Goal: Task Accomplishment & Management: Manage account settings

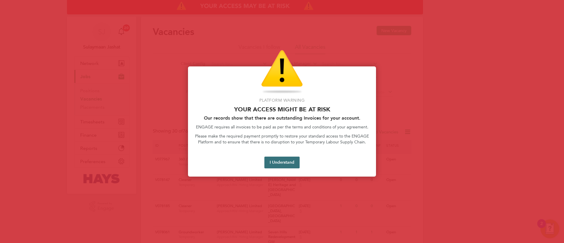
click at [286, 161] on button "I Understand" at bounding box center [282, 163] width 35 height 12
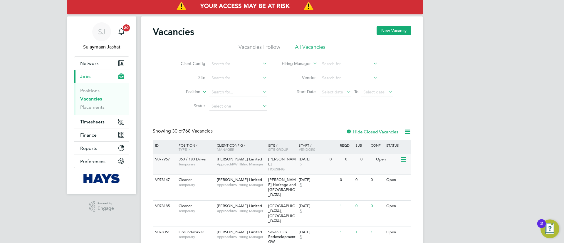
click at [277, 167] on div "Langworth GW HOUSING" at bounding box center [282, 164] width 31 height 20
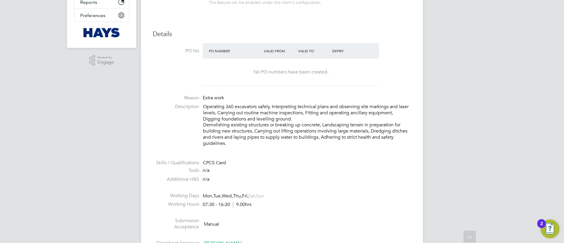
scroll to position [176, 0]
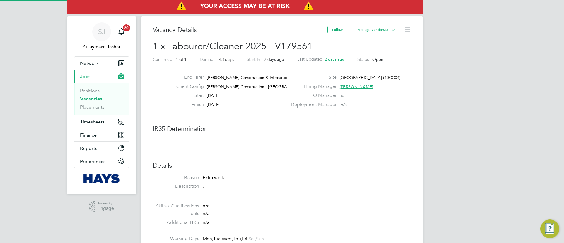
scroll to position [3, 3]
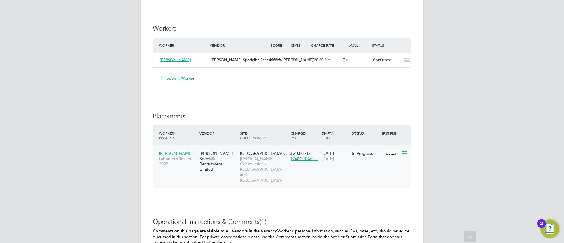
click at [249, 154] on span "University Of Leeds Ca…" at bounding box center [266, 153] width 53 height 5
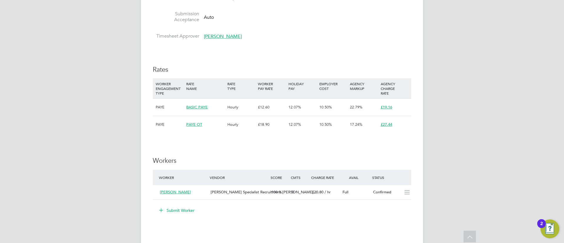
scroll to position [309, 0]
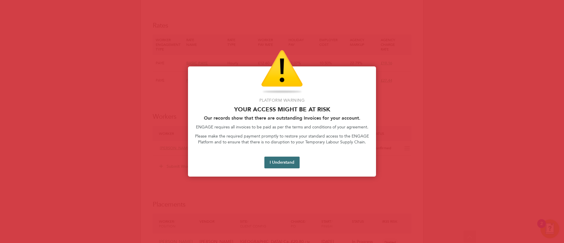
click at [283, 158] on button "I Understand" at bounding box center [282, 163] width 35 height 12
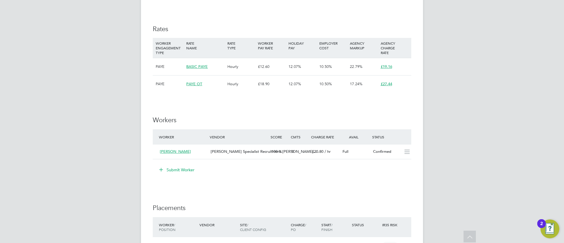
scroll to position [353, 0]
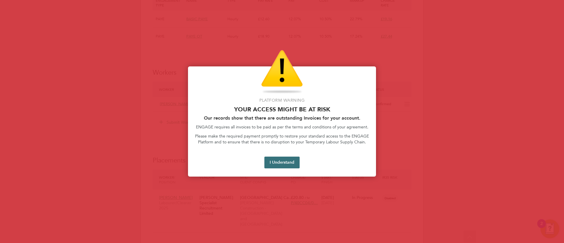
click at [283, 163] on button "I Understand" at bounding box center [282, 163] width 35 height 12
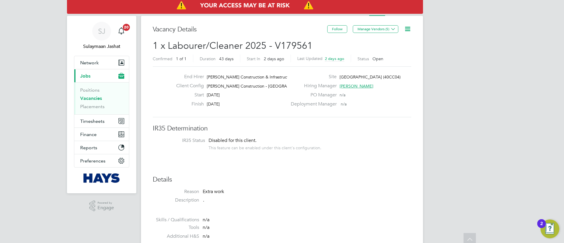
scroll to position [0, 0]
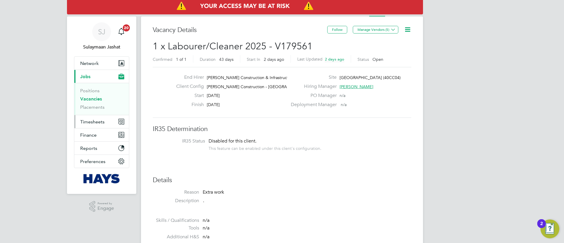
click at [82, 126] on button "Timesheets" at bounding box center [101, 121] width 55 height 13
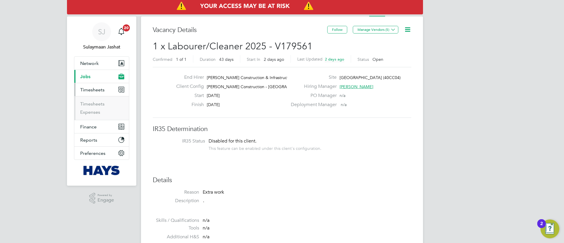
click at [98, 101] on ul "Timesheets Expenses" at bounding box center [101, 108] width 55 height 24
click at [98, 103] on link "Timesheets" at bounding box center [92, 104] width 24 height 6
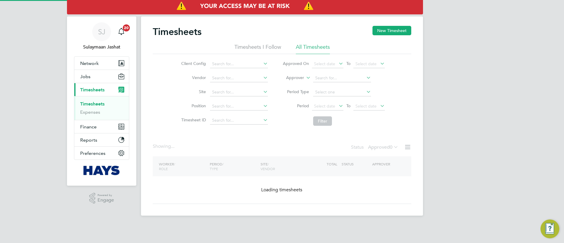
click at [297, 76] on label "Approver" at bounding box center [291, 78] width 26 height 6
click at [292, 83] on li "Worker" at bounding box center [289, 85] width 29 height 8
click at [275, 77] on li "Vendor" at bounding box center [223, 78] width 103 height 14
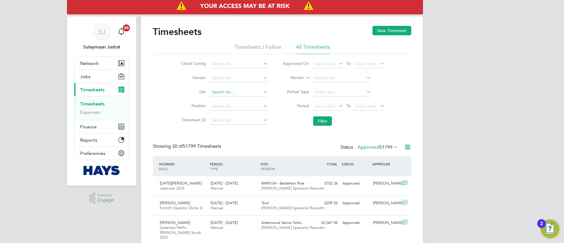
click at [249, 92] on input at bounding box center [239, 92] width 58 height 8
click at [233, 100] on b "South" at bounding box center [237, 100] width 11 height 5
type input "G400186 - South Queensferry All Areas"
click at [325, 115] on li "Filter" at bounding box center [333, 120] width 117 height 15
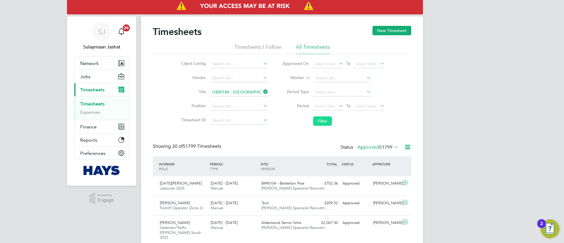
click at [325, 116] on button "Filter" at bounding box center [322, 120] width 19 height 9
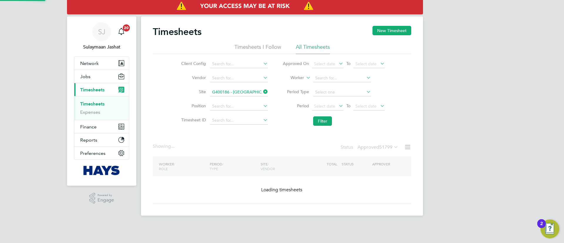
click at [380, 147] on label "Approved 51799" at bounding box center [378, 147] width 41 height 6
click at [380, 146] on label "Approved 51799" at bounding box center [378, 147] width 41 height 6
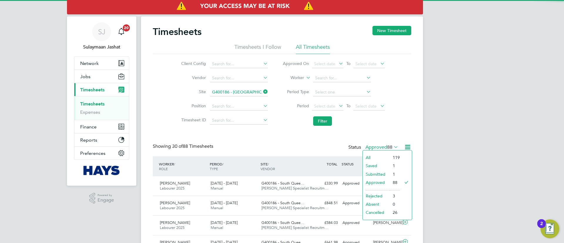
click at [379, 148] on label "Approved 88" at bounding box center [382, 147] width 33 height 6
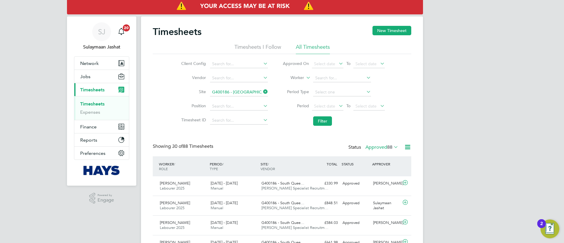
click at [379, 151] on div "Status Approved 88" at bounding box center [374, 147] width 51 height 8
click at [380, 148] on label "Approved 88" at bounding box center [382, 147] width 33 height 6
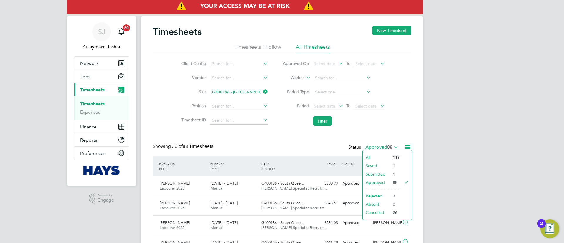
click at [374, 173] on li "Submitted" at bounding box center [376, 174] width 27 height 8
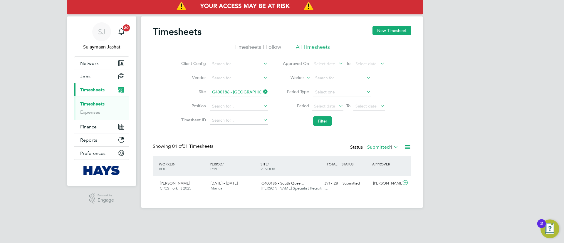
click at [391, 146] on span "1" at bounding box center [391, 147] width 3 height 6
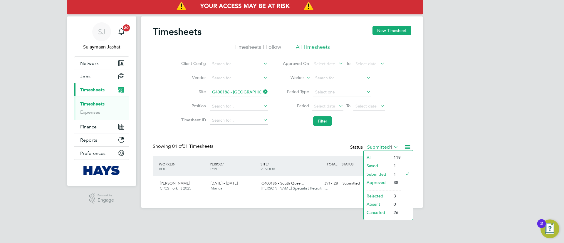
click at [377, 167] on li "Saved" at bounding box center [377, 166] width 27 height 8
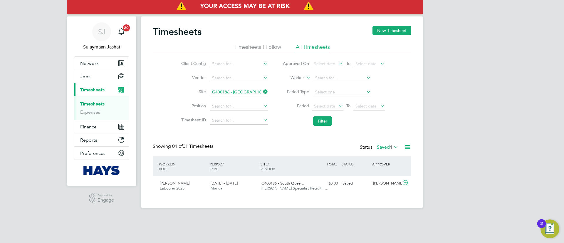
click at [383, 156] on div "WORKER / ROLE WORKER / PERIOD PERIOD / TYPE SITE / VENDOR TOTAL TOTAL / STATUS …" at bounding box center [282, 166] width 259 height 20
click at [382, 155] on div "Showing 01 of 01 Timesheets Status Saved 1" at bounding box center [282, 149] width 259 height 13
click at [390, 146] on span "1" at bounding box center [391, 147] width 3 height 6
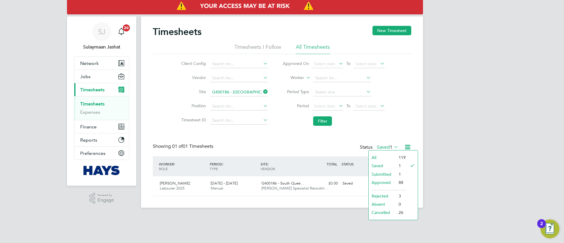
click at [375, 176] on li "Submitted" at bounding box center [382, 174] width 27 height 8
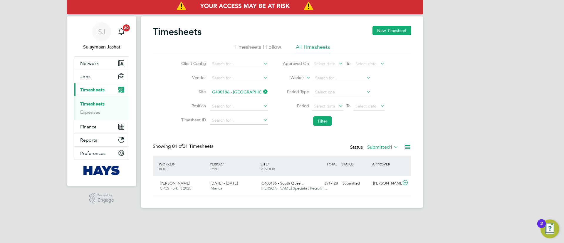
click at [392, 149] on span "1" at bounding box center [391, 147] width 3 height 6
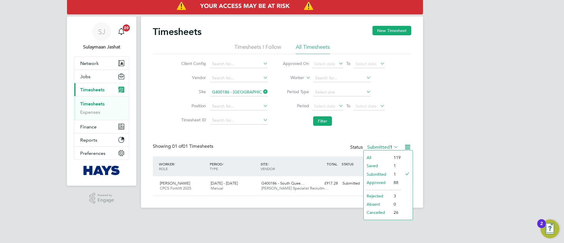
click at [385, 157] on li "All" at bounding box center [377, 157] width 27 height 8
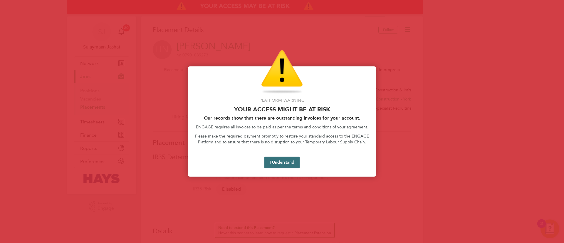
click at [288, 163] on button "I Understand" at bounding box center [282, 163] width 35 height 12
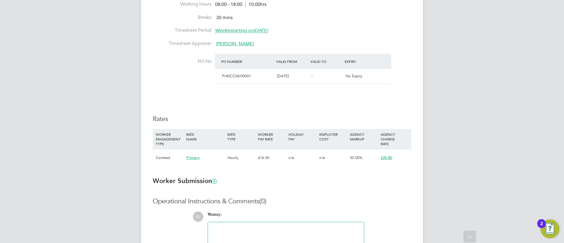
scroll to position [309, 0]
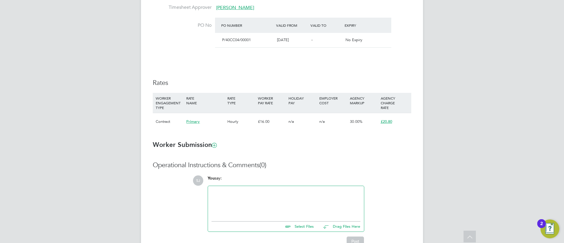
click at [197, 82] on h3 "Rates" at bounding box center [282, 83] width 259 height 9
type input "Ben Steel"
type input "Tom Neryd"
type input "01 Sep 2025"
type input "13 Oct 2025"
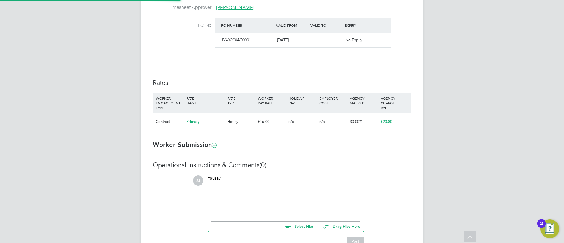
type input "08:00"
type input "18:00"
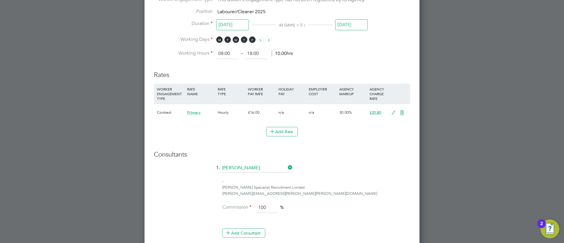
scroll to position [662, 0]
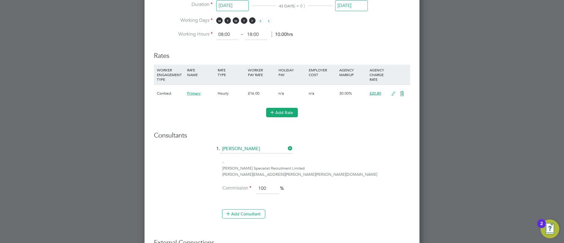
click at [280, 108] on button "Add Rate" at bounding box center [282, 112] width 32 height 9
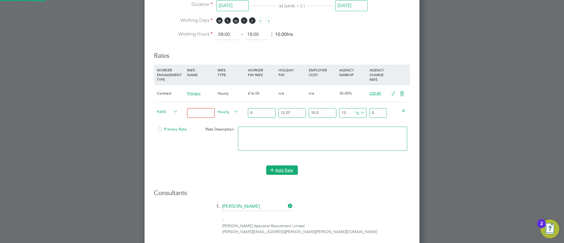
scroll to position [717, 275]
click at [170, 109] on span "PAYE" at bounding box center [167, 111] width 21 height 6
click at [170, 118] on li "Contract" at bounding box center [167, 117] width 24 height 7
click at [193, 114] on input at bounding box center [200, 113] width 27 height 10
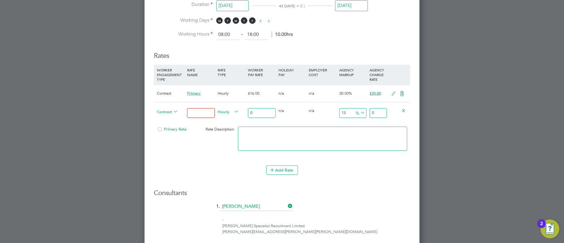
type input "Overtime"
click at [391, 92] on icon at bounding box center [393, 93] width 7 height 5
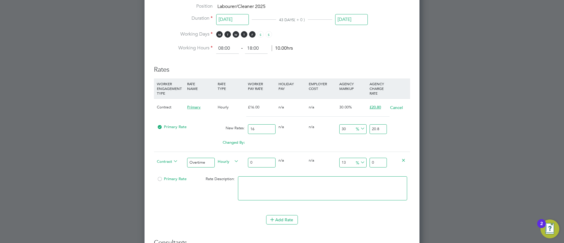
scroll to position [662, 0]
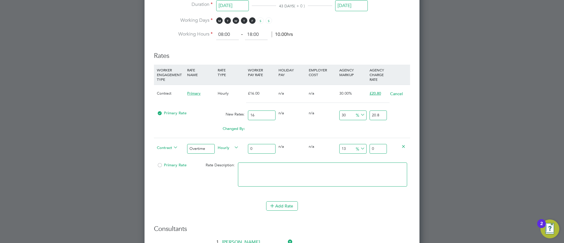
click at [273, 113] on input "16" at bounding box center [261, 116] width 27 height 10
type input "16.6"
type input "21.58"
type input "16.63"
type input "21.619"
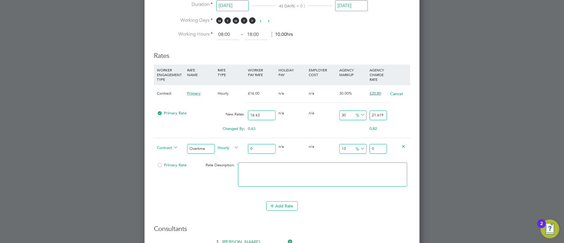
type input "16.63"
click at [381, 113] on input "21.619" at bounding box center [378, 116] width 17 height 10
type input "-93.98677089597113"
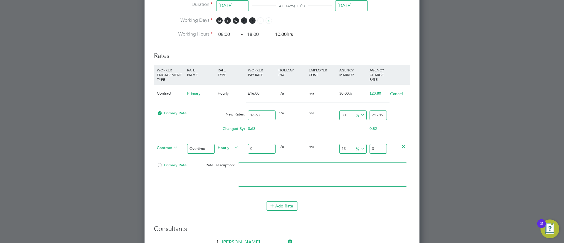
type input "1"
type input "14.251352976548407"
type input "19"
type input "14.852675886951292"
type input "19.1"
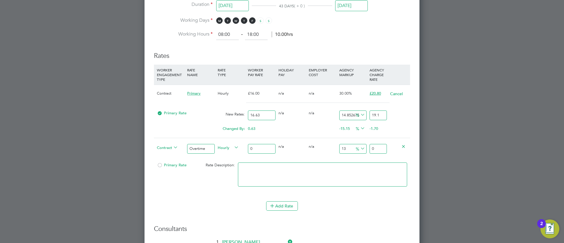
type input "15.213469633193025"
type input "19.16"
click at [258, 146] on input "0" at bounding box center [261, 149] width 27 height 10
type input "2"
type input "2.26"
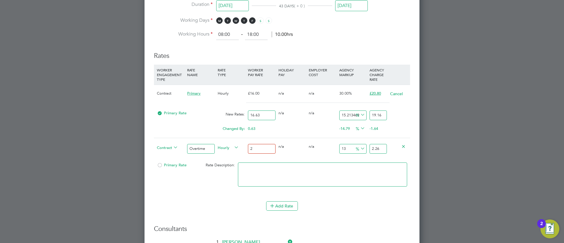
type input "24"
type input "27.12"
type input "24.8"
type input "28.024"
type input "24.84"
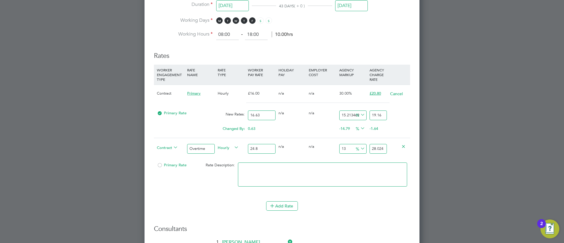
type input "28.0692"
type input "24.84"
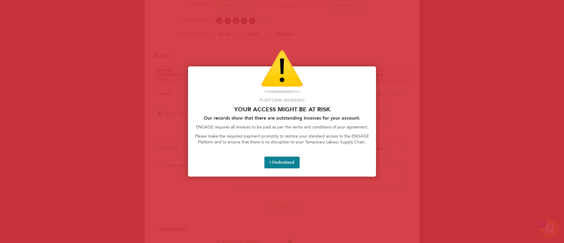
click at [292, 171] on div "Platform Warning Your access might be at risk Our records show that there are o…" at bounding box center [282, 121] width 188 height 110
click at [292, 167] on button "I Understand" at bounding box center [282, 163] width 35 height 12
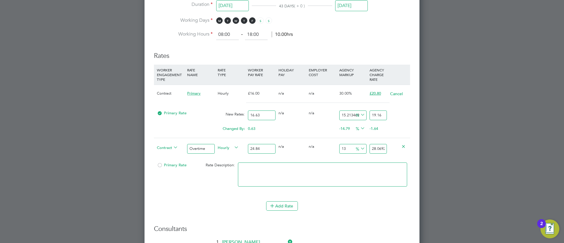
click at [371, 148] on input "28.0692" at bounding box center [378, 149] width 17 height 10
type input "-91.94847020933977"
type input "2"
type input "8.695652173913043"
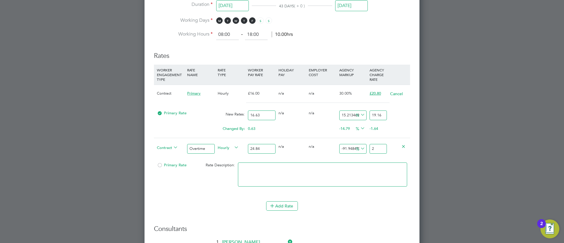
type input "27"
type input "10.305958132045088"
type input "27.4"
type input "10.466988727858293"
type input "27.44"
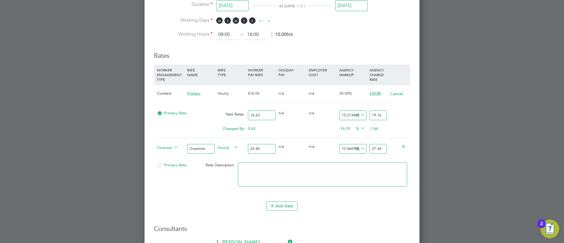
click at [352, 169] on textarea at bounding box center [322, 175] width 169 height 24
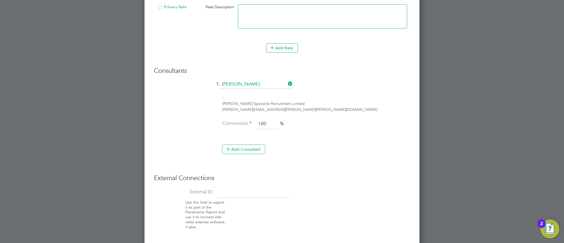
scroll to position [841, 0]
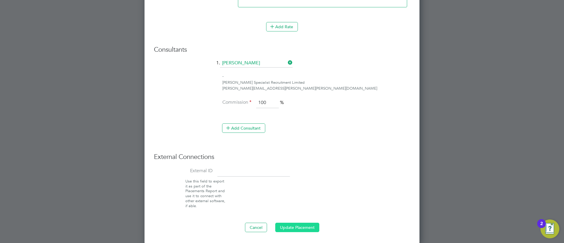
click at [302, 224] on button "Update Placement" at bounding box center [297, 227] width 44 height 9
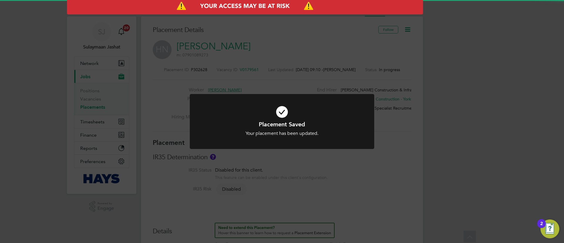
scroll to position [6, 99]
click at [346, 160] on div "Placement Saved Your placement has been updated. Cancel Okay" at bounding box center [282, 121] width 564 height 243
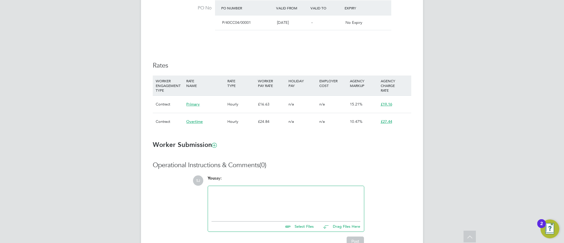
scroll to position [353, 0]
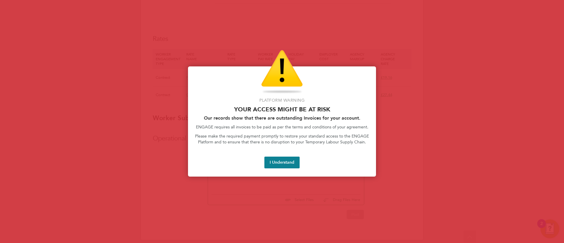
click at [280, 158] on button "I Understand" at bounding box center [282, 163] width 35 height 12
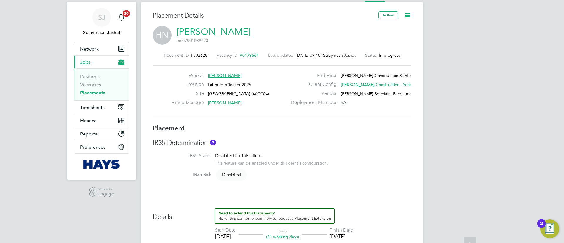
scroll to position [0, 0]
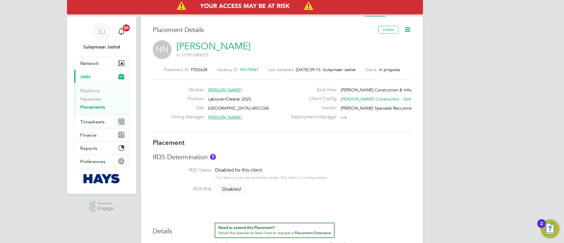
click at [219, 49] on link "Hilaire Ngwala" at bounding box center [214, 46] width 74 height 11
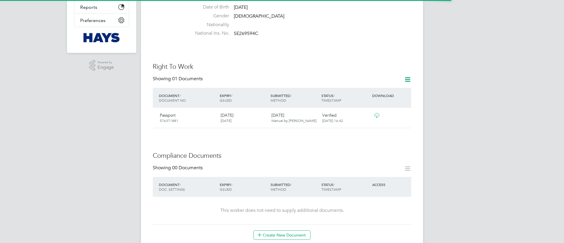
scroll to position [221, 0]
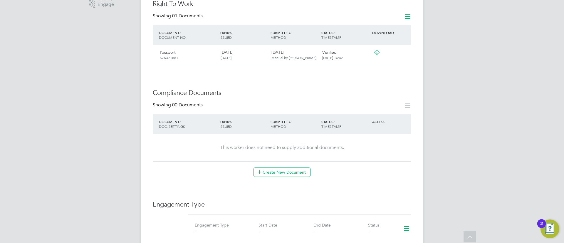
click at [394, 47] on div at bounding box center [386, 52] width 31 height 10
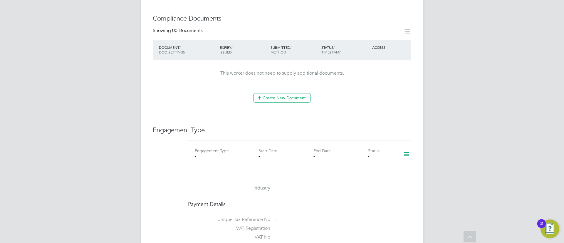
scroll to position [309, 0]
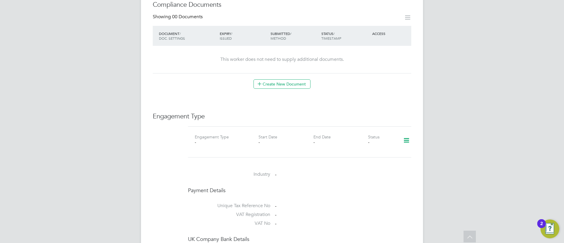
click at [412, 133] on div "Worker Details Follow HN Hilaire Ngwala m: 07901089273 Personal Details ID 6977…" at bounding box center [282, 63] width 282 height 711
click at [403, 135] on icon at bounding box center [407, 141] width 10 height 14
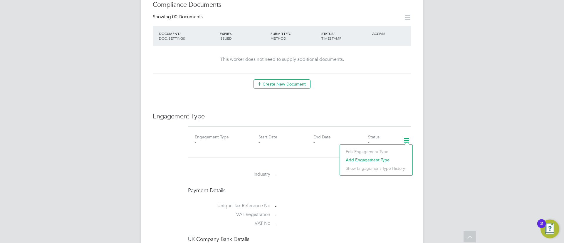
click at [354, 159] on li "Add Engagement Type" at bounding box center [376, 160] width 67 height 8
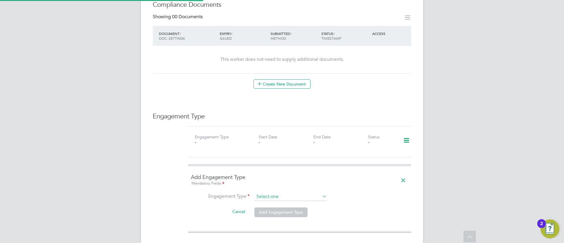
click at [298, 195] on div "All Workers Worker Payment History Tasks Activity Logs Worker Payment History T…" at bounding box center [282, 94] width 282 height 796
drag, startPoint x: 279, startPoint y: 223, endPoint x: 279, endPoint y: 220, distance: 3.0
click at [279, 224] on li "Umbrella" at bounding box center [290, 225] width 73 height 9
type input "Umbrella"
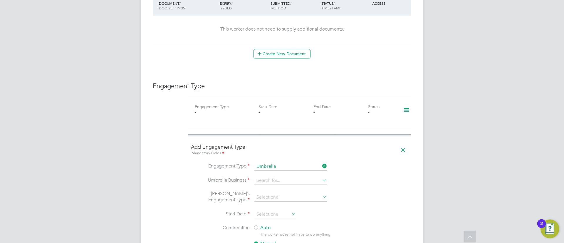
scroll to position [353, 0]
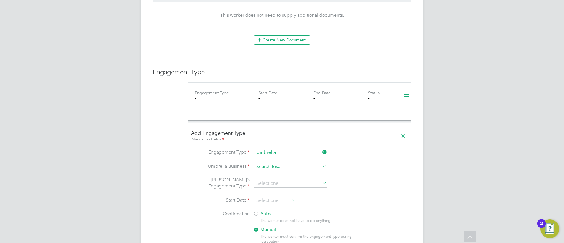
click at [291, 163] on input at bounding box center [291, 167] width 73 height 8
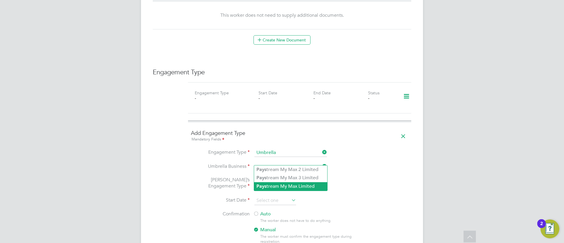
click at [276, 187] on li "Pays tream My Max Limited" at bounding box center [290, 186] width 73 height 9
type input "Paystream My Max Limited"
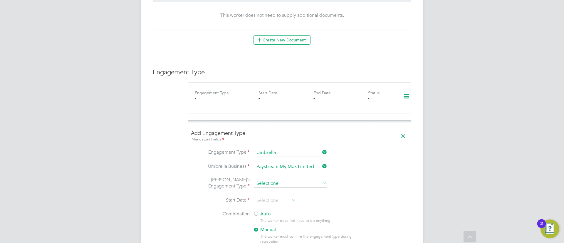
scroll to position [441, 0]
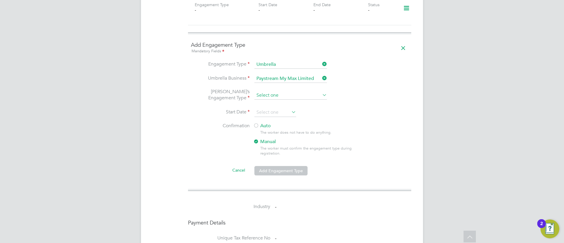
click at [283, 91] on input at bounding box center [291, 95] width 73 height 8
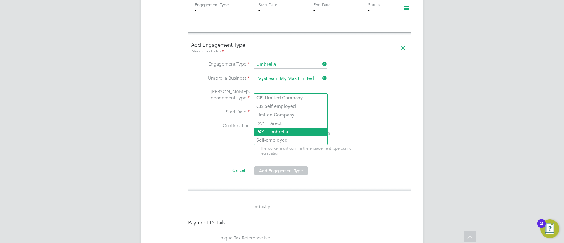
click at [271, 132] on li "PAYE Umbrella" at bounding box center [290, 132] width 73 height 9
type input "PAYE Umbrella"
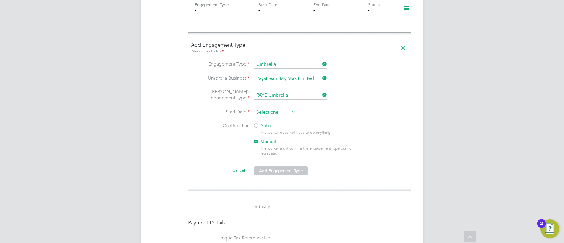
click at [279, 108] on input at bounding box center [276, 112] width 42 height 9
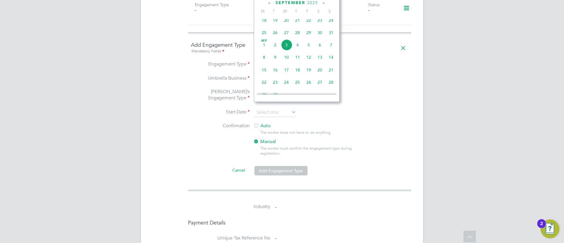
click at [288, 48] on span "3" at bounding box center [286, 44] width 11 height 11
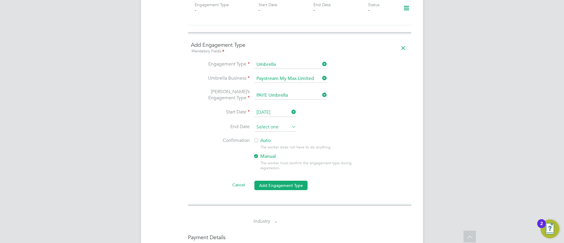
click at [275, 123] on input at bounding box center [276, 127] width 42 height 9
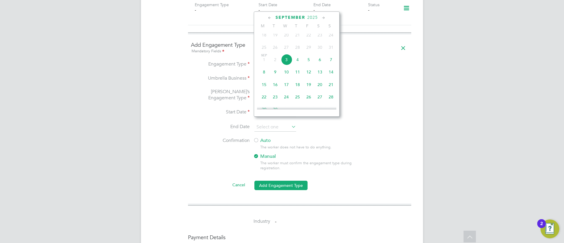
click at [339, 130] on li "End Date" at bounding box center [300, 130] width 218 height 15
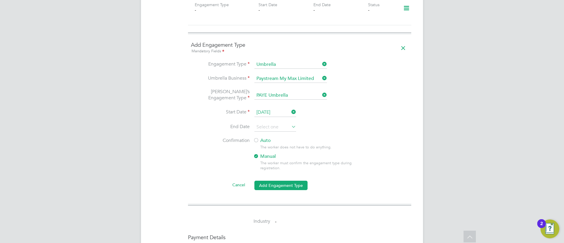
click at [260, 138] on label "Auto" at bounding box center [306, 141] width 106 height 6
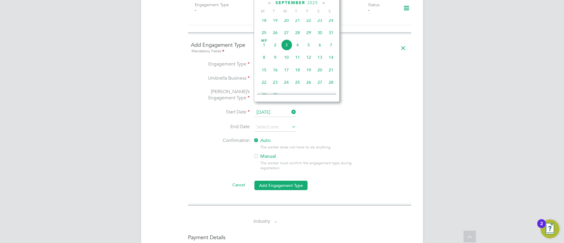
click at [270, 108] on input "03 Sep 2025" at bounding box center [276, 112] width 42 height 9
click at [267, 49] on span "Sep 1" at bounding box center [264, 44] width 11 height 11
type input "[DATE]"
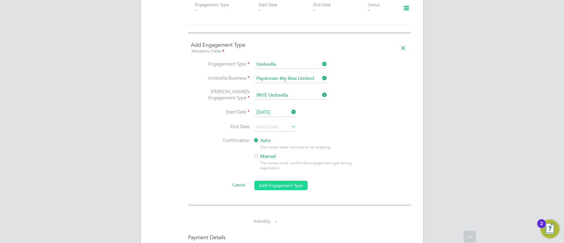
click at [275, 181] on button "Add Engagement Type" at bounding box center [281, 185] width 53 height 9
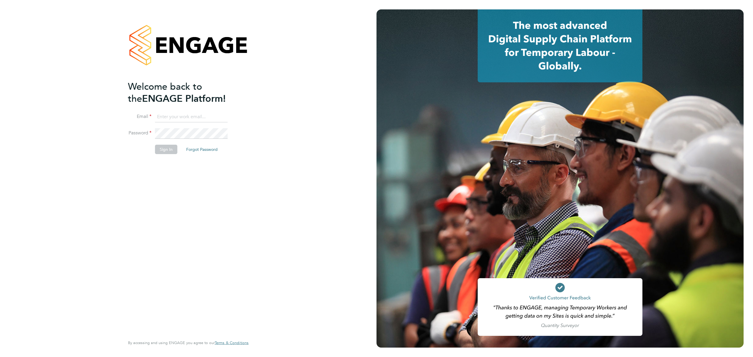
drag, startPoint x: 193, startPoint y: 122, endPoint x: 192, endPoint y: 118, distance: 4.1
click at [193, 121] on input at bounding box center [191, 117] width 73 height 11
type input "[EMAIL_ADDRESS][PERSON_NAME][DOMAIN_NAME]"
click at [161, 153] on button "Sign In" at bounding box center [166, 149] width 22 height 9
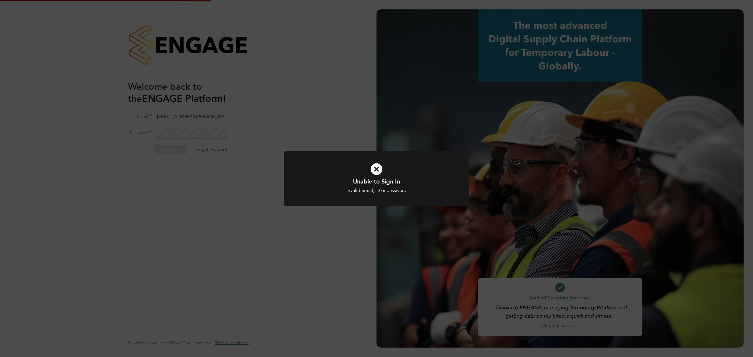
click at [176, 133] on div "Unable to Sign In Invalid email, ID or password Cancel Okay" at bounding box center [376, 178] width 753 height 357
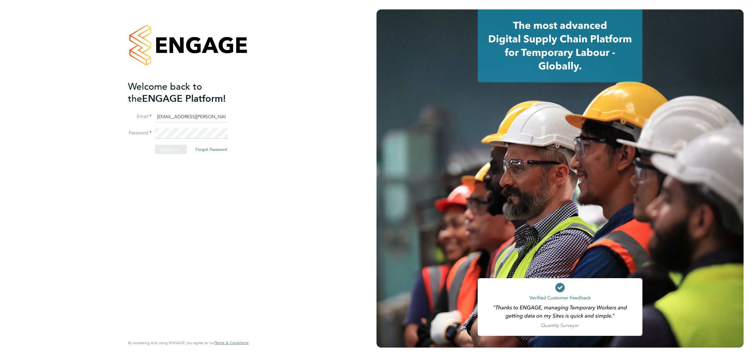
click at [176, 133] on div "Welcome back to the ENGAGE Platform! Email [EMAIL_ADDRESS][PERSON_NAME][DOMAIN_…" at bounding box center [188, 178] width 376 height 357
click at [176, 133] on div "Sorry, we are having problems connecting to our services." at bounding box center [188, 178] width 376 height 357
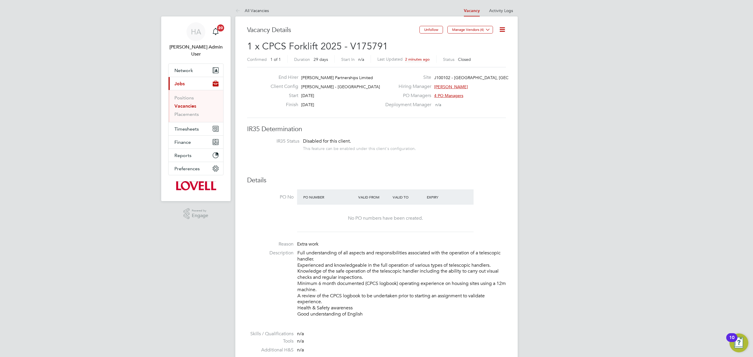
click at [192, 111] on li "Placements" at bounding box center [196, 114] width 44 height 6
click at [192, 111] on link "Placements" at bounding box center [186, 114] width 24 height 6
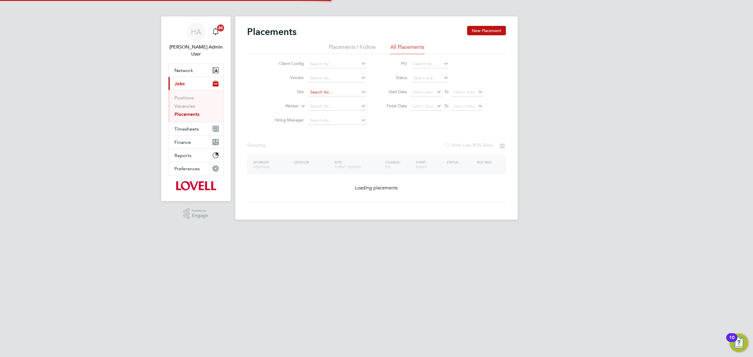
click at [333, 92] on input at bounding box center [337, 92] width 58 height 8
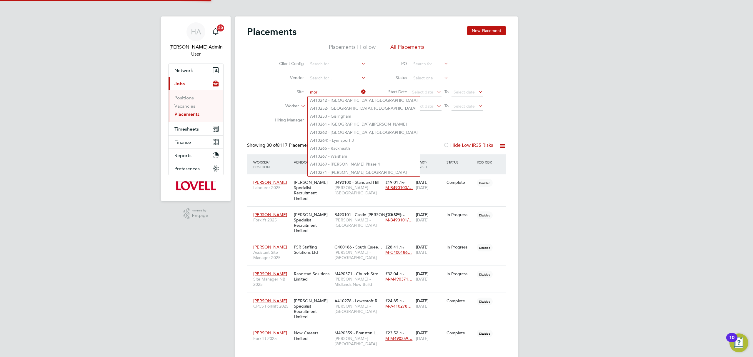
scroll to position [17, 51]
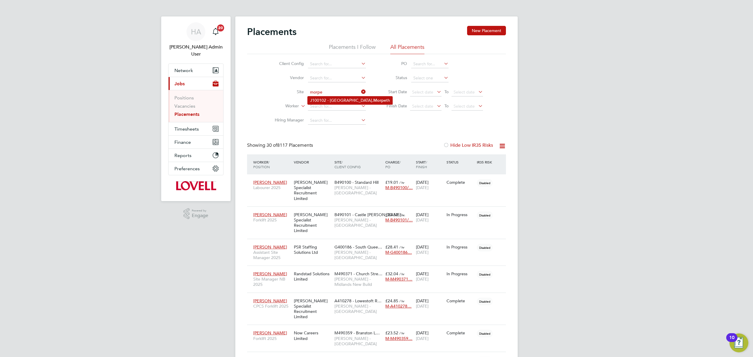
click at [323, 99] on li "J100102 - Northgate, Morpe th" at bounding box center [350, 100] width 85 height 8
type input "J100102 - [GEOGRAPHIC_DATA], [GEOGRAPHIC_DATA]"
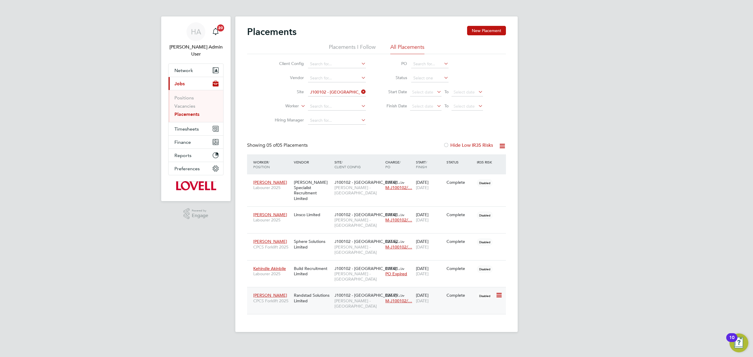
click at [362, 287] on div "Marc Mavin CPCS Forklift 2025 Randstad Solutions Limited J100102 - Northgate,… …" at bounding box center [376, 300] width 259 height 27
click at [363, 298] on span "[PERSON_NAME] - [GEOGRAPHIC_DATA]" at bounding box center [358, 303] width 48 height 11
drag, startPoint x: 190, startPoint y: 121, endPoint x: 179, endPoint y: 121, distance: 10.6
click at [186, 126] on span "Timesheets" at bounding box center [186, 129] width 24 height 6
click at [186, 108] on link "Timesheets" at bounding box center [186, 111] width 24 height 6
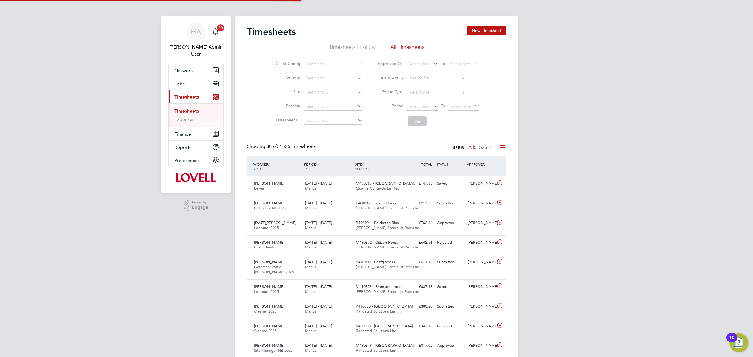
click at [487, 145] on icon at bounding box center [487, 147] width 0 height 8
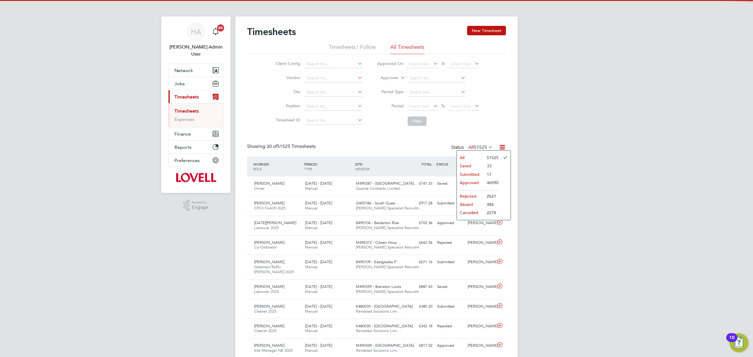
scroll to position [15, 51]
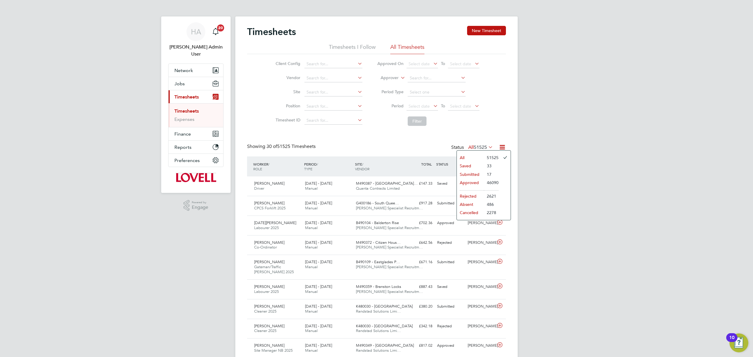
click at [479, 172] on li "Submitted" at bounding box center [470, 174] width 27 height 8
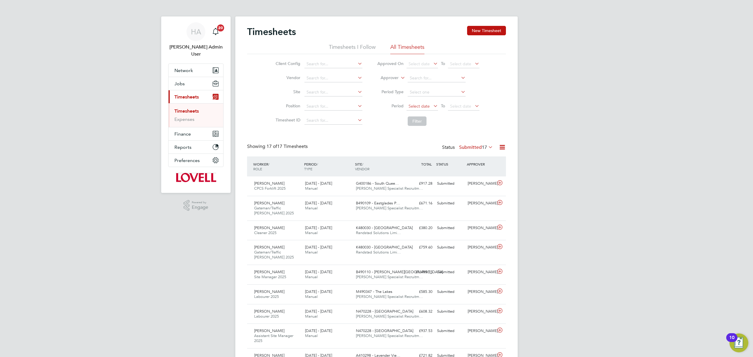
click at [422, 105] on span "Select date" at bounding box center [418, 105] width 21 height 5
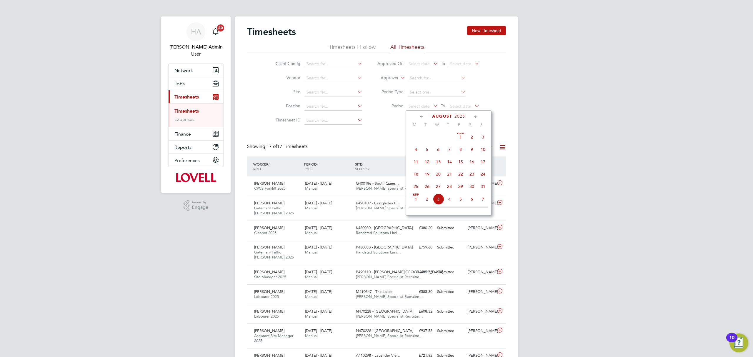
click at [469, 148] on span "9" at bounding box center [471, 149] width 11 height 11
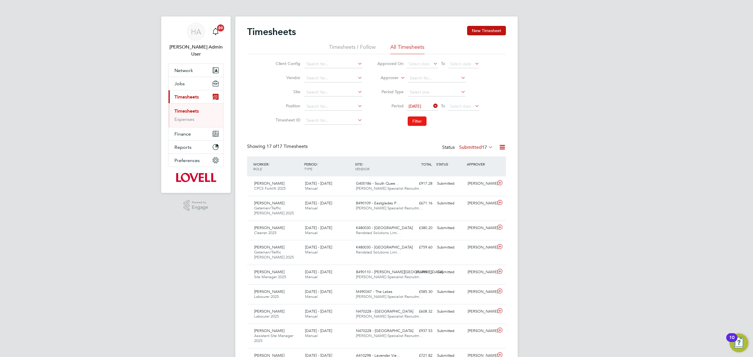
click at [420, 121] on button "Filter" at bounding box center [416, 120] width 19 height 9
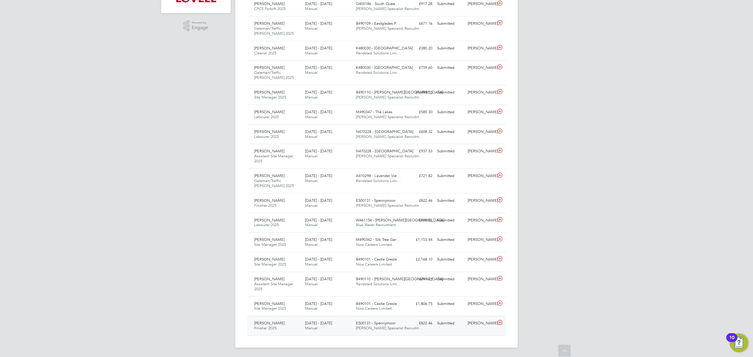
click at [468, 325] on div "[PERSON_NAME]" at bounding box center [480, 323] width 31 height 10
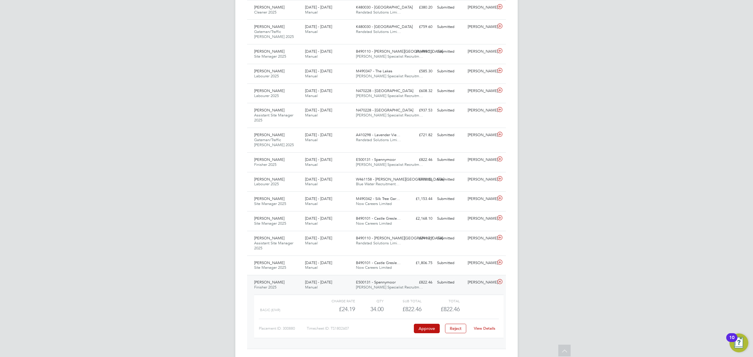
click at [467, 283] on div "[PERSON_NAME]" at bounding box center [480, 283] width 31 height 10
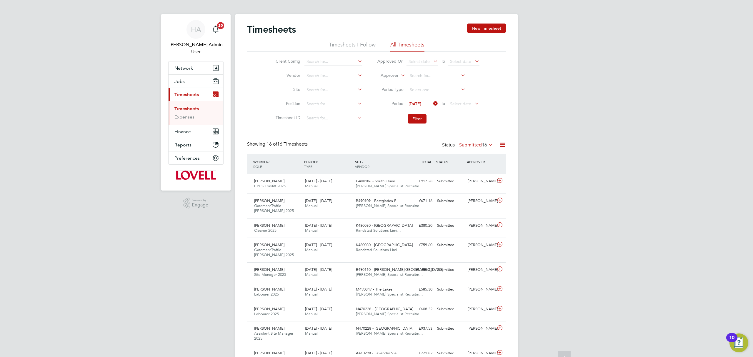
scroll to position [0, 0]
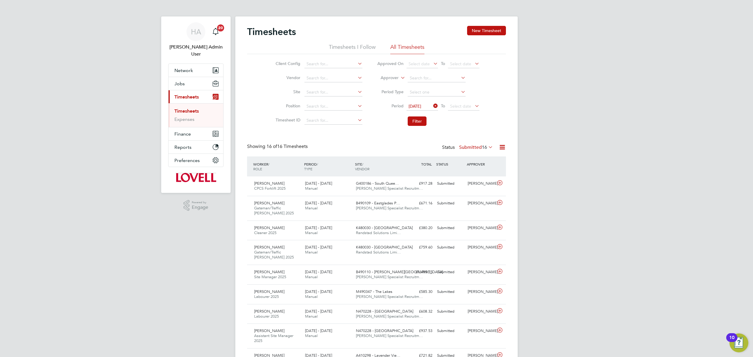
click at [499, 150] on icon at bounding box center [501, 146] width 7 height 7
click at [483, 169] on li "Download Timesheets Report" at bounding box center [465, 173] width 78 height 8
click at [432, 106] on icon at bounding box center [432, 106] width 0 height 8
click at [415, 116] on li "Filter" at bounding box center [428, 120] width 117 height 15
click at [415, 123] on button "Filter" at bounding box center [416, 120] width 19 height 9
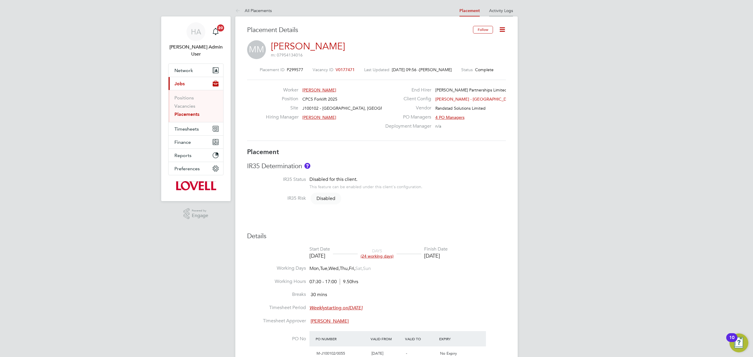
click at [504, 14] on li "Activity Logs" at bounding box center [501, 11] width 24 height 12
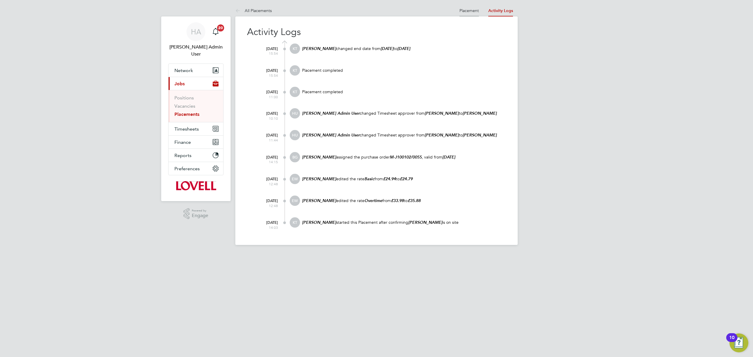
click at [468, 6] on li "Placement" at bounding box center [468, 11] width 19 height 12
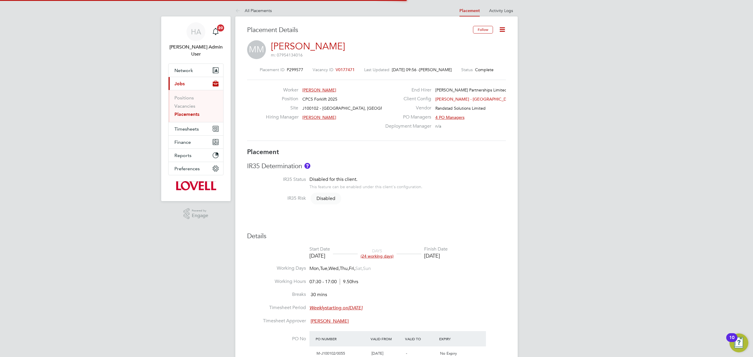
type input "[PERSON_NAME]"
type input "[DATE]"
type input "07:30"
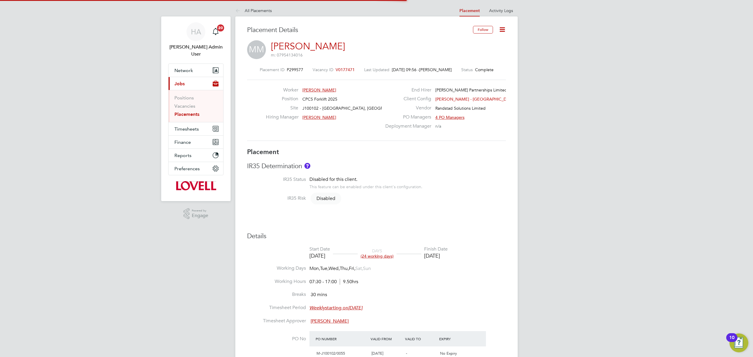
type input "17:00"
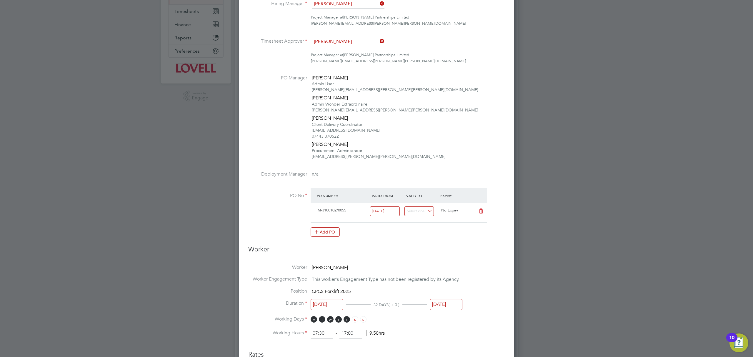
click at [445, 301] on input "[DATE]" at bounding box center [446, 304] width 33 height 11
click at [482, 258] on span "26" at bounding box center [484, 252] width 11 height 11
type input "[DATE]"
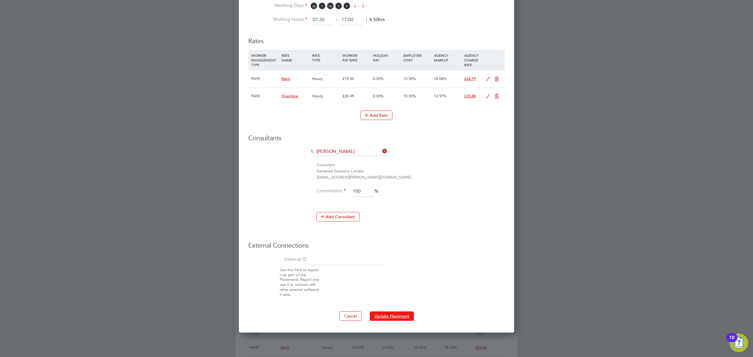
click at [402, 313] on button "Update Placement" at bounding box center [392, 315] width 44 height 9
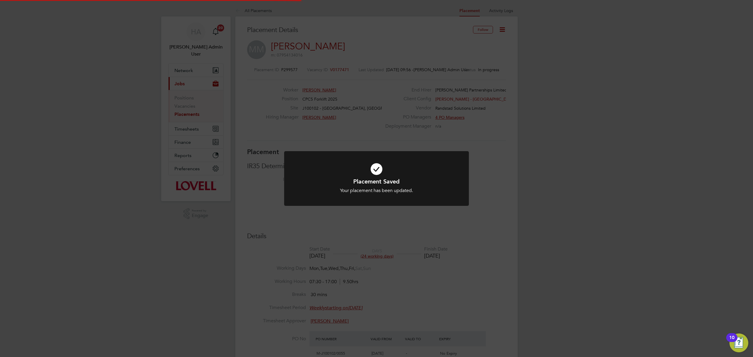
click at [391, 284] on div "Placement Saved Your placement has been updated. Cancel Okay" at bounding box center [376, 178] width 753 height 357
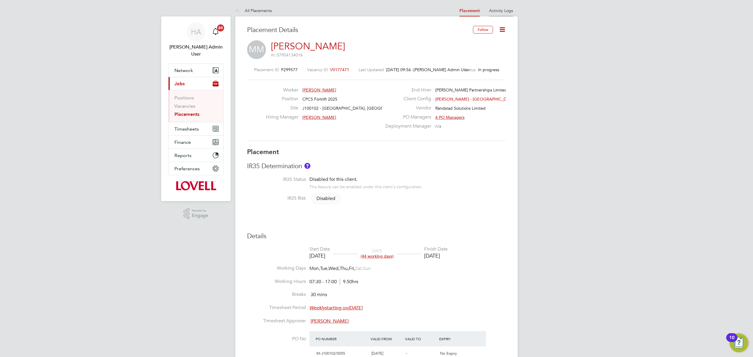
click at [494, 11] on link "Activity Logs" at bounding box center [501, 10] width 24 height 5
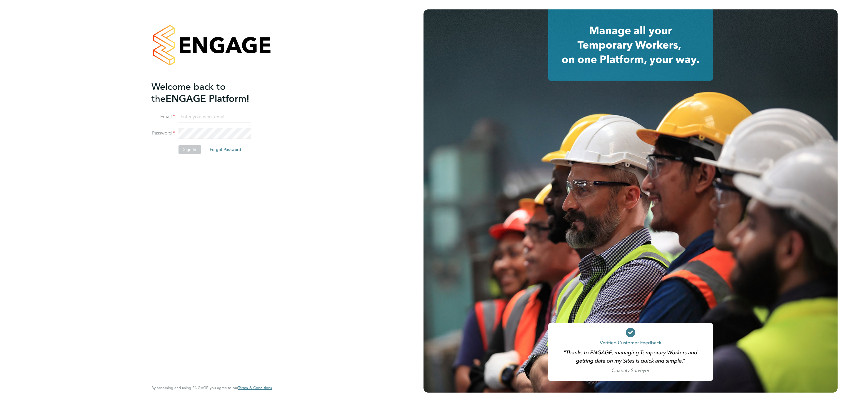
click at [225, 119] on input at bounding box center [214, 117] width 73 height 11
type input "engagemasterlogins@hays.com"
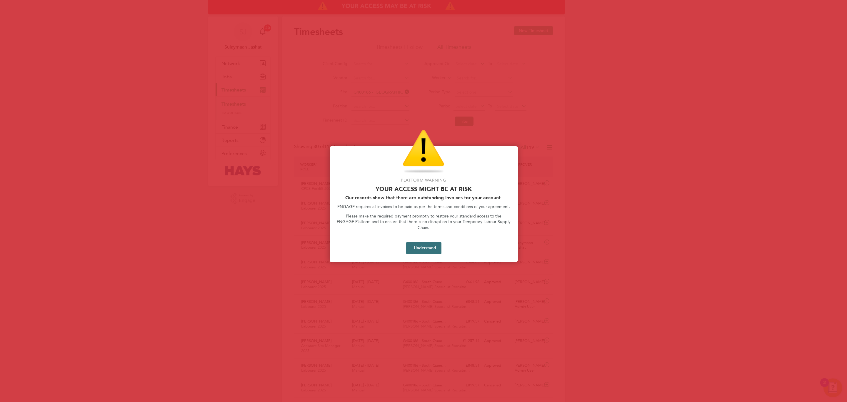
click at [422, 242] on button "I Understand" at bounding box center [423, 248] width 35 height 12
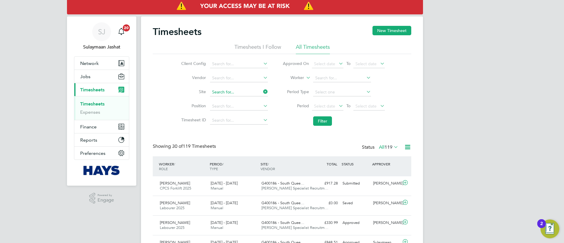
click at [81, 78] on span "Jobs" at bounding box center [85, 77] width 10 height 6
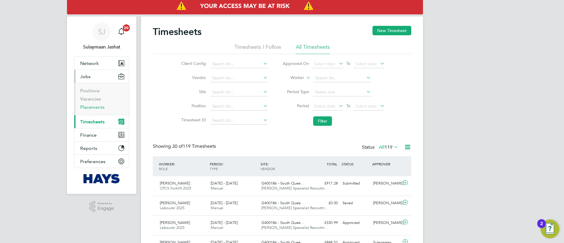
click at [91, 108] on link "Placements" at bounding box center [92, 107] width 24 height 6
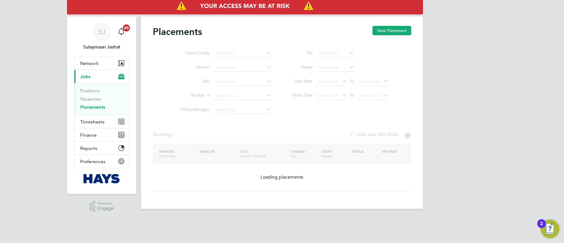
click at [240, 101] on ul "Client Config Vendor Site Worker Hiring Manager" at bounding box center [223, 81] width 111 height 71
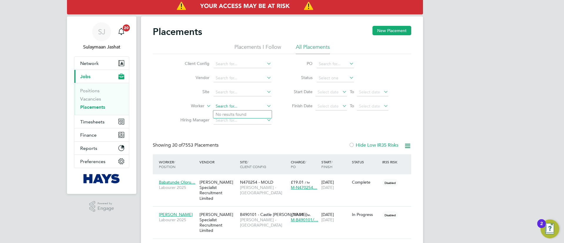
click at [247, 103] on input at bounding box center [243, 106] width 58 height 8
drag, startPoint x: 244, startPoint y: 112, endPoint x: 235, endPoint y: 116, distance: 10.0
click at [244, 113] on li "Sea n Cle ments" at bounding box center [242, 115] width 59 height 8
type input "[PERSON_NAME]"
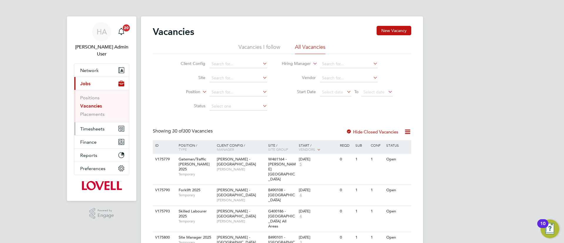
click at [103, 126] on span "Timesheets" at bounding box center [92, 129] width 24 height 6
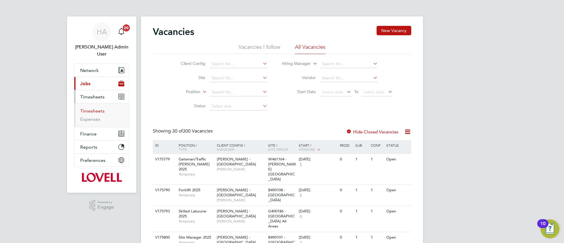
click at [99, 108] on link "Timesheets" at bounding box center [92, 111] width 24 height 6
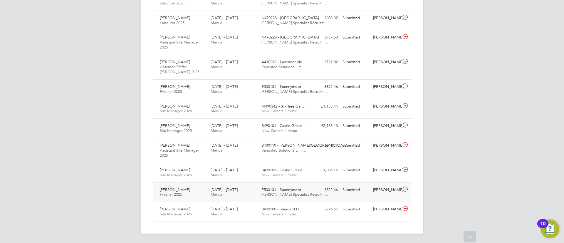
click at [294, 193] on span "[PERSON_NAME] Specialist Recruitm…" at bounding box center [295, 194] width 67 height 5
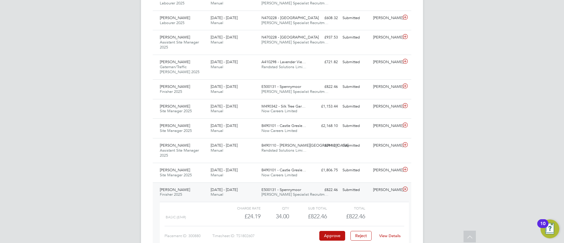
click at [385, 216] on div "View Details" at bounding box center [390, 235] width 29 height 9
click at [385, 216] on link "View Details" at bounding box center [390, 235] width 21 height 5
click at [257, 196] on div "9 - 15 Aug 2025 Manual" at bounding box center [233, 192] width 51 height 15
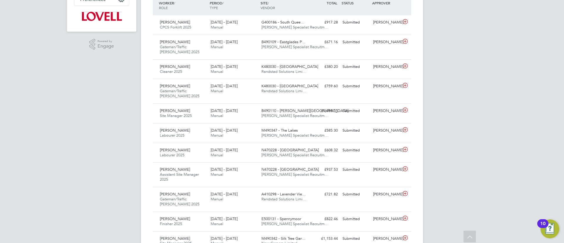
scroll to position [73, 0]
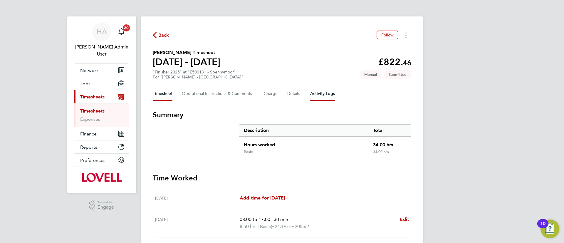
drag, startPoint x: 319, startPoint y: 87, endPoint x: 320, endPoint y: 90, distance: 3.2
click at [320, 87] on Logs-tab "Activity Logs" at bounding box center [322, 94] width 25 height 14
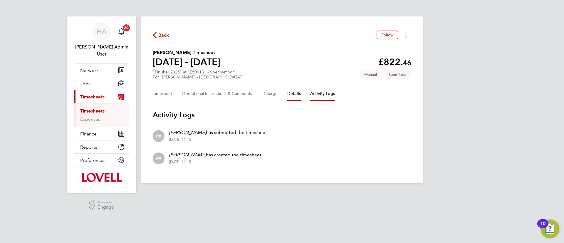
click at [293, 93] on button "Details" at bounding box center [295, 94] width 14 height 14
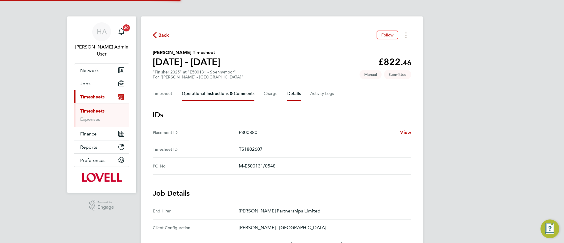
click at [229, 93] on Comments-tab "Operational Instructions & Comments" at bounding box center [218, 94] width 73 height 14
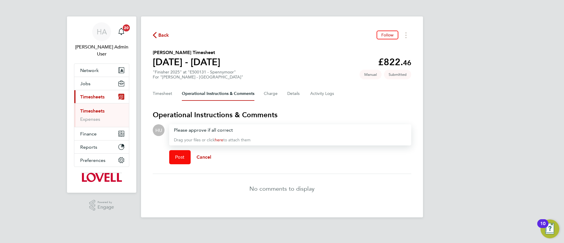
click at [185, 158] on button "Post" at bounding box center [179, 157] width 21 height 14
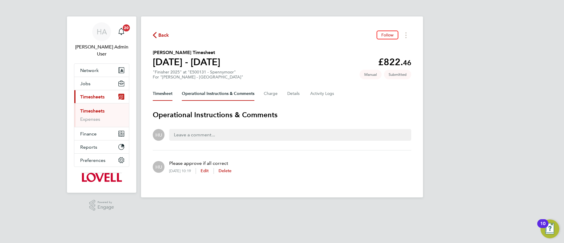
drag, startPoint x: 168, startPoint y: 94, endPoint x: 178, endPoint y: 103, distance: 14.1
click at [168, 94] on button "Timesheet" at bounding box center [163, 94] width 20 height 14
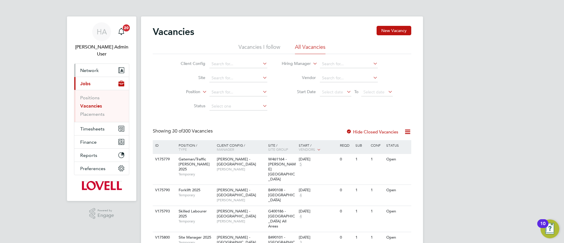
click at [91, 68] on span "Network" at bounding box center [89, 71] width 19 height 6
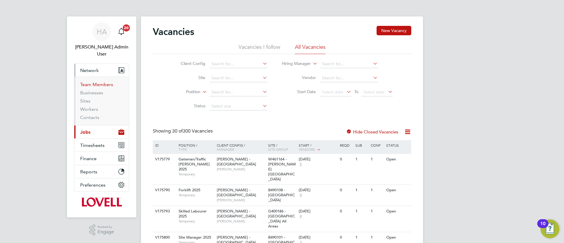
click at [106, 82] on link "Team Members" at bounding box center [96, 85] width 33 height 6
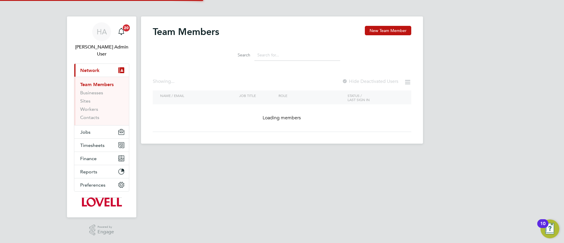
click at [284, 49] on li "Search" at bounding box center [282, 54] width 131 height 17
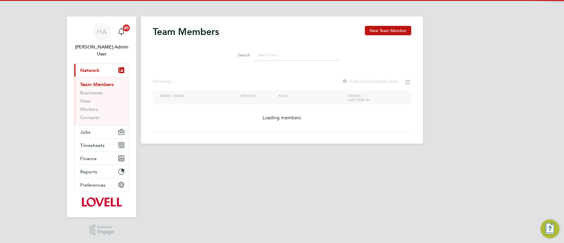
click at [284, 52] on input at bounding box center [298, 54] width 86 height 11
click at [284, 55] on input at bounding box center [298, 54] width 86 height 11
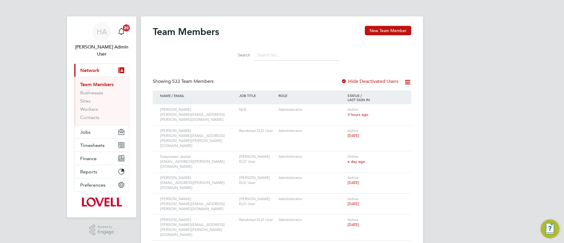
click at [283, 57] on input at bounding box center [298, 54] width 86 height 11
click at [283, 58] on input at bounding box center [298, 54] width 86 height 11
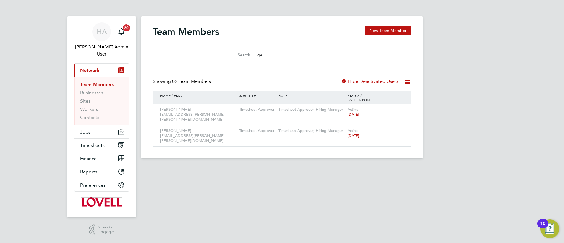
type input "g"
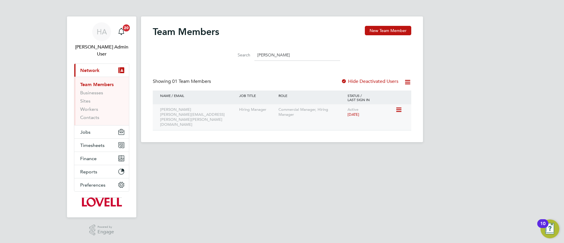
click at [269, 109] on div "Hiring Manager" at bounding box center [257, 109] width 39 height 11
drag, startPoint x: 206, startPoint y: 115, endPoint x: 203, endPoint y: 115, distance: 3.8
click at [206, 114] on div "Paul Fearon paul.fearon@lovell.co.uk" at bounding box center [198, 117] width 79 height 26
click at [397, 111] on icon at bounding box center [399, 109] width 6 height 7
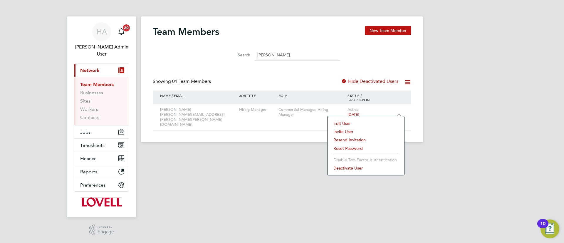
click at [343, 123] on li "Edit User" at bounding box center [366, 123] width 71 height 8
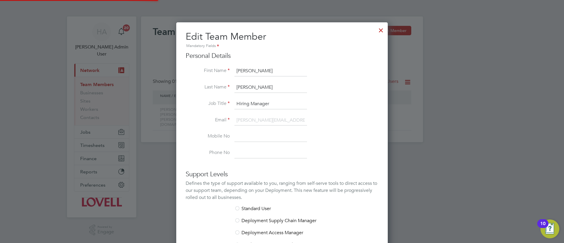
scroll to position [364, 212]
click at [379, 32] on div at bounding box center [381, 29] width 11 height 11
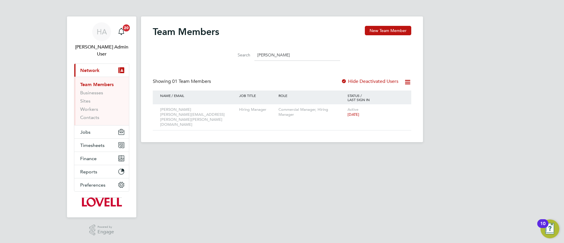
click at [280, 51] on input "paul f" at bounding box center [298, 54] width 86 height 11
click at [280, 54] on input "paul f" at bounding box center [298, 54] width 86 height 11
click at [261, 57] on input "paul f" at bounding box center [298, 54] width 86 height 11
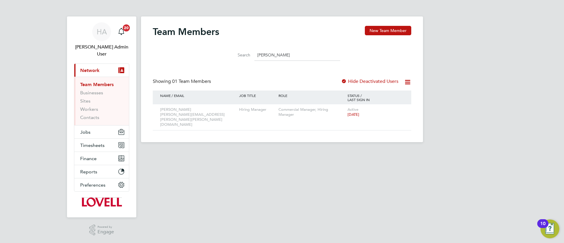
type input "f"
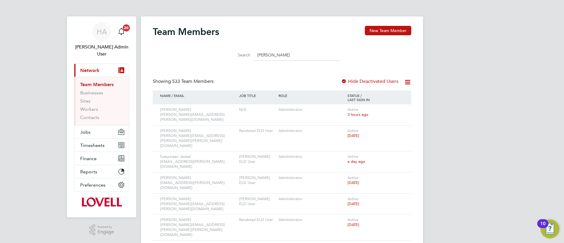
click at [258, 51] on input "tony bo" at bounding box center [298, 54] width 86 height 11
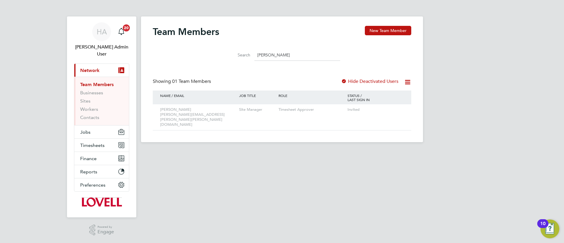
click at [277, 54] on input "tony bo" at bounding box center [298, 54] width 86 height 11
type input "tony bo"
click at [401, 106] on icon at bounding box center [399, 109] width 6 height 7
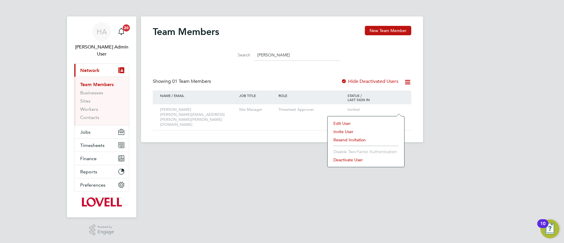
click at [335, 139] on li "Resend Invitation" at bounding box center [366, 140] width 71 height 8
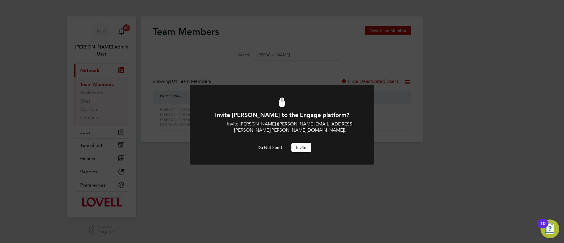
click at [298, 143] on button "Invite" at bounding box center [302, 147] width 20 height 9
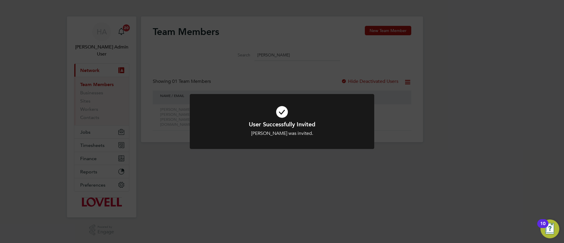
click at [300, 60] on div "User Successfully Invited Tony Boyle was invited. Cancel Okay" at bounding box center [282, 121] width 564 height 243
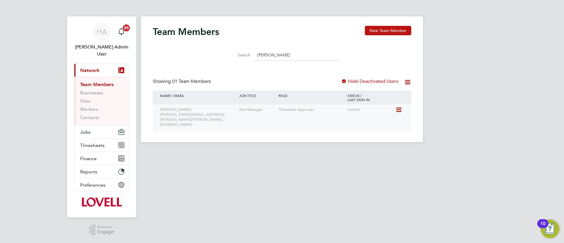
click at [372, 119] on div "Tony Boyle tony.boyles@lovell.co.uk Site Manager Timesheet Approver Invited" at bounding box center [282, 117] width 259 height 26
click at [363, 113] on div "Invited" at bounding box center [370, 109] width 49 height 11
click at [301, 107] on div "Timesheet Approver" at bounding box center [311, 109] width 69 height 11
click at [281, 113] on div "Timesheet Approver" at bounding box center [311, 109] width 69 height 11
click at [399, 112] on icon at bounding box center [399, 109] width 6 height 7
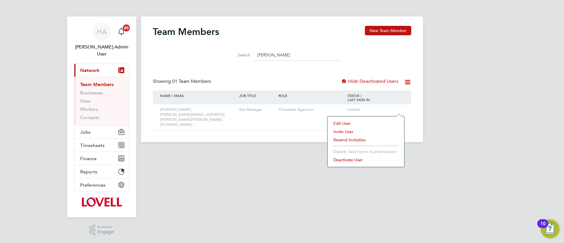
click at [345, 121] on li "Edit User" at bounding box center [366, 123] width 71 height 8
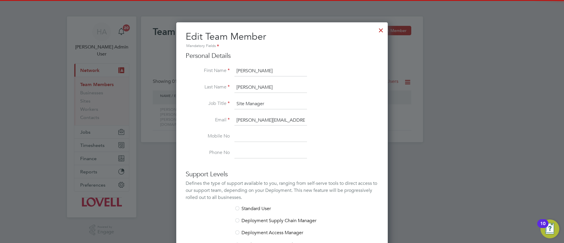
click at [262, 115] on li "Job Title Site Manager" at bounding box center [282, 107] width 193 height 16
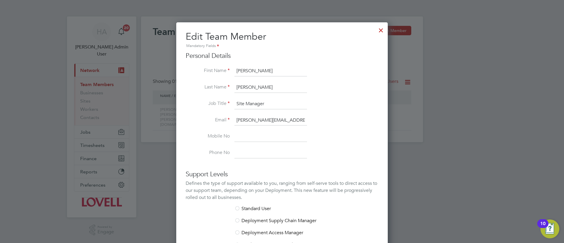
click at [258, 117] on input "tony.boyles@lovell.co.uk" at bounding box center [271, 120] width 73 height 11
click at [381, 31] on div at bounding box center [381, 29] width 11 height 11
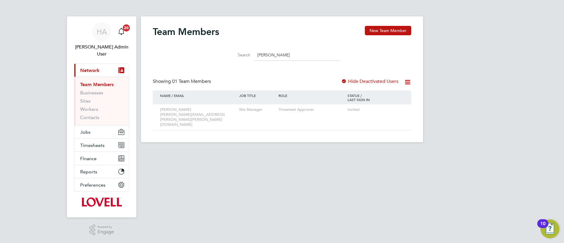
click at [268, 50] on input "tony bo" at bounding box center [298, 54] width 86 height 11
type input "simon su"
click at [277, 108] on div "Hiring Manager" at bounding box center [311, 109] width 69 height 11
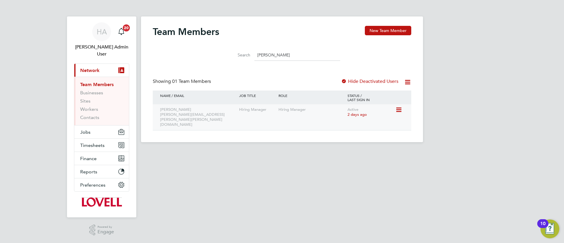
click at [290, 110] on div "Hiring Manager" at bounding box center [311, 109] width 69 height 11
click at [402, 107] on icon at bounding box center [399, 109] width 6 height 7
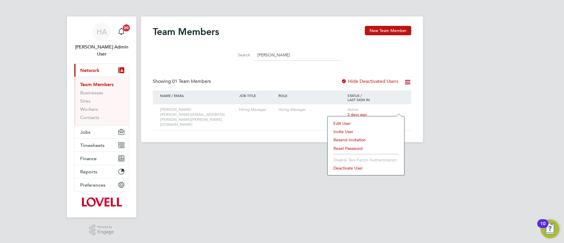
click at [339, 120] on li "Edit User" at bounding box center [366, 123] width 71 height 8
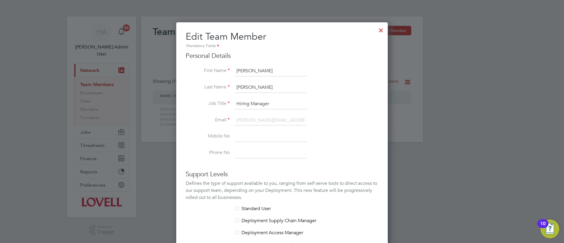
click at [377, 29] on div at bounding box center [381, 29] width 11 height 11
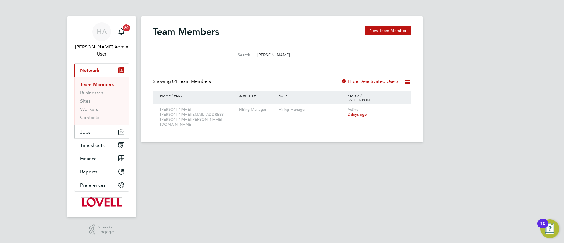
click at [85, 128] on button "Jobs" at bounding box center [101, 132] width 55 height 13
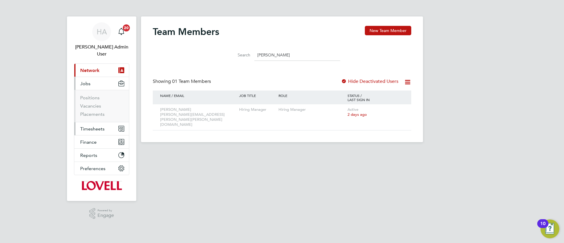
click at [94, 126] on span "Timesheets" at bounding box center [92, 129] width 24 height 6
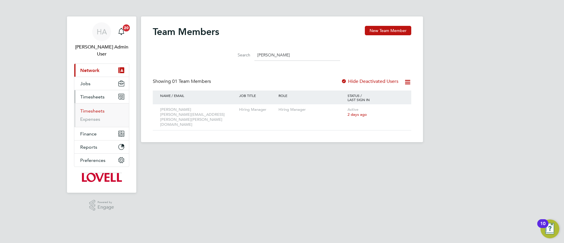
click at [97, 108] on link "Timesheets" at bounding box center [92, 111] width 24 height 6
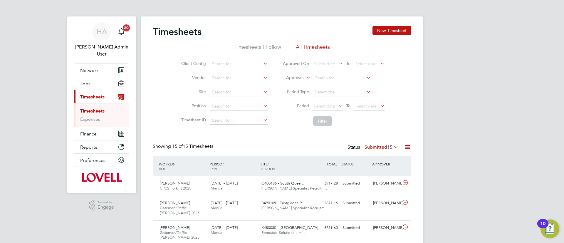
click at [301, 77] on label "Approver" at bounding box center [291, 78] width 26 height 6
click at [292, 83] on li "Worker" at bounding box center [289, 85] width 29 height 8
click at [327, 79] on input at bounding box center [342, 78] width 58 height 8
click at [348, 84] on li "Seyi Onololu" at bounding box center [342, 86] width 59 height 8
type input "Seyi Onololu"
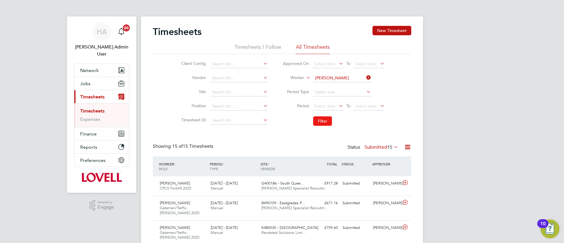
drag, startPoint x: 334, startPoint y: 114, endPoint x: 328, endPoint y: 121, distance: 8.4
click at [332, 117] on li "Filter" at bounding box center [333, 120] width 117 height 15
click at [328, 121] on button "Filter" at bounding box center [322, 120] width 19 height 9
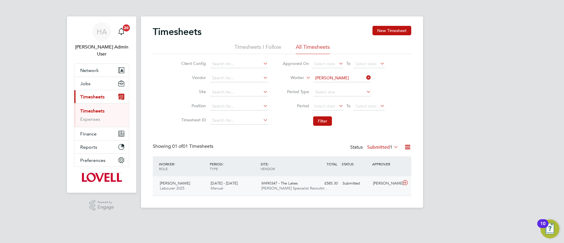
click at [316, 182] on div "£585.30 Submitted" at bounding box center [325, 184] width 31 height 10
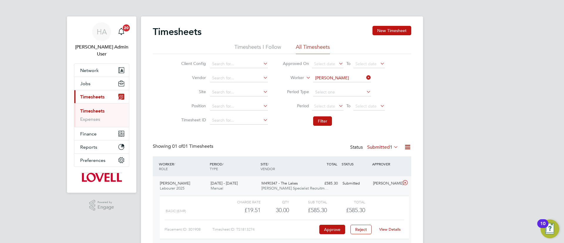
click at [386, 231] on link "View Details" at bounding box center [390, 229] width 21 height 5
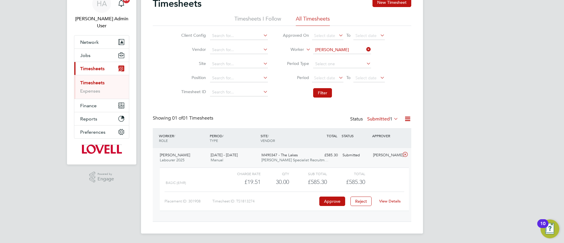
click at [369, 118] on label "Submitted 1" at bounding box center [383, 119] width 31 height 6
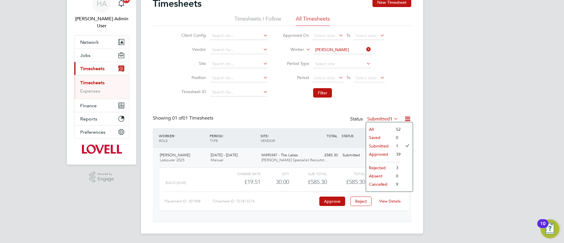
click at [382, 126] on li "All" at bounding box center [379, 129] width 27 height 8
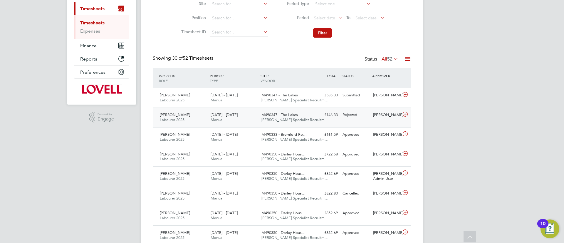
click at [383, 119] on div "Tony Boyle" at bounding box center [386, 115] width 31 height 10
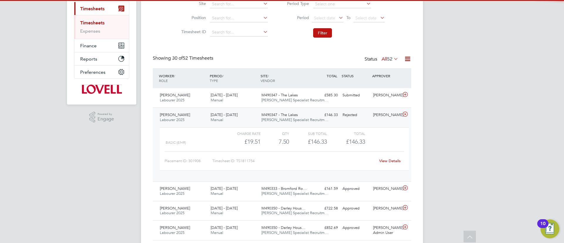
click at [389, 161] on link "View Details" at bounding box center [390, 160] width 21 height 5
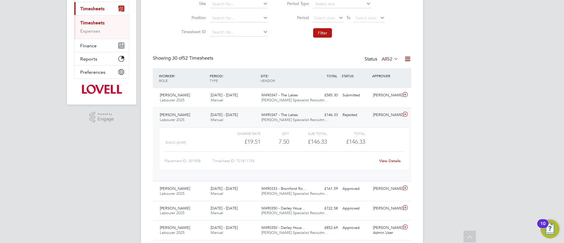
click at [293, 123] on div "M490347 - The Lakes Hays Specialist Recruitm…" at bounding box center [284, 117] width 51 height 15
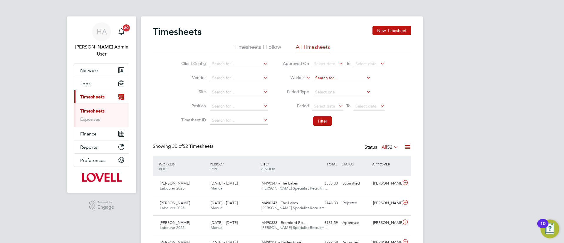
click at [343, 76] on input at bounding box center [342, 78] width 58 height 8
click at [232, 95] on input at bounding box center [239, 92] width 58 height 8
click at [230, 96] on li "M490347 - The Lake s" at bounding box center [239, 100] width 59 height 8
type input "M490347 - The Lakes"
click at [318, 121] on button "Filter" at bounding box center [322, 120] width 19 height 9
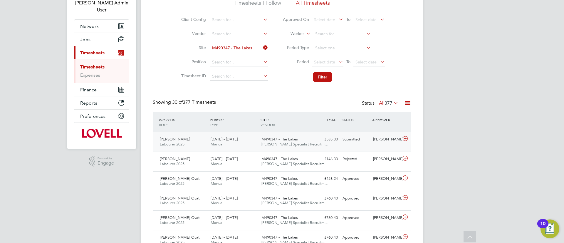
click at [291, 139] on span "M490347 - The Lakes" at bounding box center [280, 139] width 36 height 5
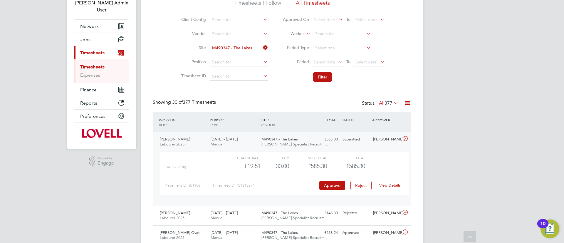
click at [398, 184] on link "View Details" at bounding box center [390, 185] width 21 height 5
click at [247, 53] on li "Site M490347 - The Lakes" at bounding box center [223, 48] width 103 height 14
click at [250, 51] on input at bounding box center [239, 48] width 58 height 8
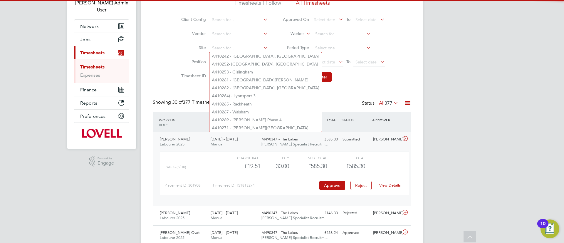
click at [317, 29] on li "Worker" at bounding box center [333, 34] width 117 height 14
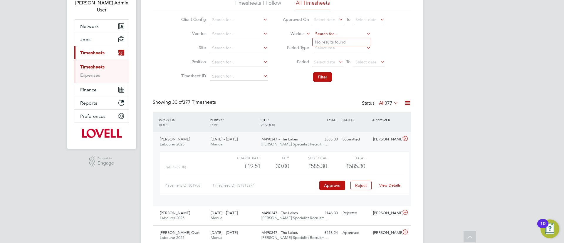
click at [320, 33] on input at bounding box center [342, 34] width 58 height 8
click at [323, 43] on b "Riyaz" at bounding box center [320, 42] width 10 height 5
type input "Riyaz Yusuf"
click at [316, 79] on button "Filter" at bounding box center [322, 76] width 19 height 9
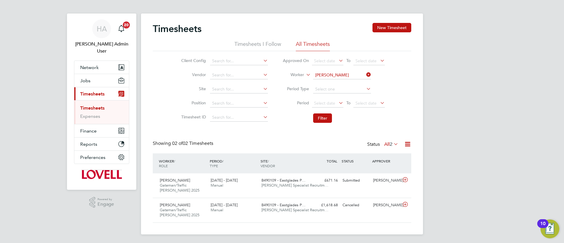
scroll to position [4, 0]
click at [381, 144] on div "Status All 2" at bounding box center [384, 144] width 32 height 8
click at [385, 146] on label "All 2" at bounding box center [392, 144] width 14 height 6
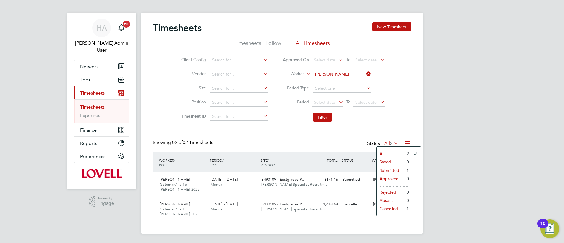
click at [385, 145] on label "All 2" at bounding box center [392, 144] width 14 height 6
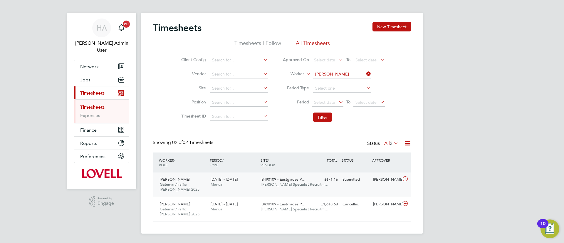
click at [336, 191] on div "Riyaz Yusuf Gateman/Traffic Marshall 2025 23 - 29 Aug 2025 23 - 29 Aug 2025 Man…" at bounding box center [282, 185] width 259 height 24
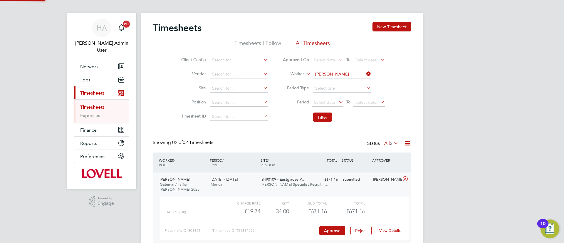
scroll to position [10, 57]
click at [385, 232] on link "View Details" at bounding box center [390, 230] width 21 height 5
click at [366, 78] on div "Timesheets New Timesheet Timesheets I Follow All Timesheets Client Config Vendo…" at bounding box center [282, 150] width 282 height 275
click at [255, 83] on li "Site" at bounding box center [223, 88] width 103 height 14
click at [233, 91] on input at bounding box center [239, 88] width 58 height 8
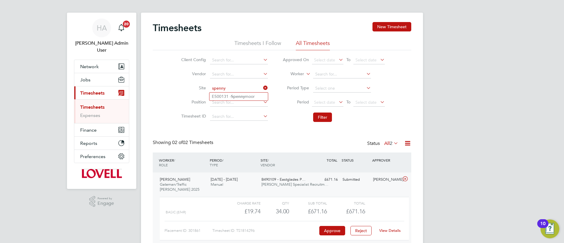
click at [231, 94] on li "E500131 - Spenny moor" at bounding box center [239, 97] width 59 height 8
type input "E500131 - Spennymoor"
click at [317, 110] on li "Filter" at bounding box center [333, 117] width 117 height 15
drag, startPoint x: 317, startPoint y: 111, endPoint x: 317, endPoint y: 115, distance: 3.2
click at [317, 112] on li "Filter" at bounding box center [333, 117] width 117 height 15
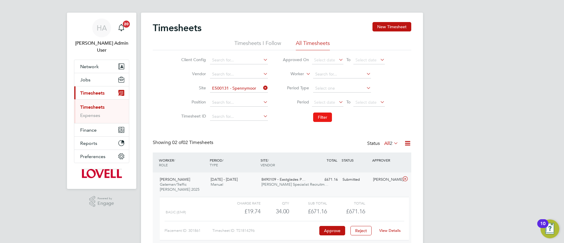
click at [317, 116] on button "Filter" at bounding box center [322, 117] width 19 height 9
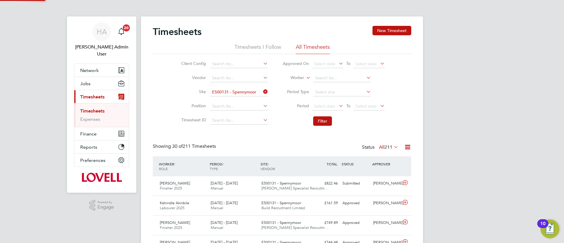
scroll to position [15, 51]
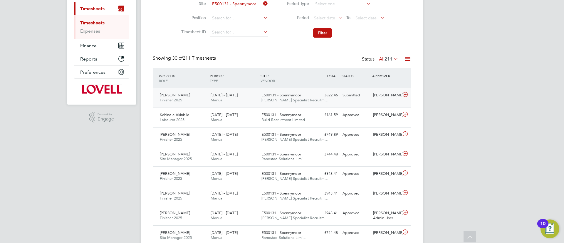
click at [344, 96] on div "Submitted" at bounding box center [355, 96] width 31 height 10
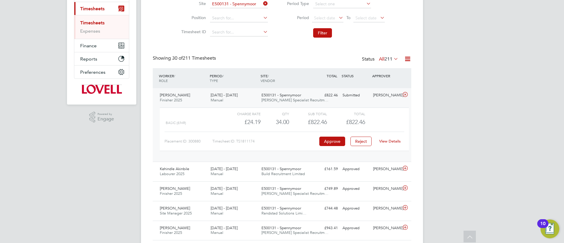
click at [396, 141] on link "View Details" at bounding box center [390, 141] width 21 height 5
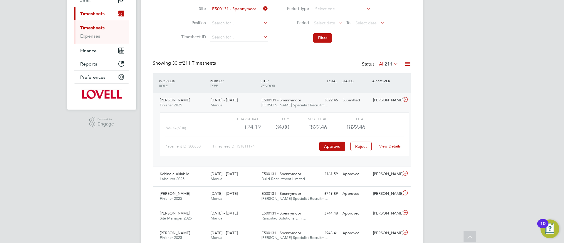
click at [278, 109] on div "E500131 - Spennymoor Hays Specialist Recruitm…" at bounding box center [284, 103] width 51 height 15
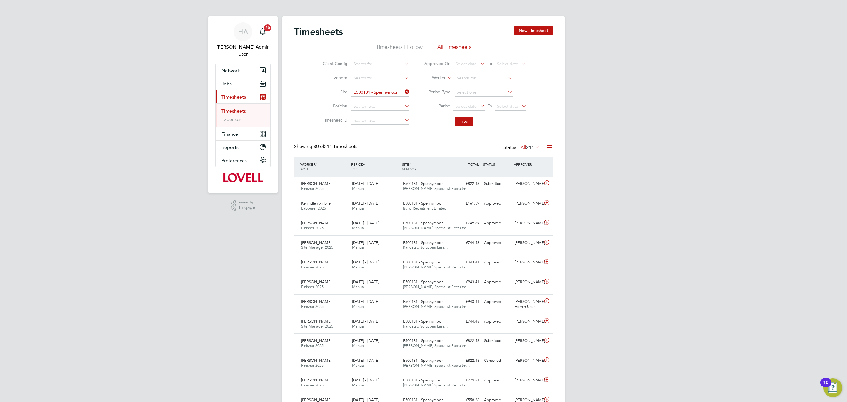
click at [243, 108] on link "Timesheets" at bounding box center [233, 111] width 24 height 6
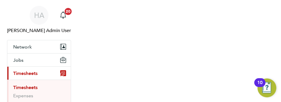
scroll to position [15, 41]
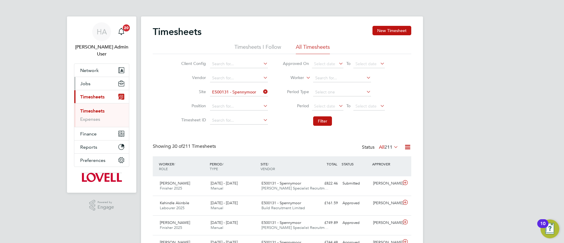
click at [93, 77] on button "Jobs" at bounding box center [101, 83] width 55 height 13
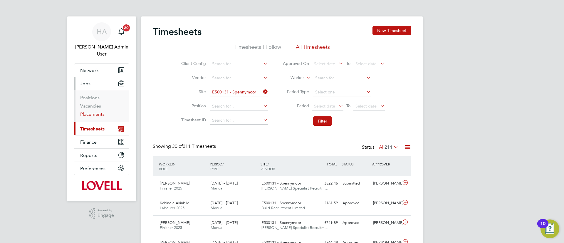
click at [98, 111] on link "Placements" at bounding box center [92, 114] width 24 height 6
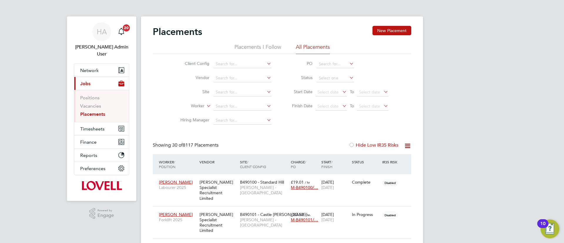
click at [94, 95] on li "Positions" at bounding box center [102, 99] width 44 height 8
drag, startPoint x: 91, startPoint y: 100, endPoint x: 117, endPoint y: 99, distance: 25.6
click at [91, 103] on link "Vacancies" at bounding box center [90, 106] width 21 height 6
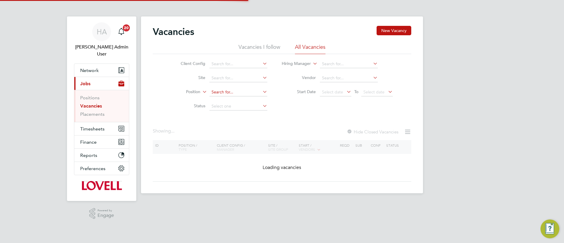
click at [248, 92] on input at bounding box center [239, 92] width 58 height 8
click at [235, 76] on input at bounding box center [239, 78] width 58 height 8
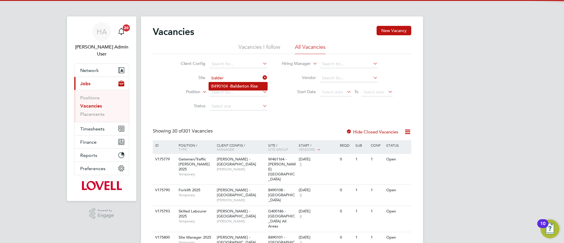
click at [231, 87] on b "Balder" at bounding box center [236, 86] width 13 height 5
type input "B490104 - Balderton Rise"
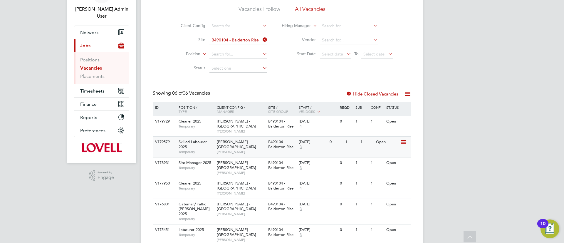
click at [261, 146] on div "Lovell - East Midlands John Jenkins" at bounding box center [241, 147] width 51 height 20
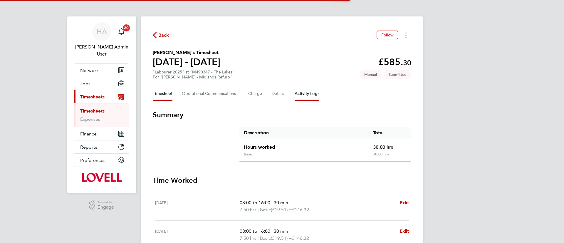
drag, startPoint x: 0, startPoint y: 0, endPoint x: 309, endPoint y: 100, distance: 324.7
click at [309, 100] on Logs-tab "Activity Logs" at bounding box center [307, 94] width 25 height 14
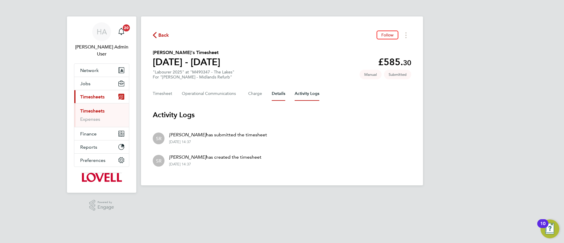
click at [284, 98] on button "Details" at bounding box center [279, 94] width 14 height 14
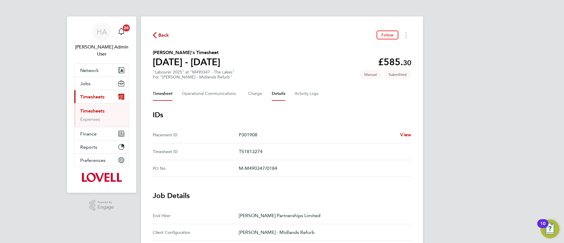
click at [166, 100] on button "Timesheet" at bounding box center [163, 94] width 20 height 14
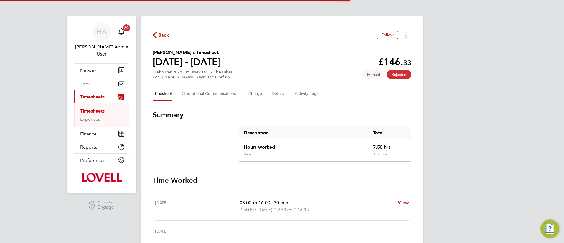
click at [302, 101] on div "Back Follow Seyi Onololu's Timesheet 23 - 29 Aug 2025 £146. 33 "Labourer 2025" …" at bounding box center [282, 157] width 282 height 283
click at [302, 100] on Logs-tab "Activity Logs" at bounding box center [307, 94] width 25 height 14
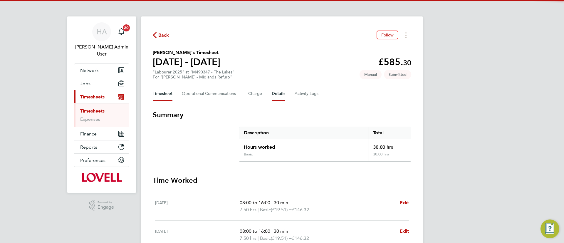
click at [278, 99] on button "Details" at bounding box center [279, 94] width 14 height 14
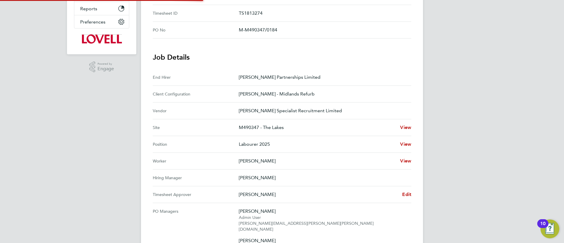
scroll to position [176, 0]
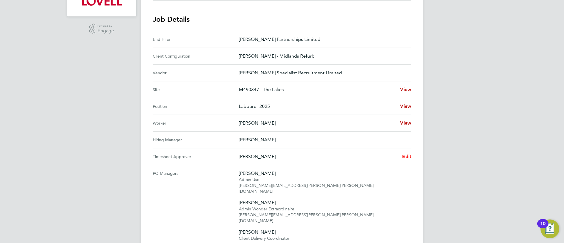
click at [409, 154] on span "Edit" at bounding box center [406, 157] width 9 height 6
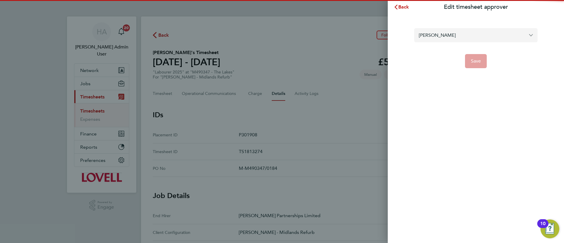
click at [456, 32] on input "Tony Boyle" at bounding box center [476, 35] width 123 height 14
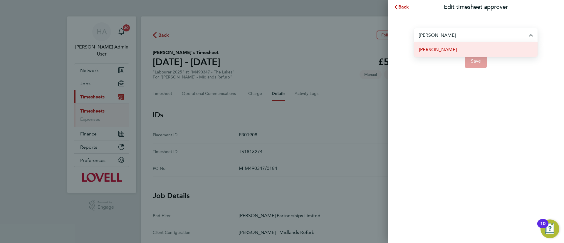
click at [461, 55] on li "Simon Sutton" at bounding box center [476, 49] width 123 height 14
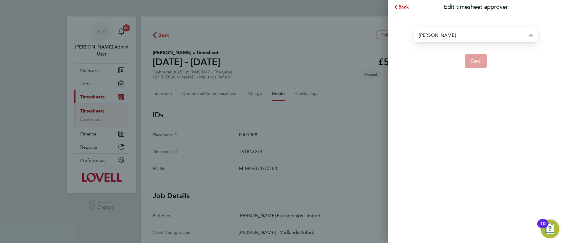
type input "Simon Sutton"
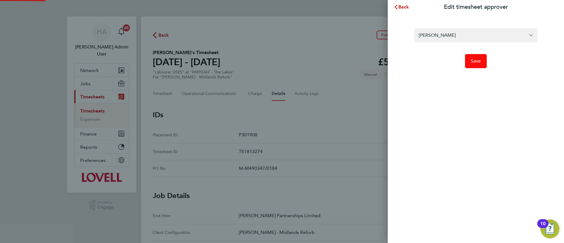
click at [472, 59] on span "Save" at bounding box center [476, 61] width 10 height 6
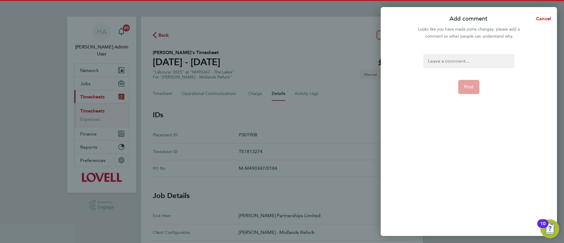
click at [469, 64] on div at bounding box center [469, 61] width 91 height 14
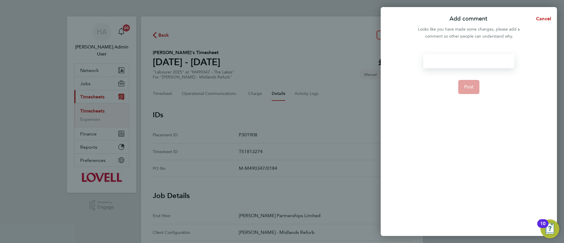
click at [469, 61] on div at bounding box center [469, 61] width 91 height 14
click at [469, 88] on span "Post" at bounding box center [470, 87] width 10 height 6
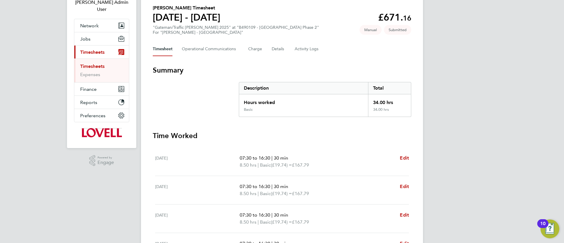
scroll to position [88, 0]
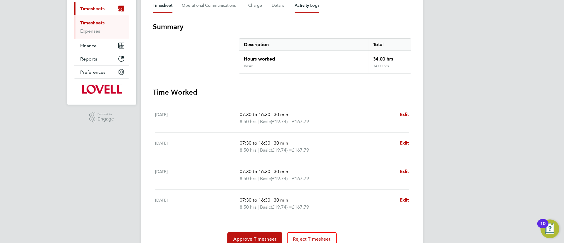
click at [295, 8] on Logs-tab "Activity Logs" at bounding box center [307, 6] width 25 height 14
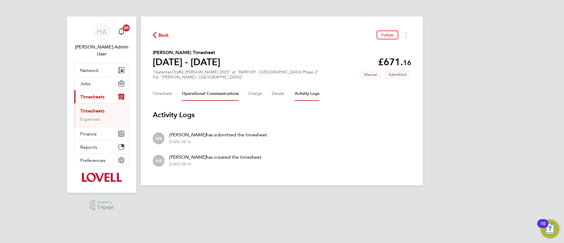
click at [227, 91] on Communications-tab "Operational Communications" at bounding box center [210, 94] width 57 height 14
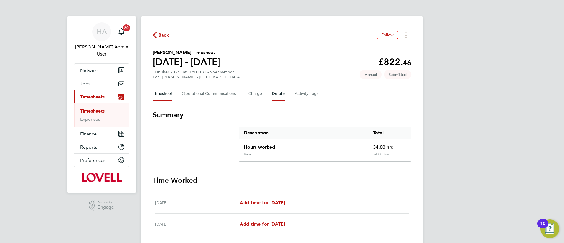
click at [281, 94] on button "Details" at bounding box center [279, 94] width 14 height 14
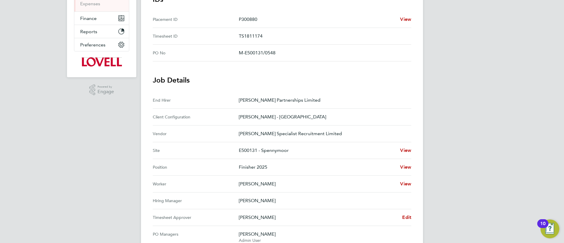
scroll to position [176, 0]
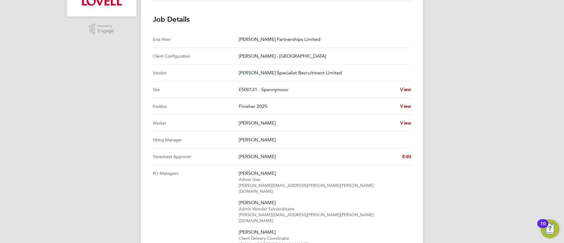
click at [405, 156] on span "Edit" at bounding box center [406, 157] width 9 height 6
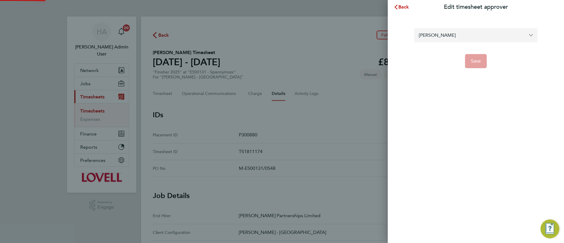
click at [447, 38] on input "[PERSON_NAME]" at bounding box center [476, 35] width 123 height 14
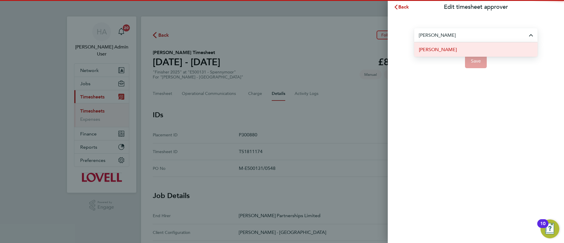
click at [471, 44] on li "[PERSON_NAME]" at bounding box center [476, 49] width 123 height 14
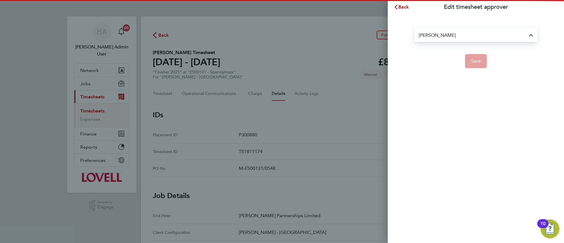
type input "[PERSON_NAME]"
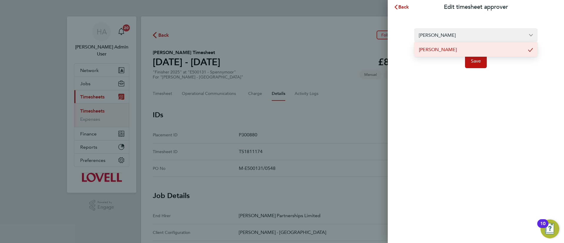
click at [480, 70] on div "Gary Tansey Gary Tansey Save" at bounding box center [476, 44] width 176 height 61
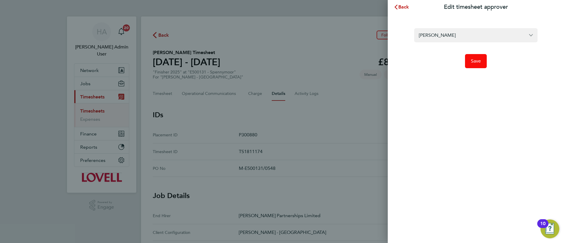
click at [477, 63] on span "Save" at bounding box center [476, 61] width 10 height 6
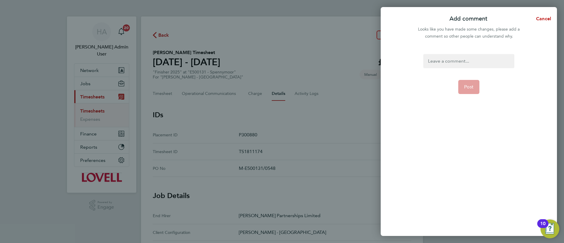
click at [470, 65] on div at bounding box center [469, 61] width 91 height 14
click at [465, 89] on span "Post" at bounding box center [470, 87] width 10 height 6
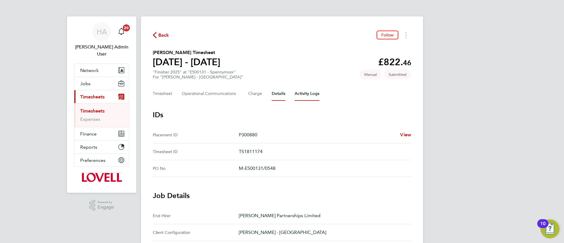
click at [295, 91] on Logs-tab "Activity Logs" at bounding box center [307, 94] width 25 height 14
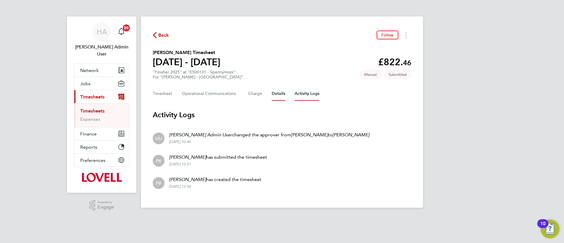
click at [278, 95] on button "Details" at bounding box center [279, 94] width 14 height 14
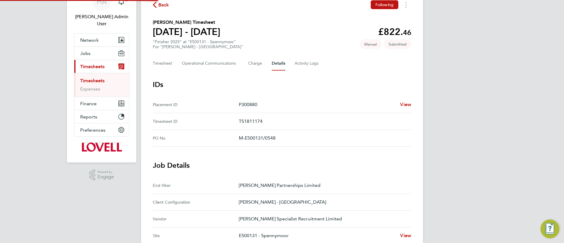
scroll to position [44, 0]
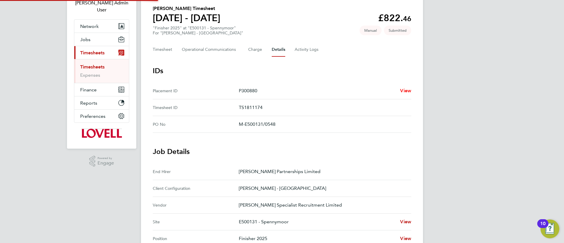
click at [401, 89] on span "View" at bounding box center [405, 91] width 11 height 6
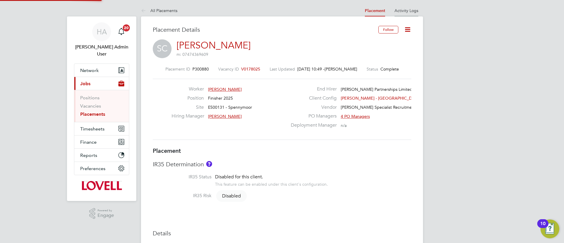
click at [402, 10] on link "Activity Logs" at bounding box center [407, 10] width 24 height 5
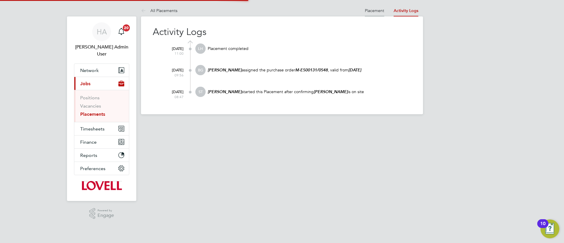
click at [379, 11] on link "Placement" at bounding box center [374, 10] width 19 height 5
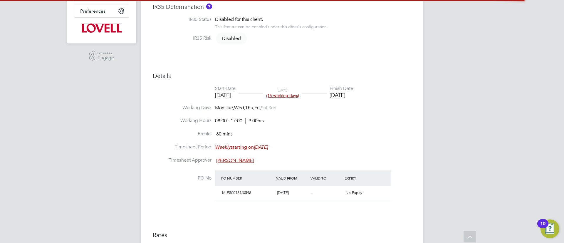
click at [332, 130] on li "Working Hours 08:00 - 17:00 9.00hrs" at bounding box center [282, 124] width 259 height 13
type input "Chris Alexander"
type input "11 Aug 2025"
type input "[DATE]"
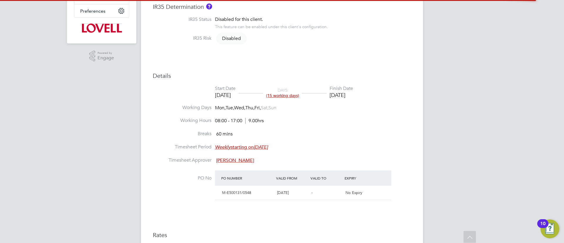
type input "08:00"
type input "17:00"
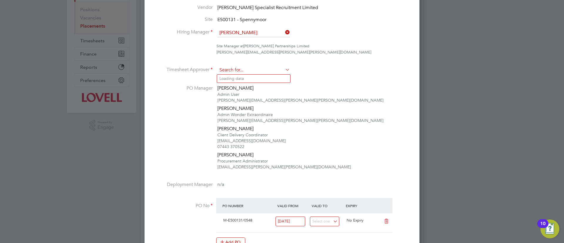
click at [255, 73] on input at bounding box center [254, 70] width 73 height 9
click at [241, 82] on li "Gary Tan sey" at bounding box center [253, 79] width 73 height 8
type input "Gary Tansey"
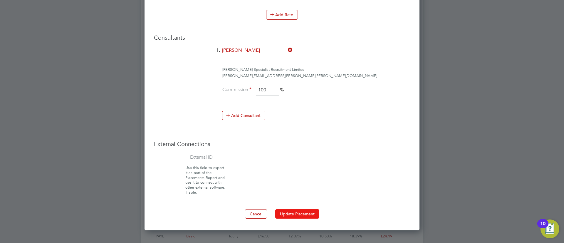
click at [283, 213] on button "Update Placement" at bounding box center [297, 213] width 44 height 9
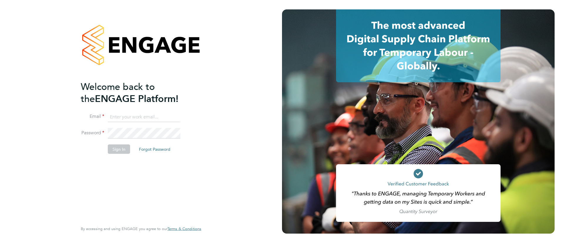
type input "[EMAIL_ADDRESS][PERSON_NAME][DOMAIN_NAME]"
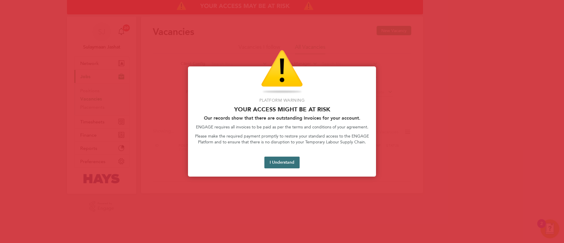
click at [284, 161] on button "I Understand" at bounding box center [282, 163] width 35 height 12
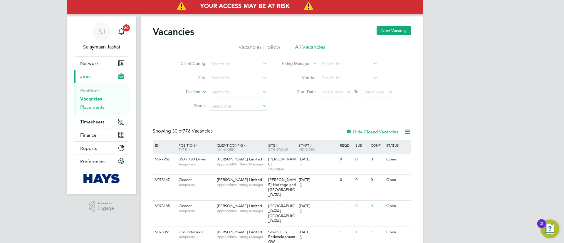
click at [93, 106] on link "Placements" at bounding box center [92, 107] width 24 height 6
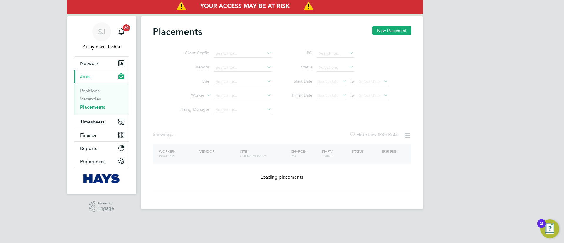
click at [233, 100] on ul "Client Config Vendor Site Worker Hiring Manager" at bounding box center [223, 81] width 111 height 71
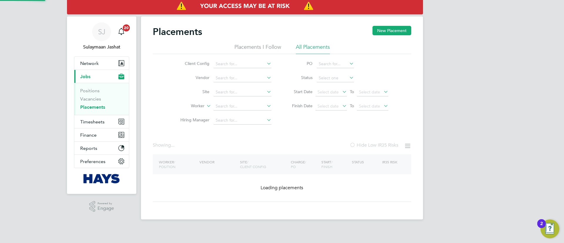
click at [233, 100] on li "Worker" at bounding box center [223, 106] width 111 height 14
click at [228, 106] on input at bounding box center [243, 106] width 58 height 8
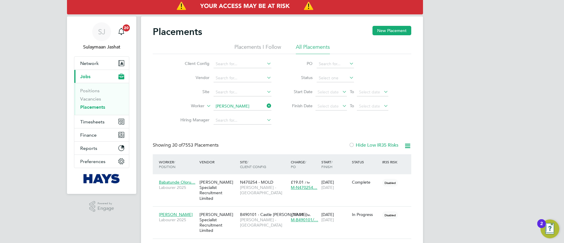
click at [234, 168] on li "Russel l Thompson" at bounding box center [267, 170] width 108 height 8
type input "[PERSON_NAME]"
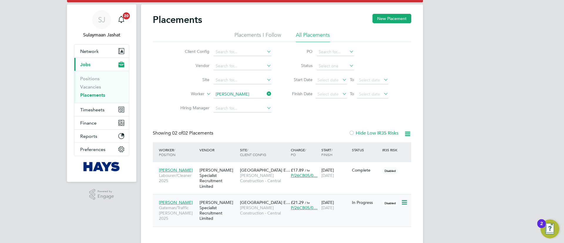
click at [243, 200] on span "Willows High School E…" at bounding box center [265, 202] width 50 height 5
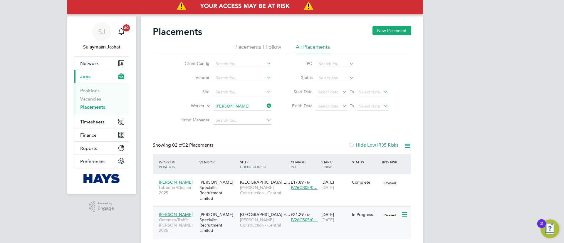
click at [223, 211] on div "[PERSON_NAME] Specialist Recruitment Limited" at bounding box center [218, 222] width 41 height 27
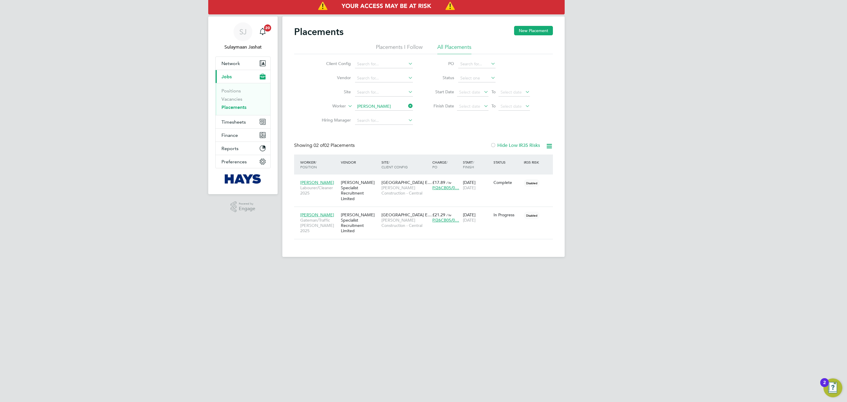
scroll to position [3, 3]
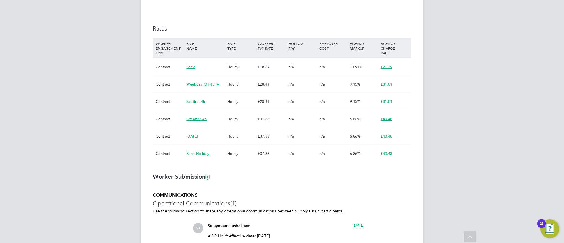
click at [339, 39] on div "Rates WORKER ENGAGEMENT TYPE RATE NAME RATE TYPE WORKER PAY RATE HOLIDAY PAY EM…" at bounding box center [282, 96] width 259 height 143
type input "[PERSON_NAME]"
type input "[DATE]"
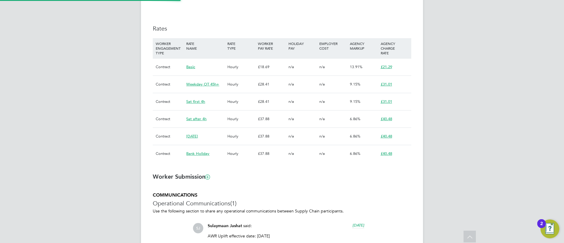
type input "08:00"
type input "18:00"
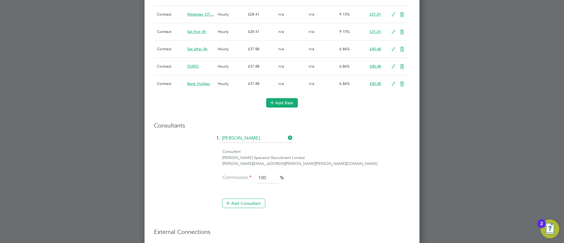
click at [295, 106] on button "Add Rate" at bounding box center [282, 102] width 32 height 9
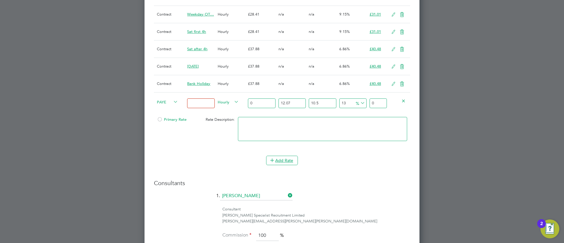
click at [290, 165] on li "Add Rate" at bounding box center [282, 163] width 256 height 15
click at [285, 158] on button "Add Rate" at bounding box center [282, 160] width 32 height 9
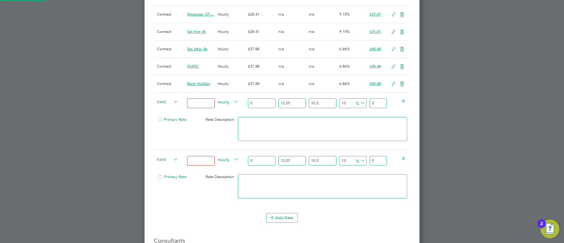
click at [204, 104] on input at bounding box center [200, 103] width 27 height 10
type input "Basic"
click at [194, 160] on input at bounding box center [200, 161] width 27 height 10
type input "Weekday OT 45h+"
click at [285, 216] on button "Add Rate" at bounding box center [282, 217] width 32 height 9
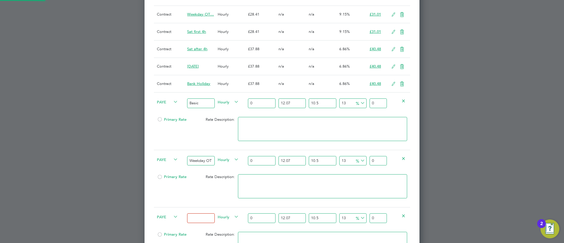
click at [200, 216] on input at bounding box center [200, 218] width 27 height 10
type input "Sat first 4h"
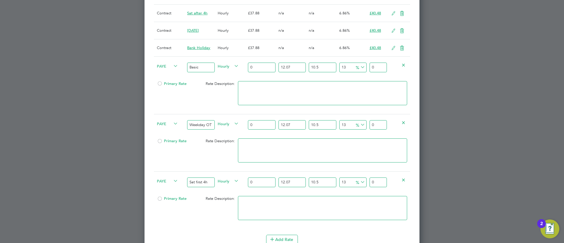
scroll to position [801, 0]
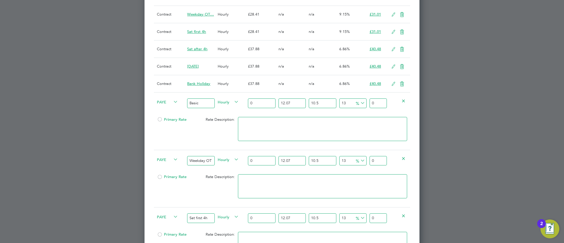
click at [267, 102] on input "0" at bounding box center [261, 103] width 27 height 10
click at [264, 102] on input "0" at bounding box center [261, 103] width 27 height 10
type input "1"
type input "1.399362055"
type input "14"
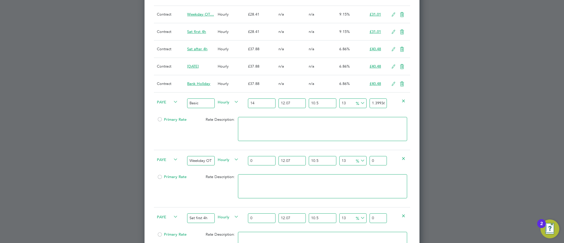
type input "19.59106877"
type input "14.2"
type input "19.870941181"
type input "14.20"
click at [375, 102] on input "19.870941181" at bounding box center [378, 103] width 17 height 10
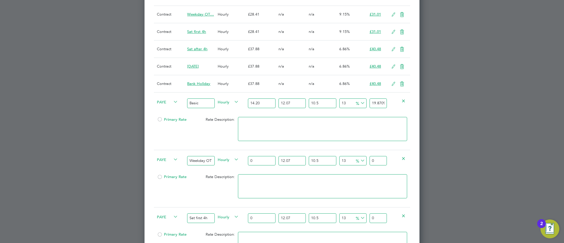
click at [375, 102] on input "19.870941181" at bounding box center [378, 103] width 17 height 10
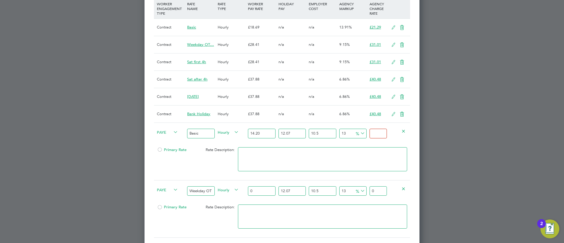
scroll to position [757, 0]
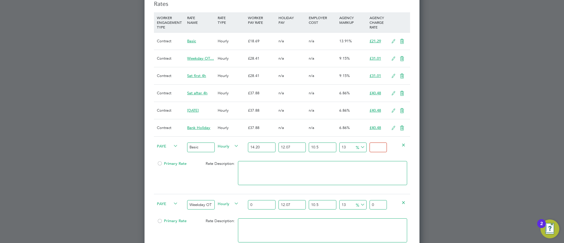
type input "-88.62660817414655"
type input "2"
type input "19.42061417146117"
type input "21"
type input "20.557953354046518"
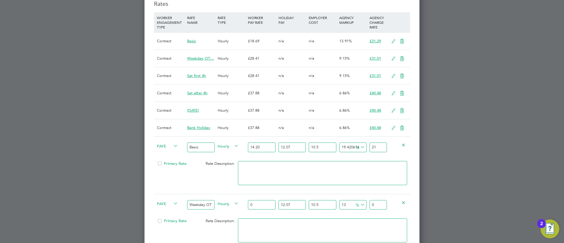
type input "21.2"
type input "21.069755986209923"
type input "21.29"
click at [327, 126] on div "n/a" at bounding box center [323, 127] width 30 height 17
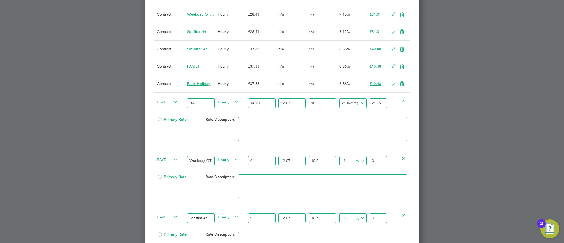
click at [171, 121] on div "Primary Rate" at bounding box center [176, 119] width 41 height 11
click at [179, 107] on div "PAYE" at bounding box center [171, 103] width 30 height 20
click at [168, 115] on div "Primary Rate" at bounding box center [176, 119] width 41 height 11
click at [167, 119] on span "Primary Rate" at bounding box center [172, 119] width 30 height 5
click at [264, 163] on input "0" at bounding box center [261, 161] width 27 height 10
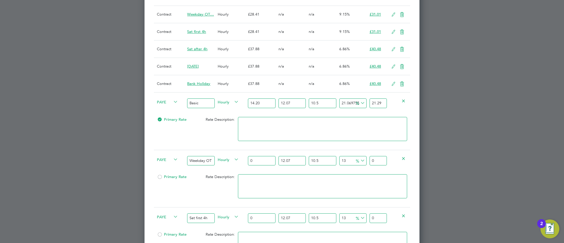
click at [262, 156] on input "0" at bounding box center [261, 161] width 27 height 10
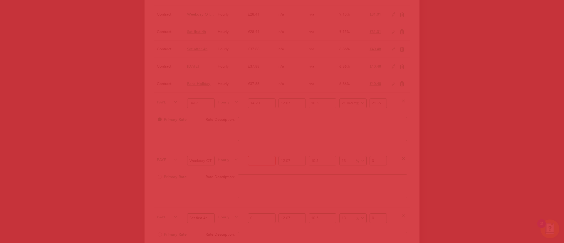
type input "0"
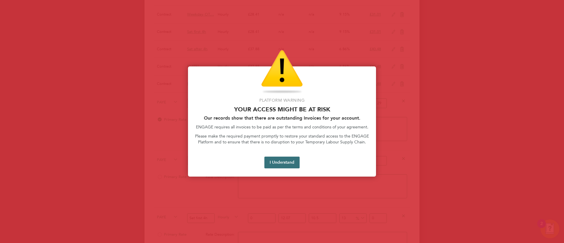
click at [280, 159] on button "I Understand" at bounding box center [282, 163] width 35 height 12
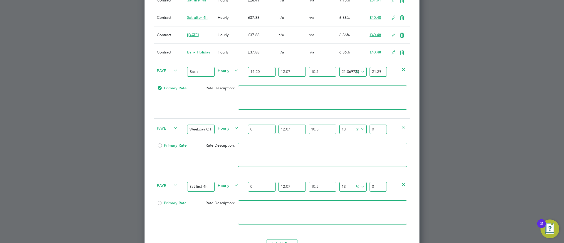
scroll to position [845, 0]
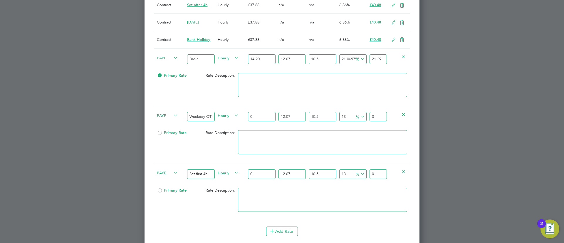
click at [265, 116] on input "0" at bounding box center [261, 117] width 27 height 10
type input "2"
type input "2.79872411"
type input "21"
type input "29.386603155"
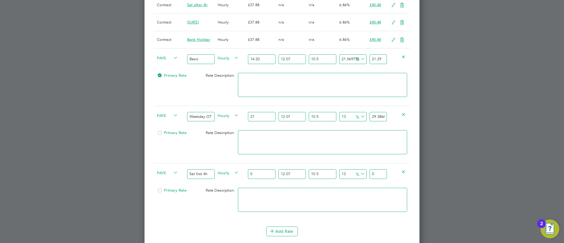
type input "21.3"
type input "29.8064117715"
type input "21.30"
click at [377, 114] on input "29.8064117715" at bounding box center [378, 117] width 17 height 10
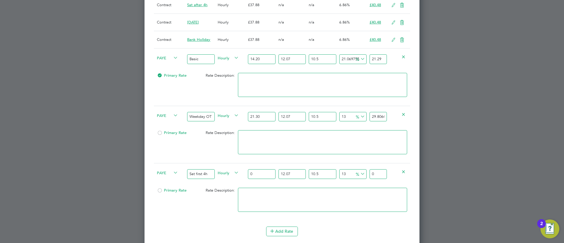
type input "-88.62660817414655"
type input "3"
type input "17.525048867152265"
type input "31.0"
type input "17.562960173238444"
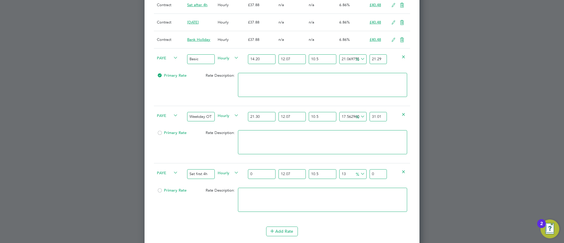
click at [376, 114] on input "31.01" at bounding box center [378, 117] width 17 height 10
type input "31.01"
drag, startPoint x: 267, startPoint y: 114, endPoint x: 234, endPoint y: 114, distance: 32.3
click at [234, 114] on div "PAYE Weekday OT 45h+ Hourly 21.30 12.07 n/a 10.5 n/a 17.562960173238444 4.63264…" at bounding box center [282, 117] width 256 height 22
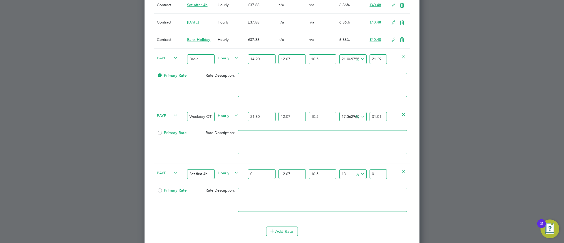
drag, startPoint x: 255, startPoint y: 173, endPoint x: 231, endPoint y: 173, distance: 24.1
click at [231, 173] on div "PAYE Sat first 4h Hourly 0 12.07 n/a 10.5 n/a 13 0 % 0" at bounding box center [282, 174] width 256 height 22
paste input "21.3"
type input "21.30"
type input "29.8064117715"
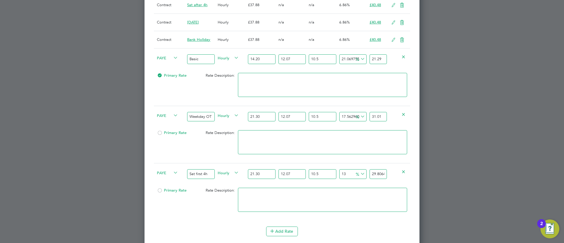
type input "21.30"
click at [376, 112] on input "31.01" at bounding box center [378, 117] width 17 height 10
click at [379, 173] on input "29.8064117715" at bounding box center [378, 174] width 17 height 10
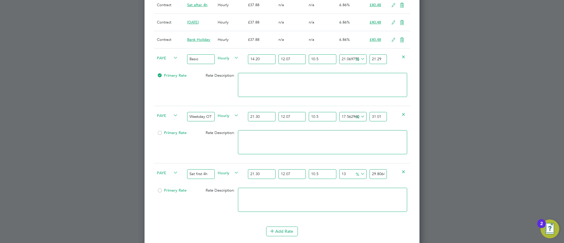
click at [379, 173] on input "29.8064117715" at bounding box center [378, 174] width 17 height 10
paste input "31.01"
type input "17.562960173238444"
type input "31.01"
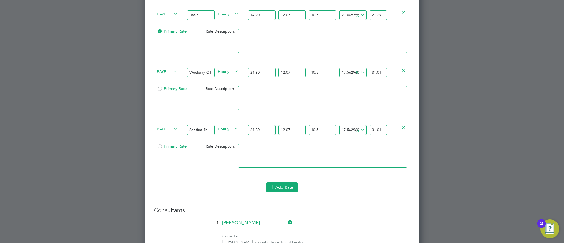
click at [279, 188] on button "Add Rate" at bounding box center [282, 187] width 32 height 9
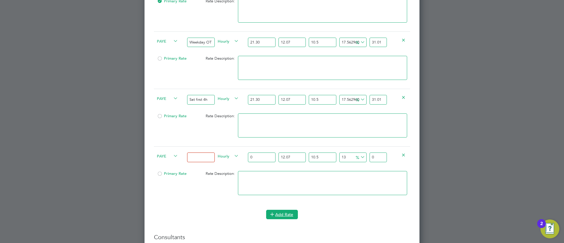
scroll to position [933, 0]
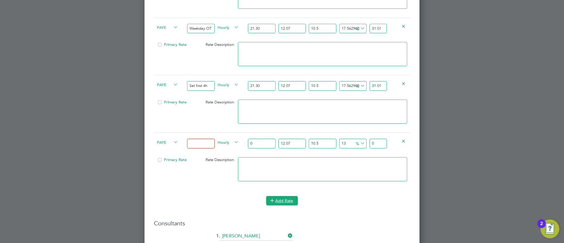
click at [279, 196] on button "Add Rate" at bounding box center [282, 200] width 32 height 9
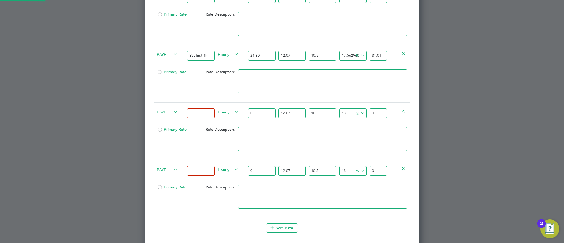
scroll to position [977, 0]
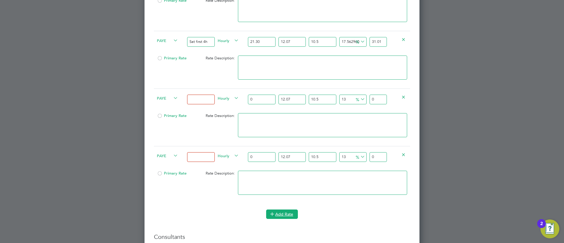
click at [284, 210] on button "Add Rate" at bounding box center [282, 214] width 32 height 9
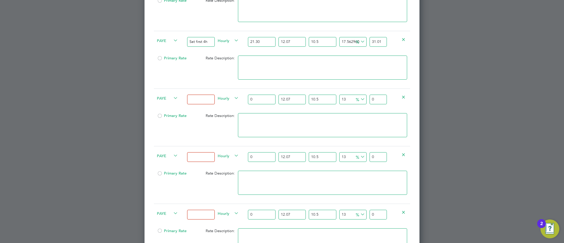
click at [204, 97] on input at bounding box center [200, 100] width 27 height 10
type input "Sat after 4h"
click at [192, 153] on input at bounding box center [200, 157] width 27 height 10
type input "Sunday"
click at [196, 212] on input at bounding box center [200, 215] width 27 height 10
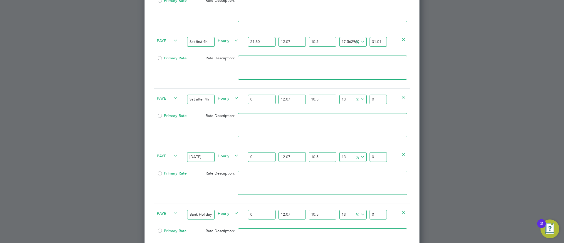
scroll to position [933, 0]
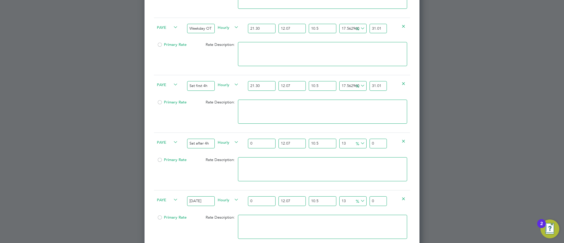
type input "Bank Holiday"
click at [261, 143] on input "0" at bounding box center [261, 144] width 27 height 10
type input "2"
type input "2.79872411"
type input "28"
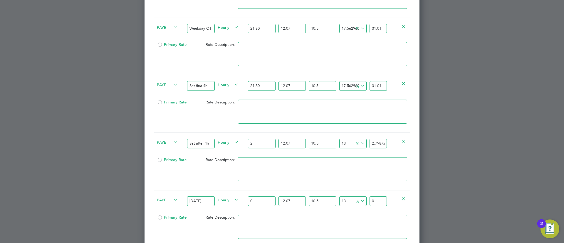
type input "39.18213754"
type input "28.4"
type input "39.741882362"
click at [261, 143] on input "28.40" at bounding box center [261, 144] width 27 height 10
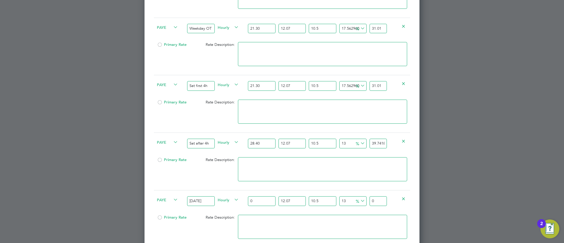
click at [261, 143] on input "28.40" at bounding box center [261, 144] width 27 height 10
type input "28.40"
click at [265, 199] on input "0" at bounding box center [261, 201] width 27 height 10
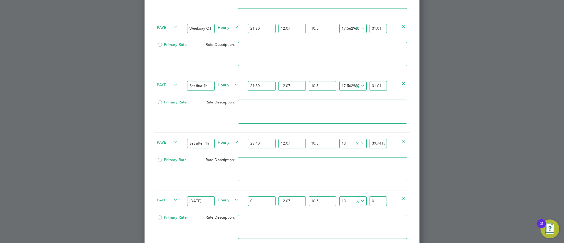
click at [265, 199] on input "0" at bounding box center [261, 201] width 27 height 10
paste input "28.4"
type input "28.40"
type input "39.741882362"
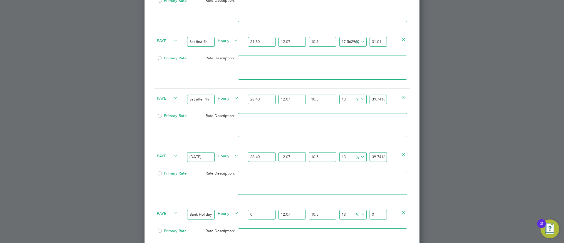
type input "28.40"
click at [263, 207] on div "0" at bounding box center [262, 214] width 30 height 21
click at [259, 210] on div "0" at bounding box center [262, 214] width 30 height 21
click at [256, 212] on input "0" at bounding box center [261, 215] width 27 height 10
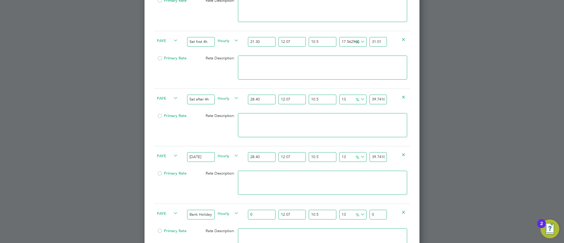
click at [256, 212] on input "0" at bounding box center [261, 215] width 27 height 10
paste input "28.4"
type input "28.40"
type input "39.741882362"
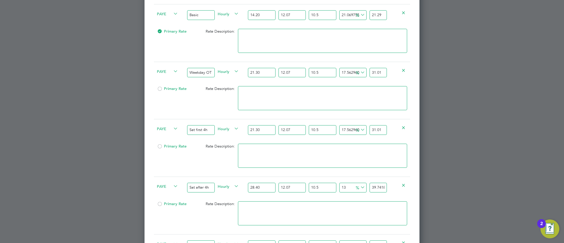
scroll to position [933, 0]
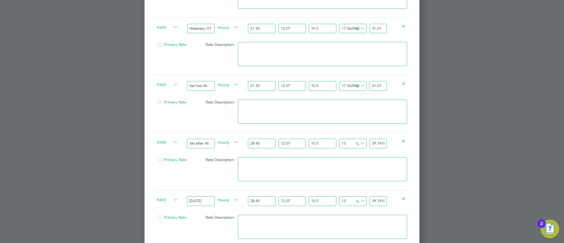
type input "28.40"
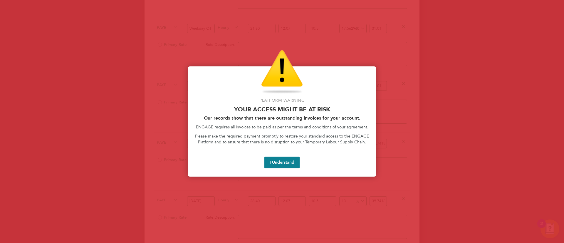
click at [380, 146] on div at bounding box center [282, 121] width 564 height 243
click at [299, 162] on button "I Understand" at bounding box center [282, 163] width 35 height 12
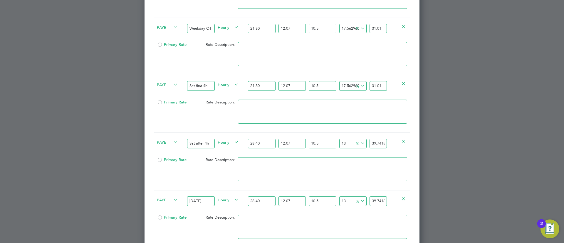
click at [372, 143] on input "39.741882362" at bounding box center [378, 144] width 17 height 10
type input "-88.62660817414655"
type input "4"
type input "13.73391825853445"
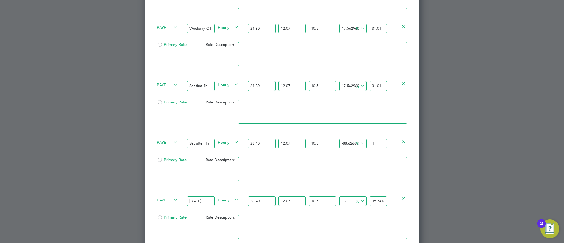
type input "40"
type input "14.871257441119795"
type input "40.4"
type input "15.098725277636863"
click at [372, 143] on input "40.48" at bounding box center [378, 144] width 17 height 10
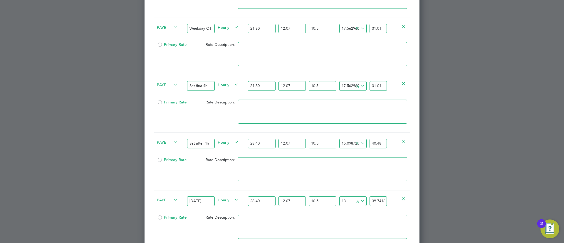
click at [372, 143] on input "40.48" at bounding box center [378, 144] width 17 height 10
type input "40.48"
click at [375, 201] on input "39.741882362" at bounding box center [378, 201] width 17 height 10
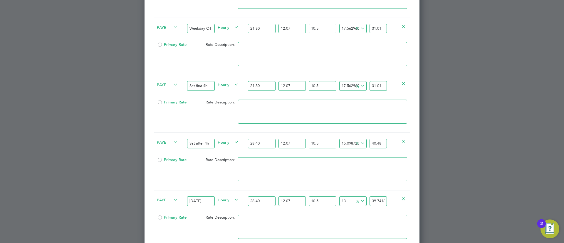
click at [375, 201] on input "39.741882362" at bounding box center [378, 201] width 17 height 10
paste input "40.48"
type input "15.098725277636863"
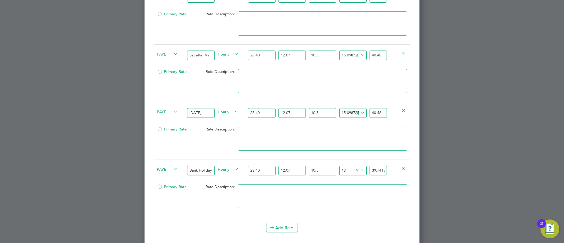
type input "40.48"
click at [378, 170] on input "39.741882362" at bounding box center [378, 171] width 17 height 10
paste input "40.48"
type input "15.098725277636863"
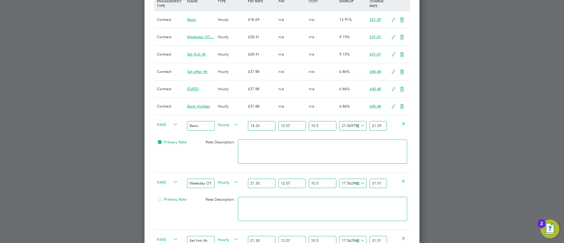
scroll to position [692, 0]
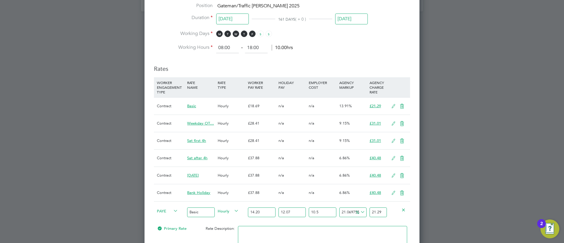
type input "40.48"
click at [404, 107] on icon at bounding box center [402, 106] width 7 height 5
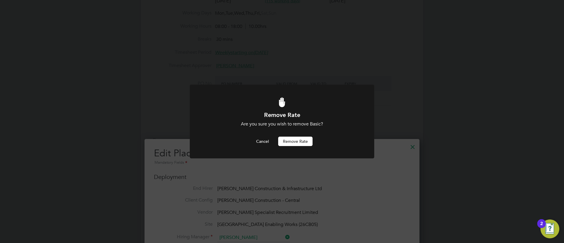
click at [286, 140] on button "Remove rate" at bounding box center [295, 141] width 34 height 9
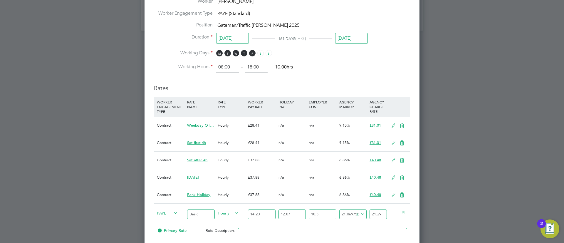
scroll to position [733, 0]
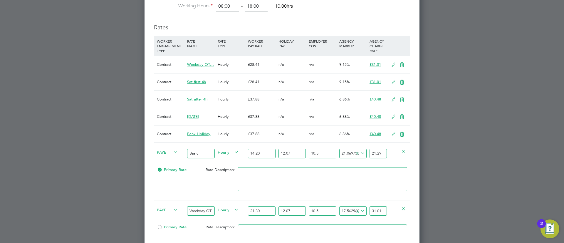
click at [402, 67] on icon at bounding box center [402, 65] width 7 height 5
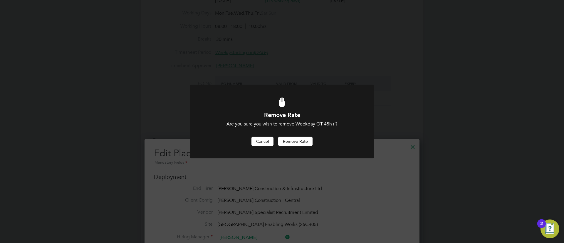
click at [263, 140] on button "Cancel" at bounding box center [263, 141] width 22 height 9
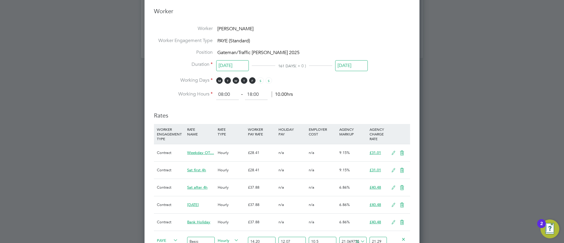
scroll to position [733, 0]
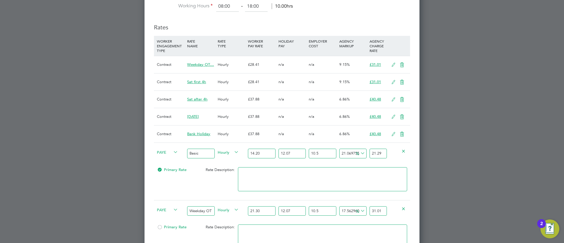
click at [400, 63] on icon at bounding box center [402, 65] width 7 height 5
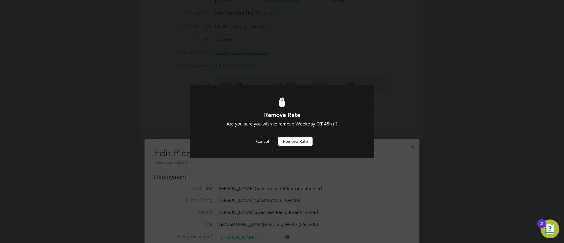
click at [306, 138] on button "Remove rate" at bounding box center [295, 141] width 34 height 9
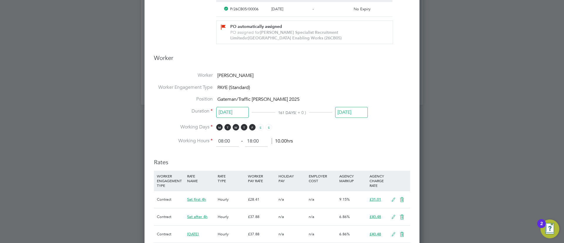
scroll to position [645, 0]
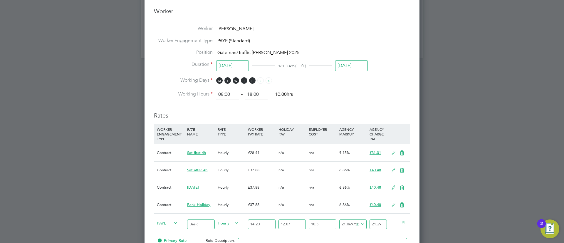
click at [400, 151] on icon at bounding box center [402, 153] width 7 height 5
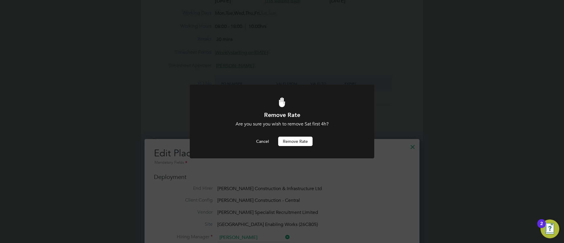
click at [299, 142] on button "Remove rate" at bounding box center [295, 141] width 34 height 9
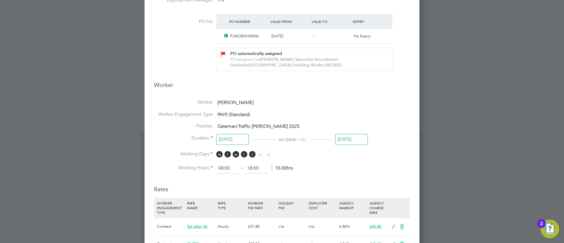
scroll to position [645, 0]
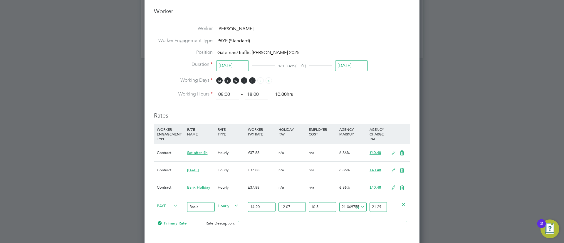
click at [405, 151] on icon at bounding box center [402, 153] width 7 height 5
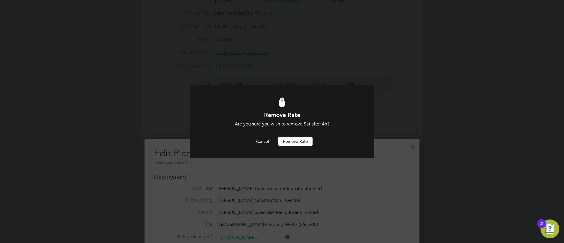
click at [298, 140] on button "Remove rate" at bounding box center [295, 141] width 34 height 9
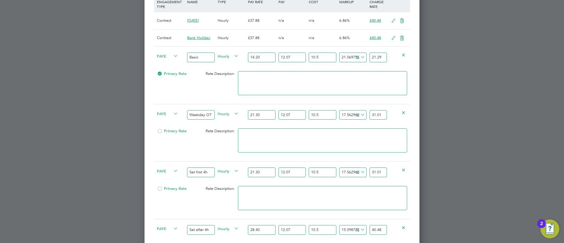
scroll to position [689, 0]
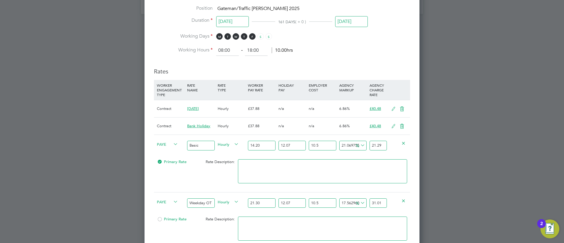
click at [405, 109] on icon at bounding box center [402, 109] width 7 height 5
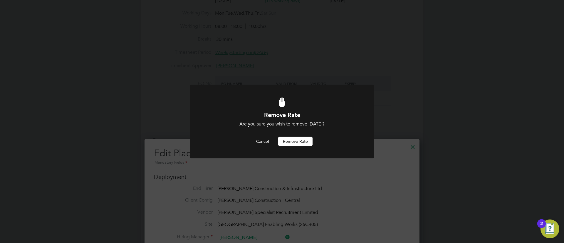
click at [283, 138] on button "Remove rate" at bounding box center [295, 141] width 34 height 9
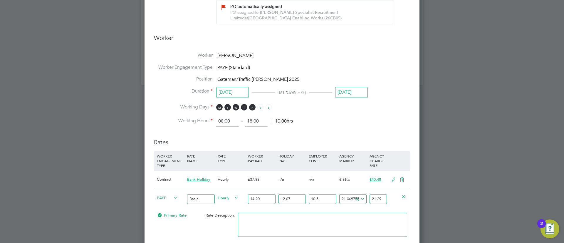
scroll to position [645, 0]
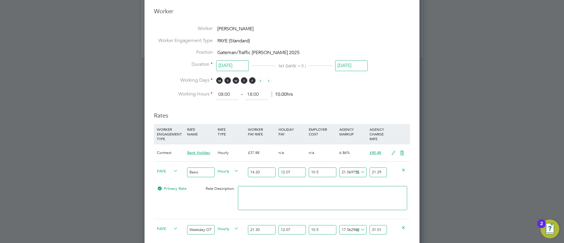
click at [400, 151] on icon at bounding box center [402, 153] width 7 height 5
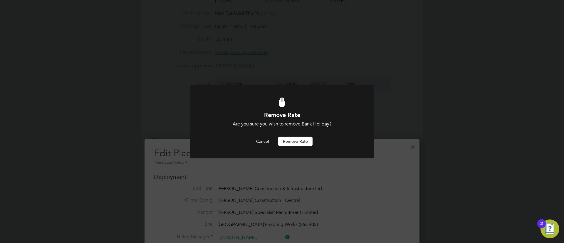
click at [276, 142] on div "Cancel Remove rate" at bounding box center [282, 141] width 153 height 9
click at [290, 140] on button "Remove rate" at bounding box center [295, 141] width 34 height 9
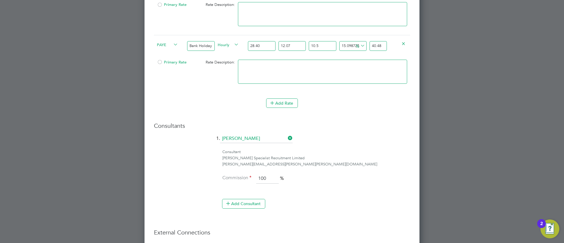
scroll to position [1117, 0]
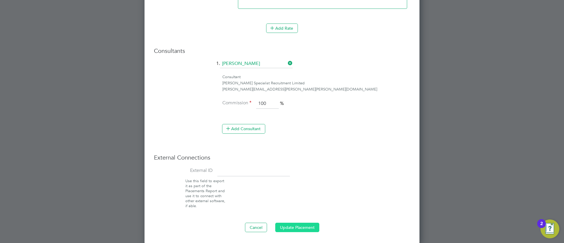
click at [298, 225] on button "Update Placement" at bounding box center [297, 227] width 44 height 9
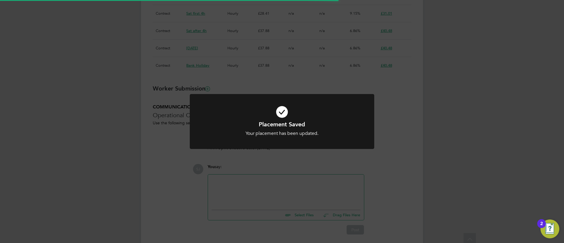
scroll to position [6, 99]
click at [274, 166] on div "Placement Saved Your placement has been updated. Cancel Okay" at bounding box center [282, 121] width 564 height 243
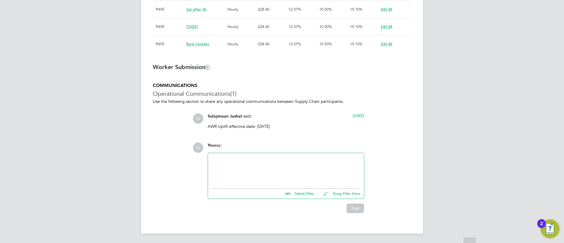
scroll to position [17, 41]
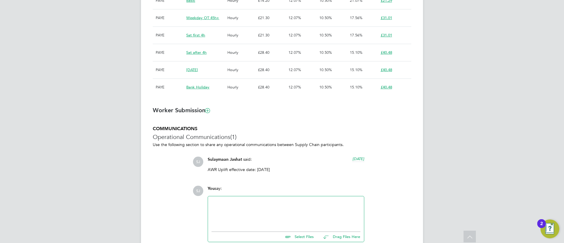
click at [281, 211] on div at bounding box center [286, 212] width 149 height 25
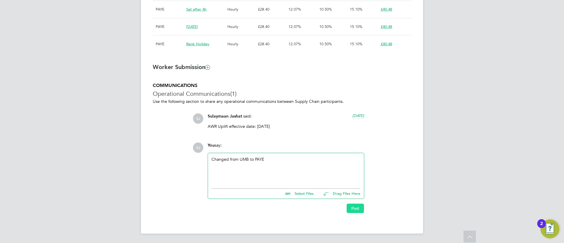
click at [360, 204] on button "Post" at bounding box center [355, 208] width 17 height 9
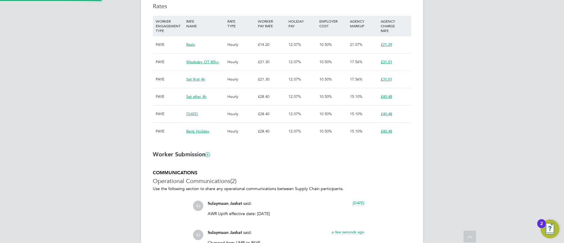
scroll to position [338, 0]
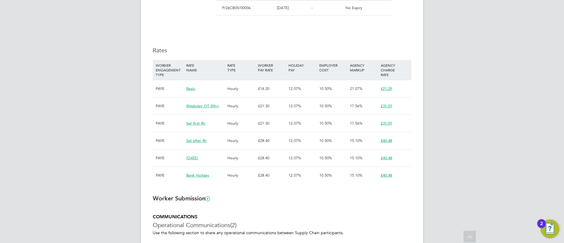
click at [342, 59] on div "Rates WORKER ENGAGEMENT TYPE RATE NAME RATE TYPE WORKER PAY RATE HOLIDAY PAY EM…" at bounding box center [282, 117] width 259 height 143
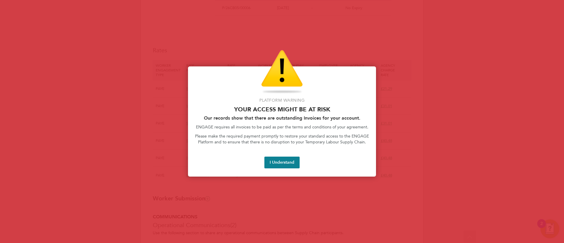
drag, startPoint x: 280, startPoint y: 156, endPoint x: 280, endPoint y: 163, distance: 6.2
click at [280, 159] on button "I Understand" at bounding box center [282, 163] width 35 height 12
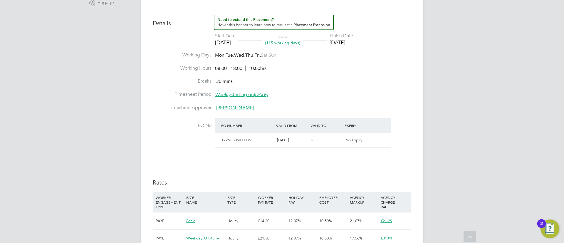
scroll to position [0, 0]
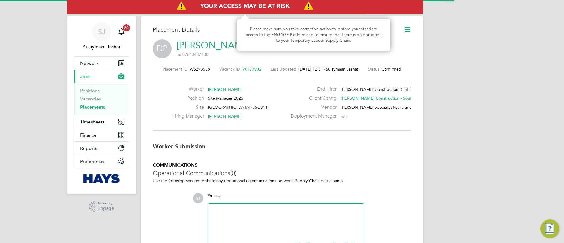
scroll to position [9, 116]
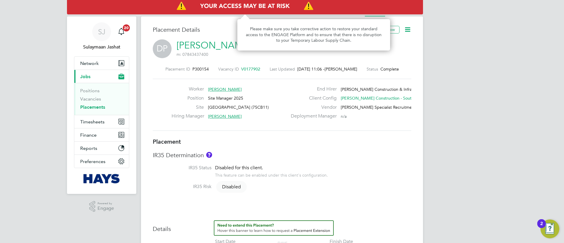
click at [276, 152] on h3 "IR35 Determination" at bounding box center [282, 155] width 259 height 8
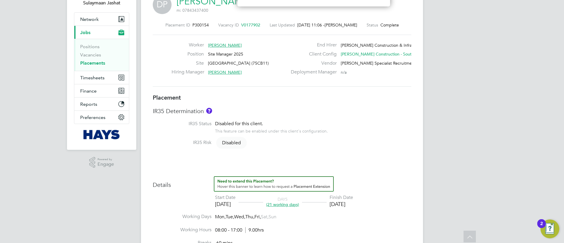
click at [352, 143] on div "IR35 Risk Disabled" at bounding box center [282, 143] width 259 height 7
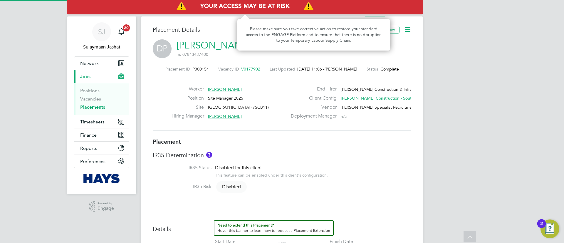
type input "David Williams"
type input "Peter Schroeder"
type input "05 Aug 2025"
type input "02 Sep 2025"
type input "08:00"
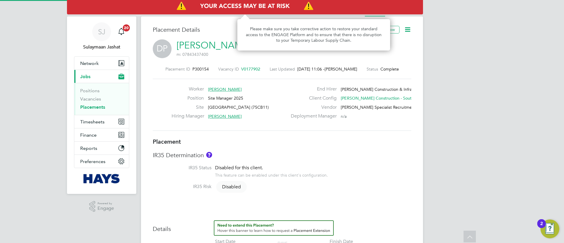
type input "17:00"
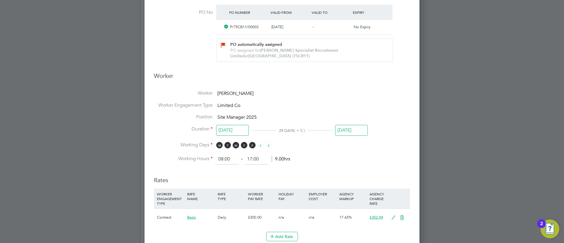
click at [354, 133] on input "02 Sep 2025" at bounding box center [351, 130] width 33 height 11
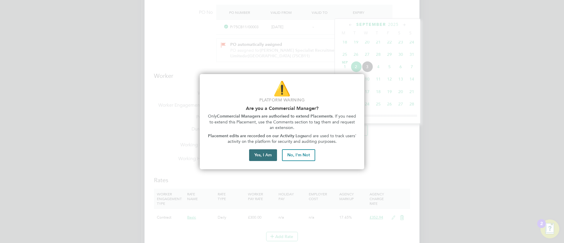
click at [270, 153] on button "Yes, I Am" at bounding box center [263, 155] width 28 height 12
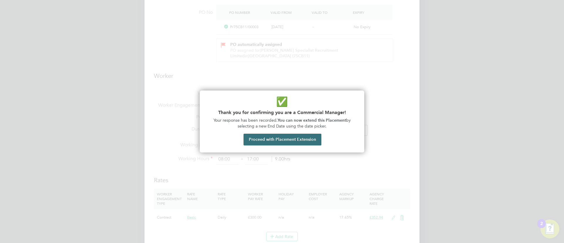
click at [279, 135] on button "Proceed with Placement Extension" at bounding box center [283, 140] width 78 height 12
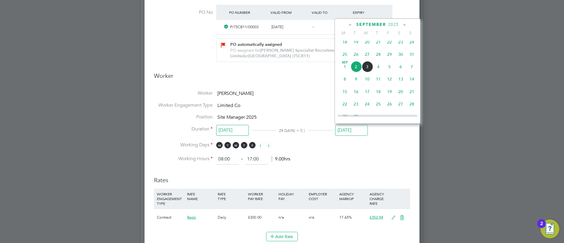
click at [389, 82] on span "12" at bounding box center [389, 79] width 11 height 11
type input "12 Sep 2025"
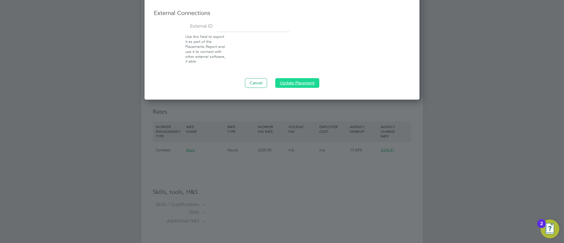
click at [289, 78] on button "Update Placement" at bounding box center [297, 82] width 44 height 9
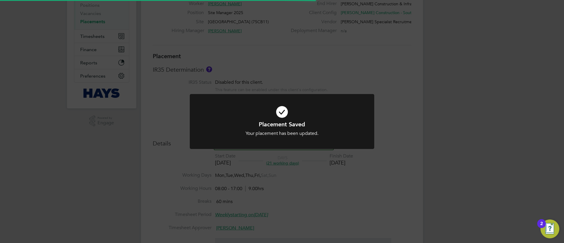
click at [284, 171] on div "Placement Saved Your placement has been updated. Cancel Okay" at bounding box center [282, 121] width 564 height 243
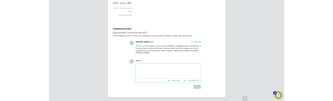
scroll to position [18, 35]
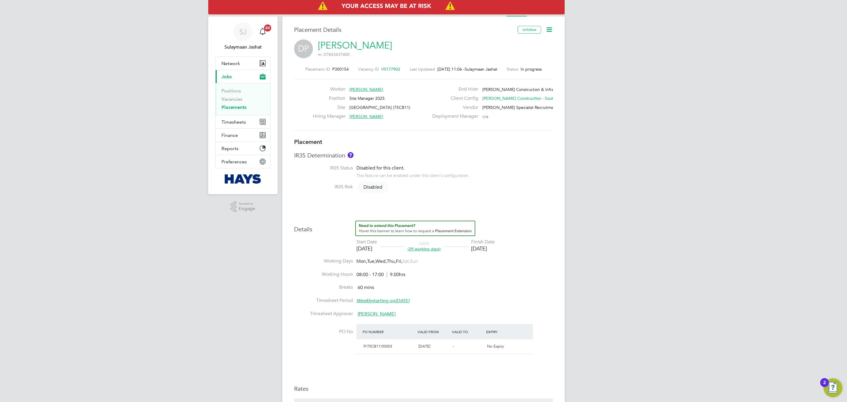
click at [515, 213] on div "Placement IR35 Determination IR35 Status Disabled for this client. This feature…" at bounding box center [423, 289] width 259 height 303
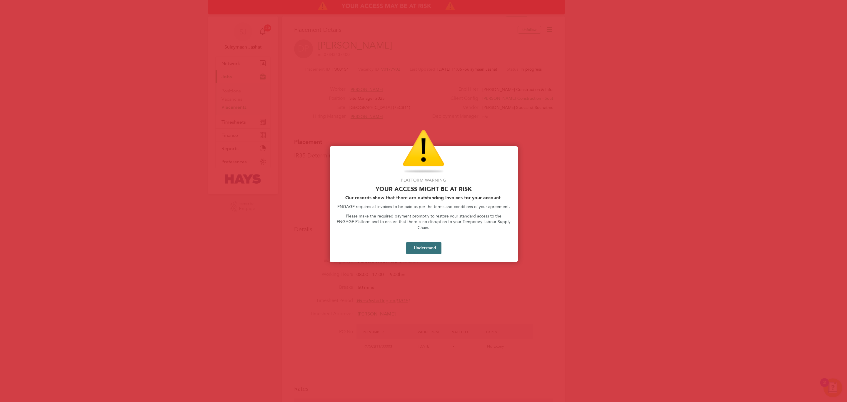
click at [420, 243] on button "I Understand" at bounding box center [423, 248] width 35 height 12
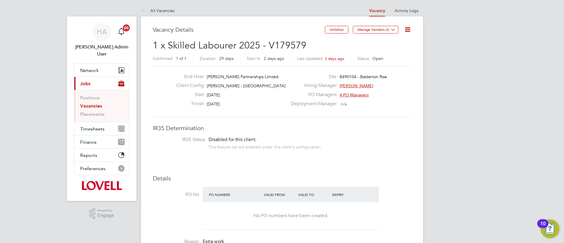
click at [403, 9] on link "Activity Logs" at bounding box center [407, 10] width 24 height 5
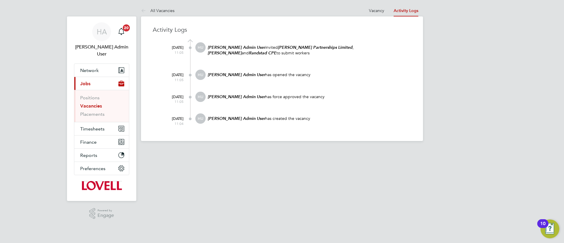
click at [369, 13] on ul "Vacancy Activity Logs" at bounding box center [394, 11] width 59 height 12
click at [378, 13] on li "Vacancy" at bounding box center [376, 11] width 15 height 12
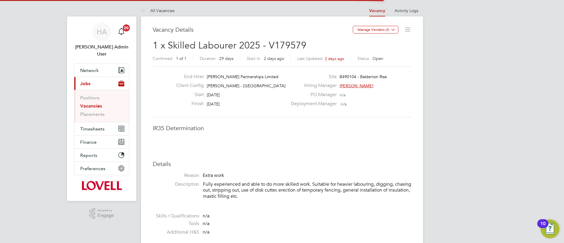
scroll to position [9, 116]
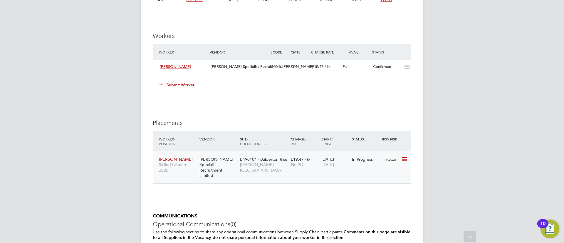
click at [249, 159] on span "B490104 - Balderton Rise" at bounding box center [263, 159] width 47 height 5
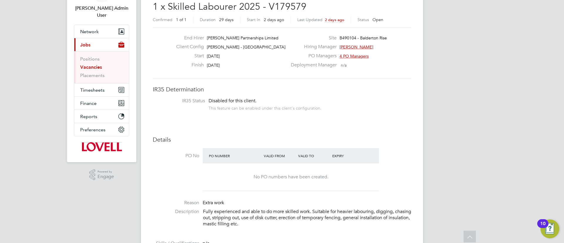
scroll to position [0, 0]
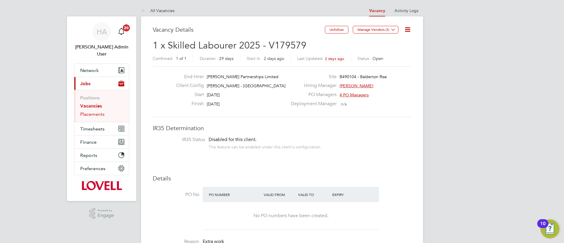
click at [95, 111] on link "Placements" at bounding box center [92, 114] width 24 height 6
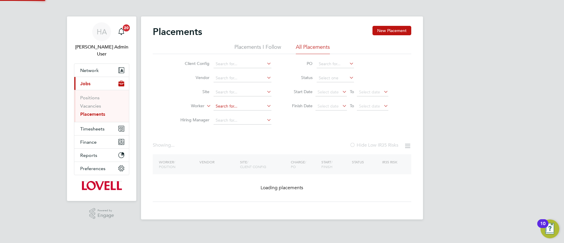
click at [230, 106] on input at bounding box center [243, 106] width 58 height 8
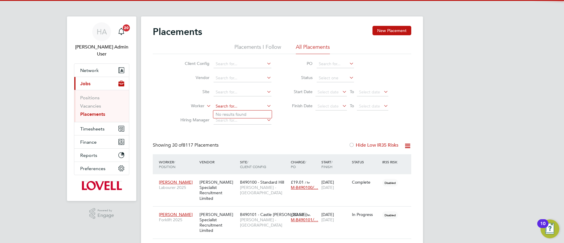
scroll to position [17, 51]
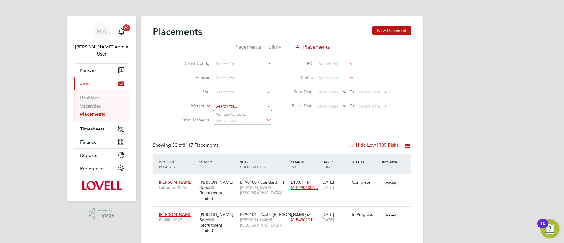
click at [230, 106] on input at bounding box center [243, 106] width 58 height 8
click at [240, 113] on li "Saad Khan" at bounding box center [242, 115] width 59 height 8
type input "Saad Khan"
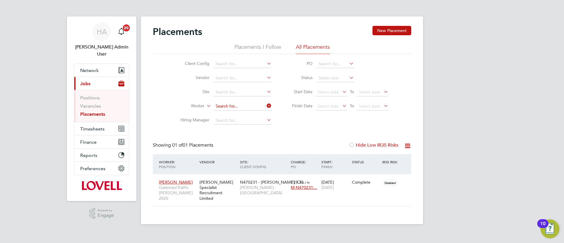
click at [243, 106] on input at bounding box center [243, 106] width 58 height 8
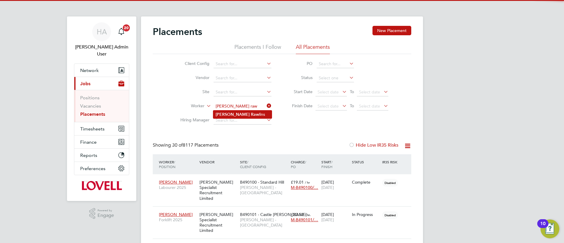
click at [241, 112] on li "Dean Raw lins" at bounding box center [242, 115] width 59 height 8
type input "Dean Rawlins"
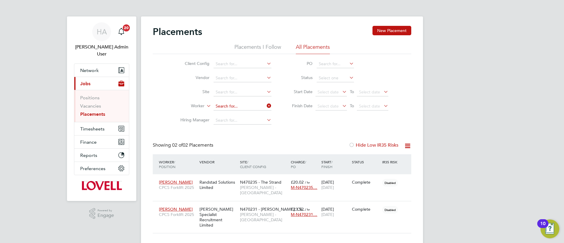
click at [245, 102] on input at bounding box center [243, 106] width 58 height 8
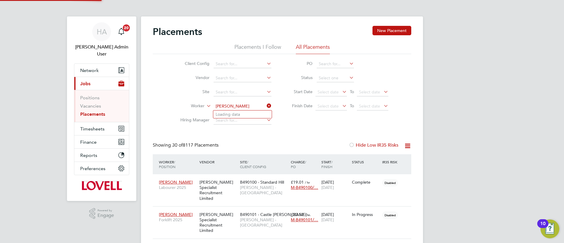
scroll to position [17, 51]
click at [247, 115] on li "Andrew Wal sh" at bounding box center [242, 115] width 59 height 8
type input "Andrew Walsh"
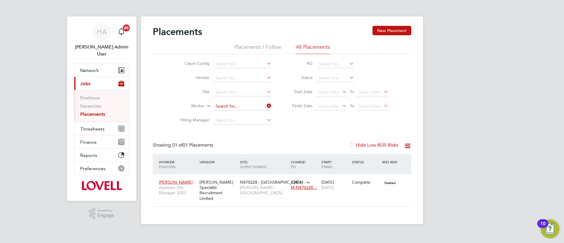
click at [238, 103] on input at bounding box center [243, 106] width 58 height 8
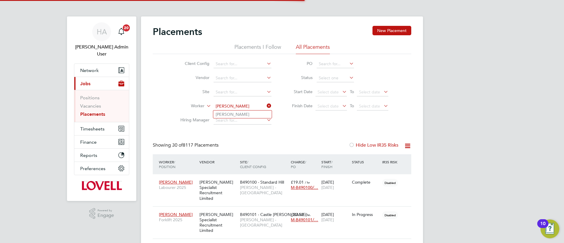
click at [239, 114] on li "Joseph Clarke" at bounding box center [242, 115] width 59 height 8
type input "Joseph Clarke"
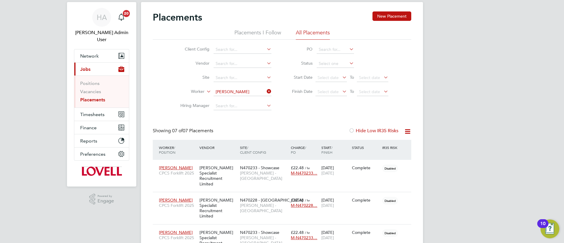
click at [232, 84] on ul "Client Config Vendor Site Worker Joseph Clarke Hiring Manager" at bounding box center [223, 78] width 111 height 71
click at [233, 89] on ul "Client Config Vendor Site Worker Hiring Manager" at bounding box center [223, 78] width 111 height 71
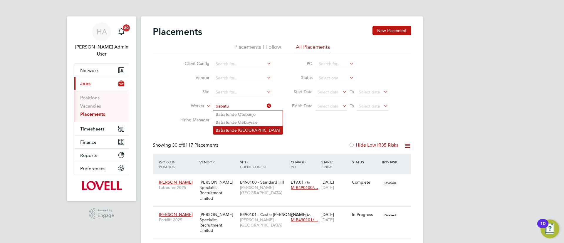
click at [239, 126] on li "Babatu nde Olorundajo" at bounding box center [247, 130] width 69 height 8
type input "Babatunde Olorundajo"
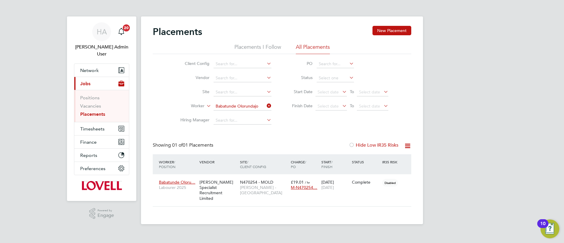
click at [234, 101] on li "Worker Babatunde Olorundajo" at bounding box center [223, 106] width 111 height 14
click at [234, 107] on input at bounding box center [243, 106] width 58 height 8
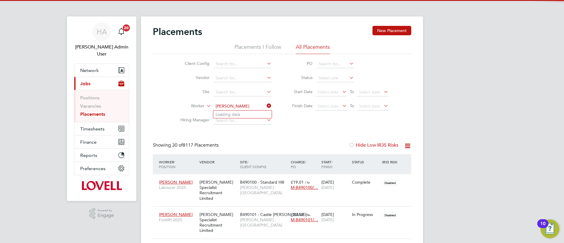
scroll to position [17, 51]
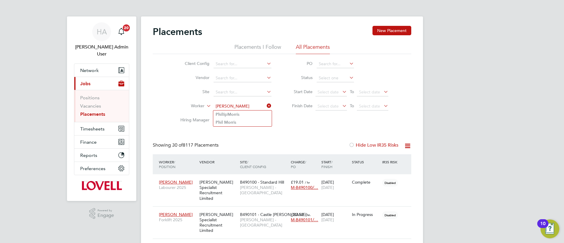
click at [245, 114] on li "Phil lip Morr is" at bounding box center [242, 115] width 59 height 8
type input "Phillip Morris"
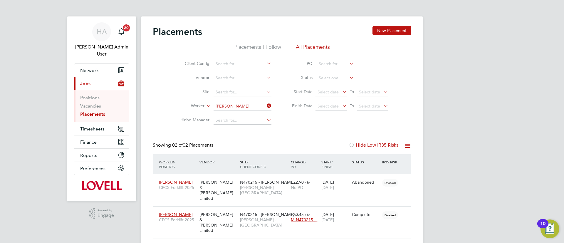
click at [247, 102] on li "Worker Phillip Morris" at bounding box center [223, 106] width 111 height 14
click at [241, 110] on li "Worker Phillip Morris" at bounding box center [223, 106] width 111 height 14
click at [243, 110] on input at bounding box center [243, 106] width 58 height 8
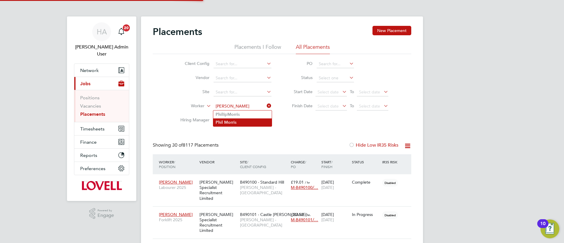
click at [236, 121] on li "[PERSON_NAME] s" at bounding box center [242, 122] width 59 height 8
type input "[PERSON_NAME]"
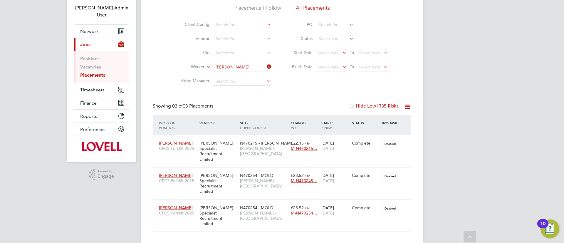
click at [244, 70] on input "[PERSON_NAME]" at bounding box center [243, 67] width 58 height 8
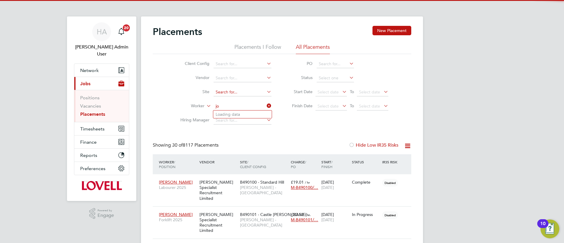
scroll to position [17, 51]
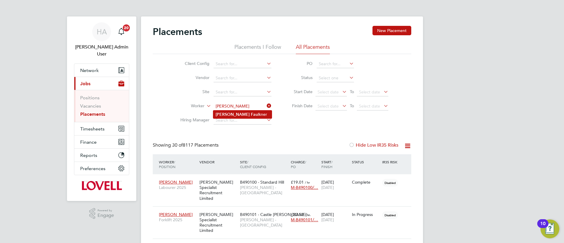
click at [237, 112] on li "Joe Fau lkner" at bounding box center [242, 115] width 59 height 8
type input "[PERSON_NAME]"
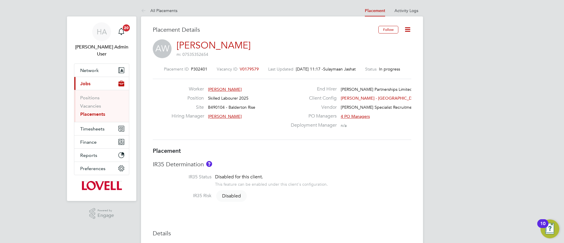
click at [403, 13] on li "Activity Logs" at bounding box center [407, 11] width 24 height 12
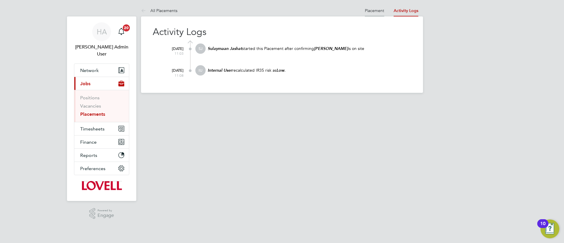
click at [370, 8] on link "Placement" at bounding box center [374, 10] width 19 height 5
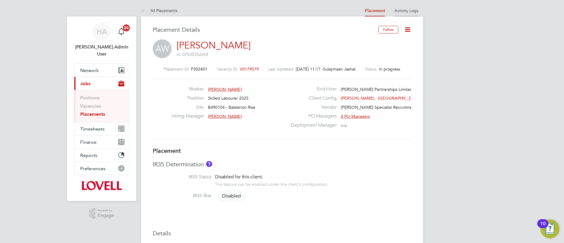
click at [415, 9] on link "Activity Logs" at bounding box center [407, 10] width 24 height 5
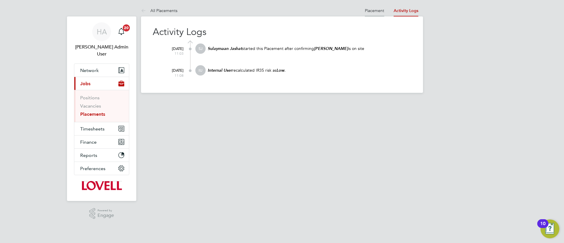
click at [380, 10] on link "Placement" at bounding box center [374, 10] width 19 height 5
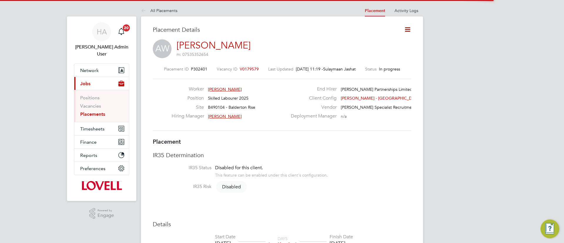
scroll to position [9, 116]
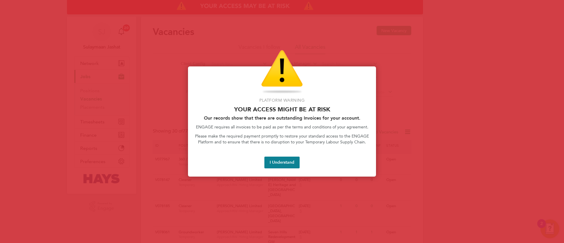
click at [274, 155] on div "Platform Warning Your access might be at risk Our records show that there are o…" at bounding box center [282, 121] width 188 height 110
click at [276, 159] on button "I Understand" at bounding box center [282, 163] width 35 height 12
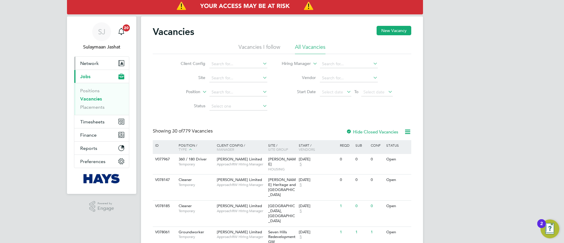
click at [104, 65] on button "Network" at bounding box center [101, 63] width 55 height 13
click at [207, 108] on li "Status" at bounding box center [219, 106] width 111 height 14
click at [100, 108] on link "Placements" at bounding box center [92, 107] width 24 height 6
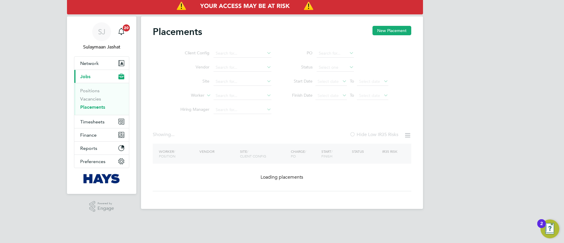
click at [230, 102] on ul "Client Config Vendor Site Worker Hiring Manager" at bounding box center [223, 81] width 111 height 71
click at [231, 101] on ul "Client Config Vendor Site Worker Hiring Manager" at bounding box center [223, 81] width 111 height 71
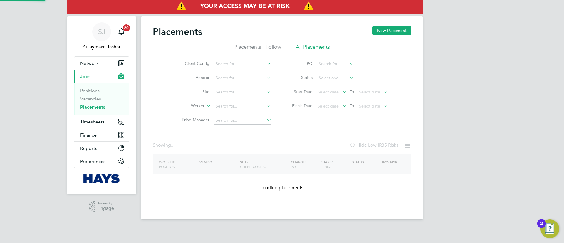
click at [231, 98] on li "Site" at bounding box center [223, 92] width 111 height 14
drag, startPoint x: 229, startPoint y: 102, endPoint x: 226, endPoint y: 105, distance: 4.0
click at [228, 103] on input at bounding box center [243, 106] width 58 height 8
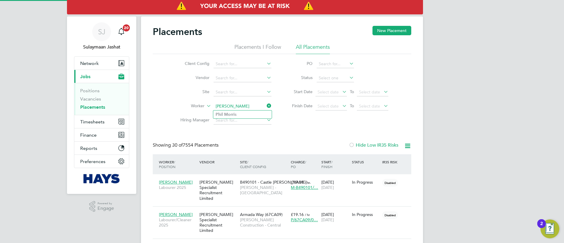
click at [236, 111] on li "[PERSON_NAME] s" at bounding box center [242, 115] width 59 height 8
type input "[PERSON_NAME]"
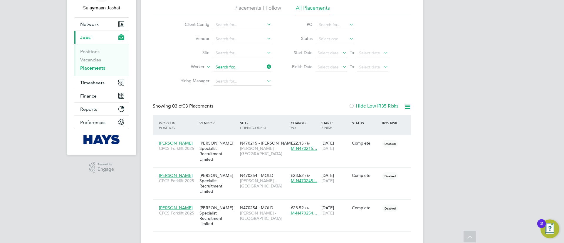
click at [242, 70] on ul "Client Config Vendor Site Worker Hiring Manager" at bounding box center [223, 53] width 111 height 71
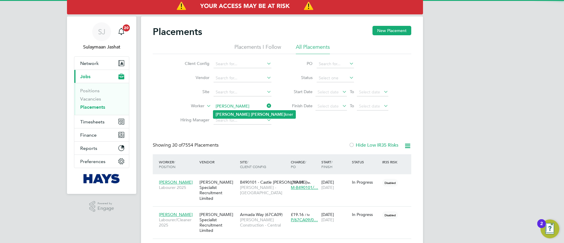
click at [243, 117] on li "[PERSON_NAME] kner" at bounding box center [254, 115] width 82 height 8
type input "[PERSON_NAME]"
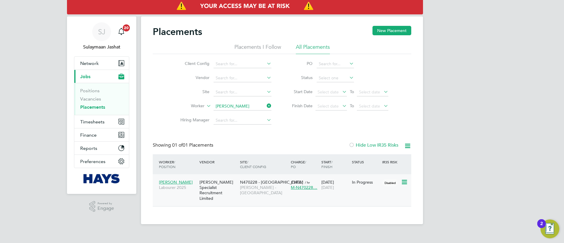
click at [175, 185] on span "Labourer 2025" at bounding box center [178, 187] width 38 height 5
click at [101, 121] on span "Timesheets" at bounding box center [92, 122] width 24 height 6
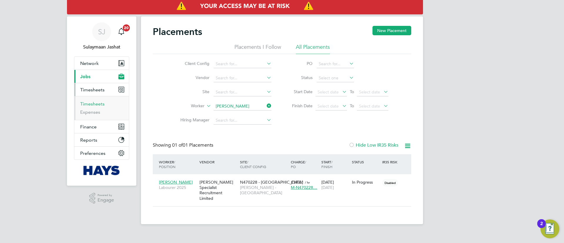
click at [99, 103] on link "Timesheets" at bounding box center [92, 104] width 24 height 6
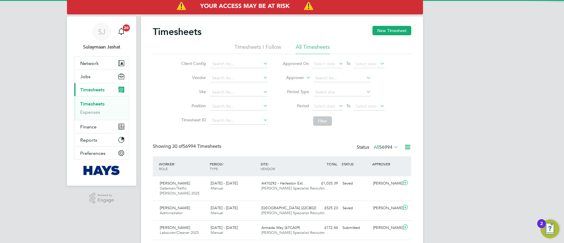
scroll to position [15, 51]
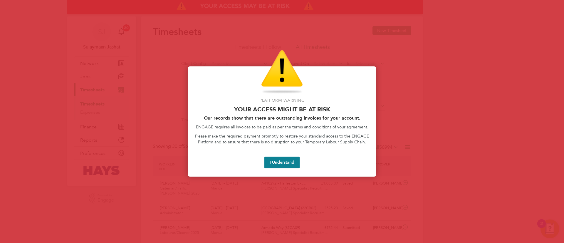
click at [284, 154] on div "Platform Warning Your access might be at risk Our records show that there are o…" at bounding box center [282, 121] width 188 height 110
click at [283, 157] on div "Platform Warning Your access might be at risk Our records show that there are o…" at bounding box center [282, 121] width 188 height 110
click at [283, 160] on button "I Understand" at bounding box center [282, 163] width 35 height 12
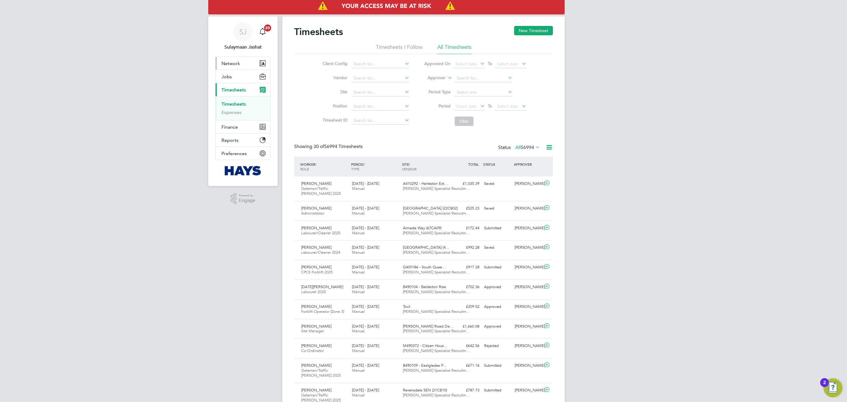
click at [238, 57] on button "Network" at bounding box center [243, 63] width 55 height 13
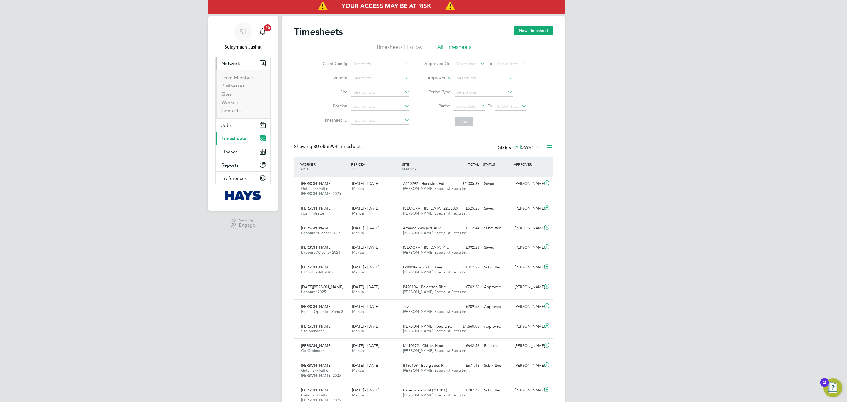
click at [228, 97] on li "Sites" at bounding box center [243, 95] width 44 height 8
click at [231, 93] on link "Sites" at bounding box center [226, 94] width 10 height 6
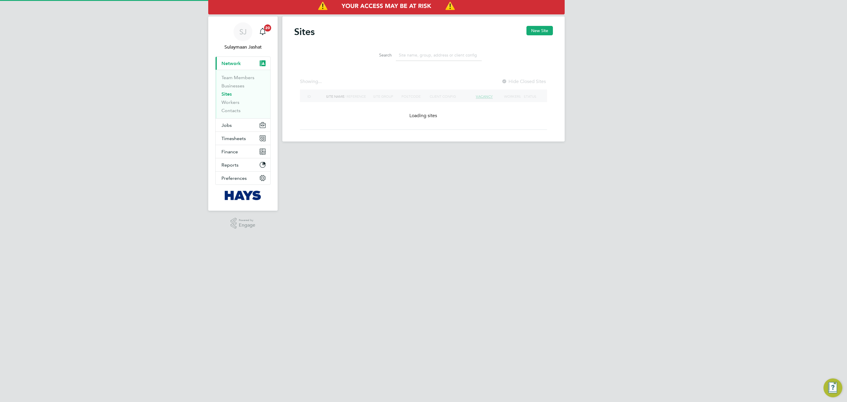
click at [416, 55] on input at bounding box center [439, 54] width 86 height 11
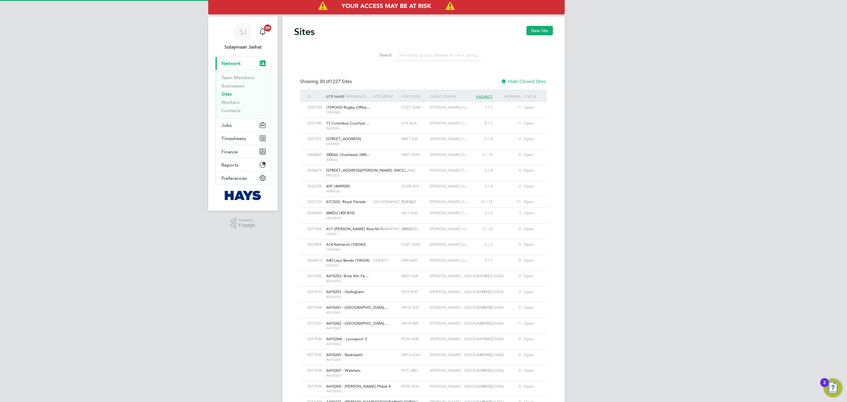
scroll to position [11, 28]
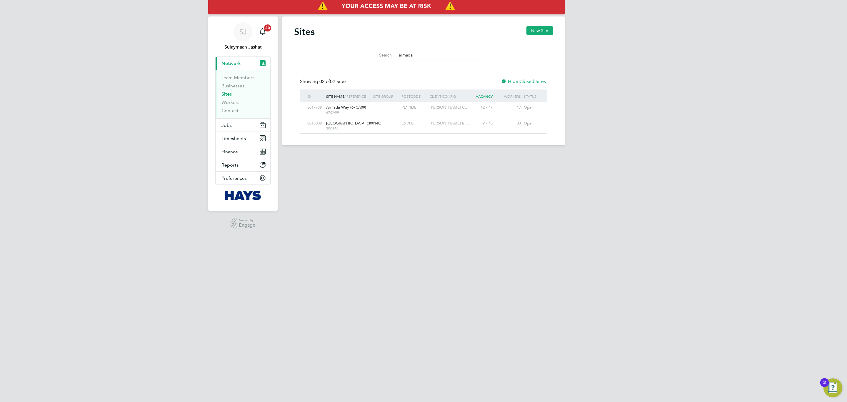
type input "armada"
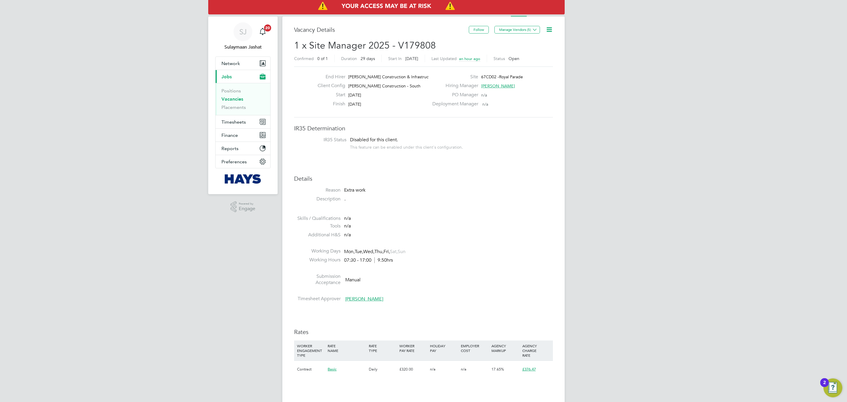
click at [551, 33] on icon at bounding box center [548, 29] width 7 height 7
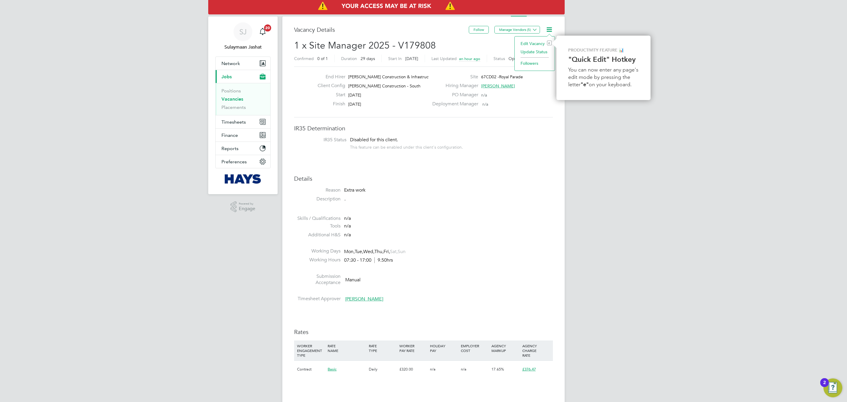
click at [537, 52] on li "Update Status" at bounding box center [534, 52] width 34 height 8
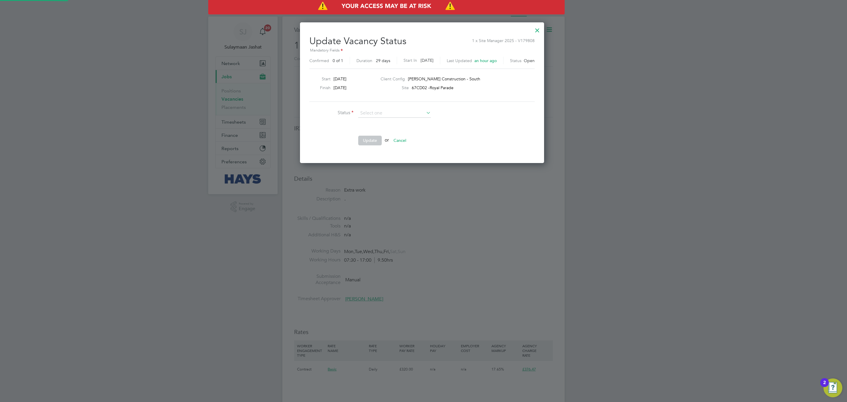
scroll to position [141, 247]
click at [366, 128] on li "Closed" at bounding box center [394, 130] width 73 height 8
type input "Closed"
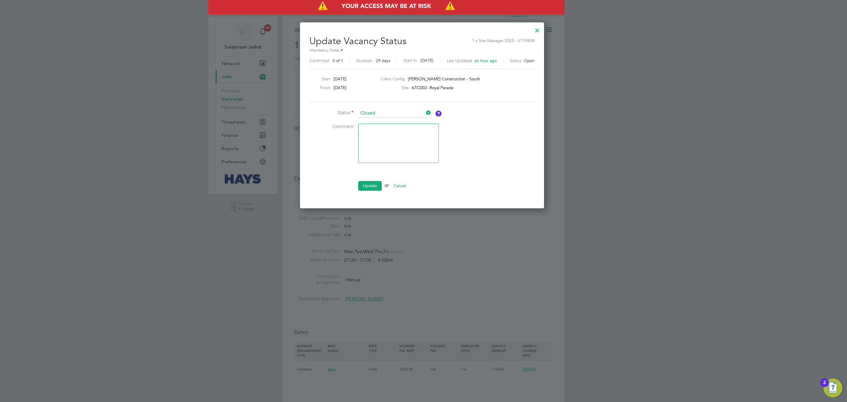
scroll to position [187, 247]
click at [372, 187] on button "Update" at bounding box center [370, 185] width 24 height 9
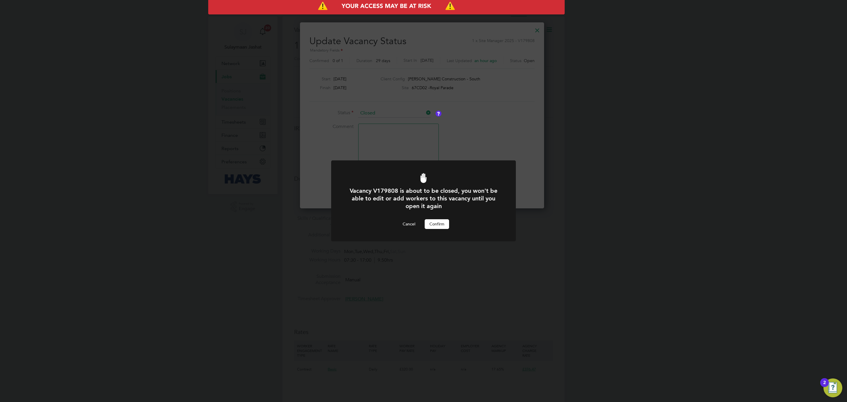
click at [439, 221] on button "Confirm" at bounding box center [437, 223] width 24 height 9
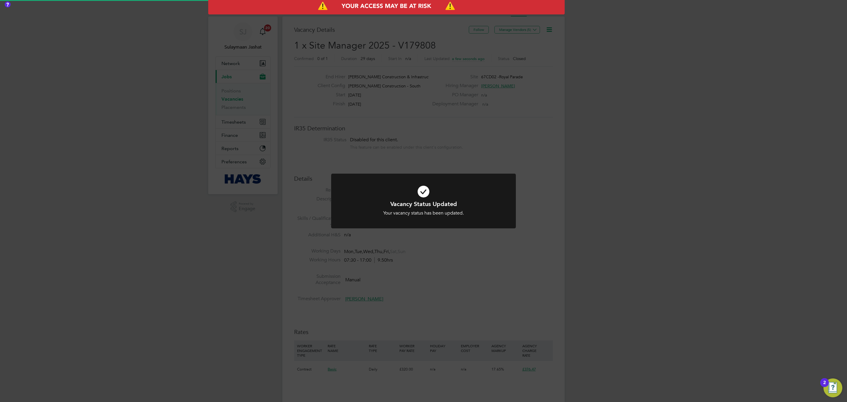
scroll to position [18, 41]
click at [386, 203] on h1 "Vacancy Status Updated" at bounding box center [423, 204] width 153 height 8
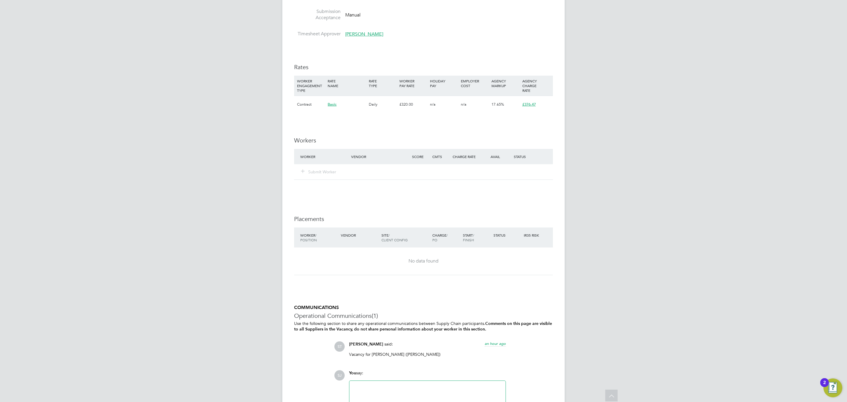
scroll to position [321, 0]
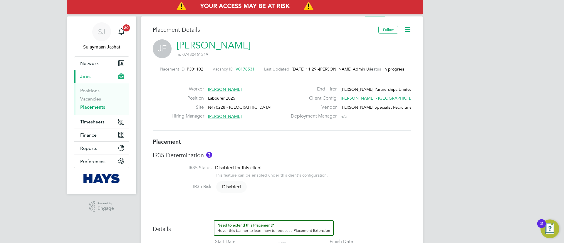
click at [206, 41] on link "[PERSON_NAME]" at bounding box center [214, 45] width 74 height 11
click at [95, 103] on li "Vacancies" at bounding box center [102, 100] width 44 height 8
drag, startPoint x: 95, startPoint y: 103, endPoint x: 92, endPoint y: 109, distance: 5.8
click at [92, 106] on ul "Positions Vacancies Placements" at bounding box center [101, 99] width 55 height 32
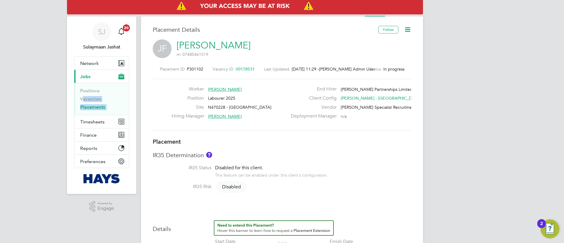
click at [92, 109] on link "Placements" at bounding box center [92, 107] width 25 height 6
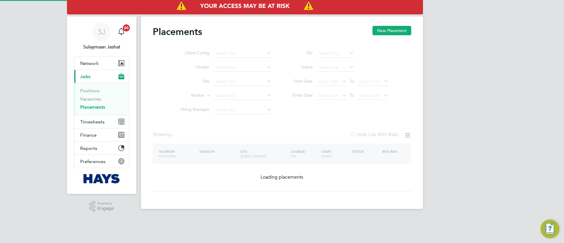
click at [251, 113] on ul "Client Config Vendor Site Worker Hiring Manager" at bounding box center [223, 81] width 111 height 71
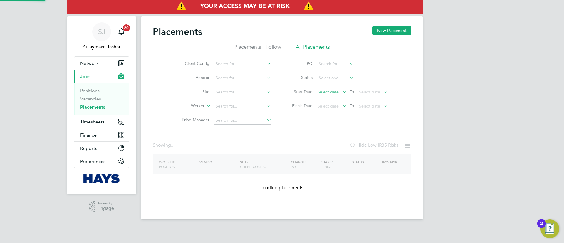
click at [338, 92] on span "Select date" at bounding box center [328, 91] width 21 height 5
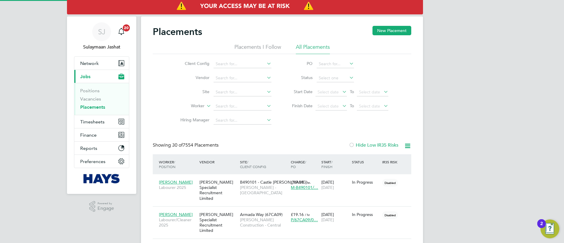
scroll to position [3, 3]
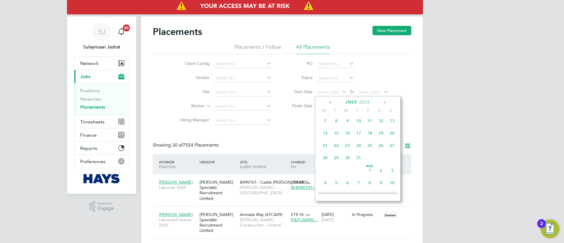
drag, startPoint x: 373, startPoint y: 176, endPoint x: 370, endPoint y: 173, distance: 4.0
click at [373, 176] on span "Aug 1" at bounding box center [370, 170] width 11 height 11
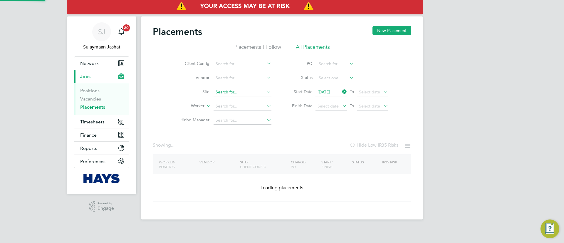
click at [244, 93] on input at bounding box center [243, 92] width 58 height 8
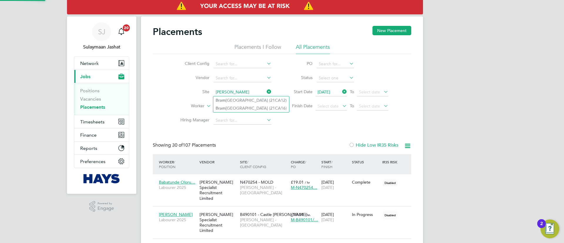
type input "bram"
click at [246, 91] on input at bounding box center [243, 92] width 58 height 8
click at [242, 97] on li "Bramle y Vale Primary School (21CA16)" at bounding box center [254, 100] width 83 height 8
type input "Bramley Vale Primary School (21CA16)"
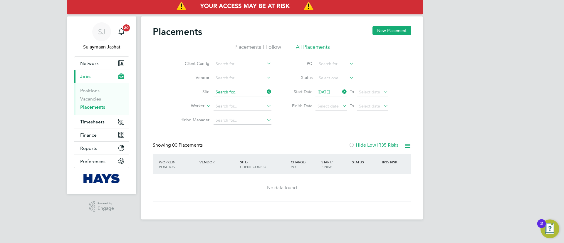
click at [249, 95] on input at bounding box center [243, 92] width 58 height 8
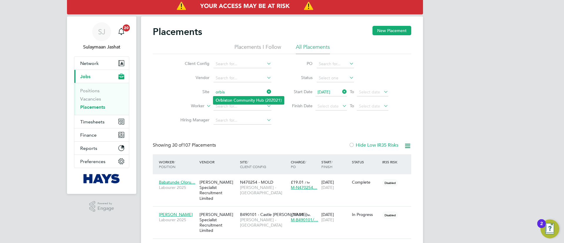
click at [249, 102] on li "Orbis ton Community Hub (20Z021)" at bounding box center [248, 100] width 71 height 8
type input "Orbiston Community Hub (20Z021)"
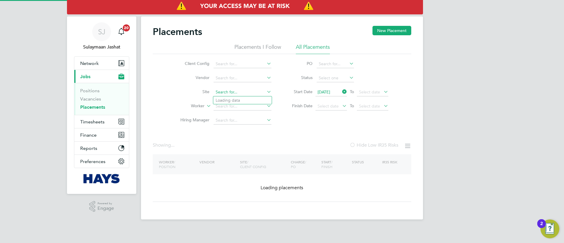
click at [247, 93] on input at bounding box center [243, 92] width 58 height 8
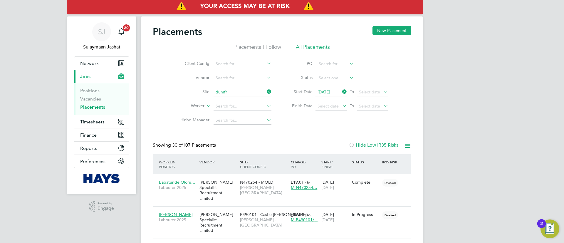
click at [256, 97] on li "Dumfr ies High School (20CA23)" at bounding box center [252, 100] width 78 height 8
type input "Dumfries High School (20CA23)"
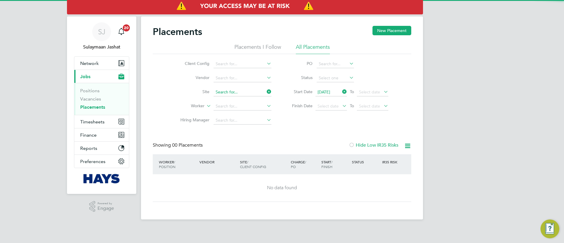
click at [248, 95] on input at bounding box center [243, 92] width 58 height 8
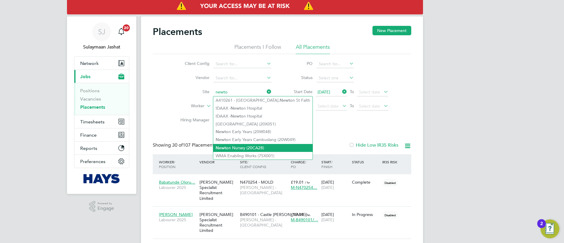
click at [236, 147] on li "Newto n Nursey (20CA28)" at bounding box center [262, 148] width 99 height 8
type input "Newton Nursey (20CA28)"
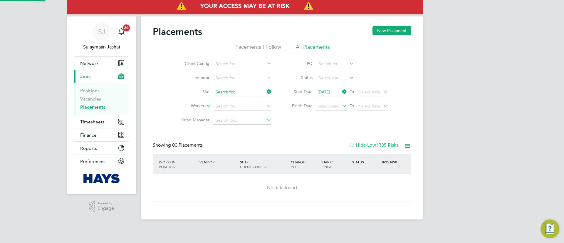
click at [247, 94] on input at bounding box center [243, 92] width 58 height 8
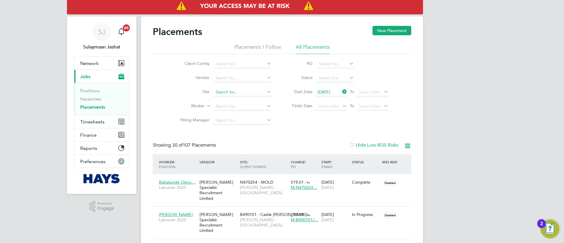
click at [240, 94] on input at bounding box center [243, 92] width 58 height 8
click at [250, 97] on li "Armada Way (67CA09)" at bounding box center [245, 100] width 65 height 8
type input "Armada Way (67CA09)"
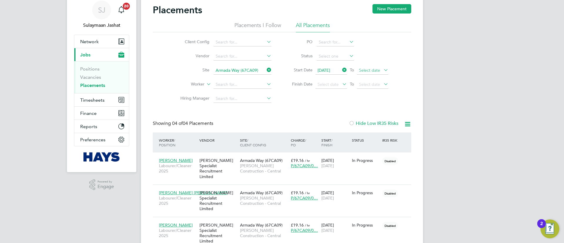
click at [368, 68] on span "Select date" at bounding box center [369, 70] width 21 height 5
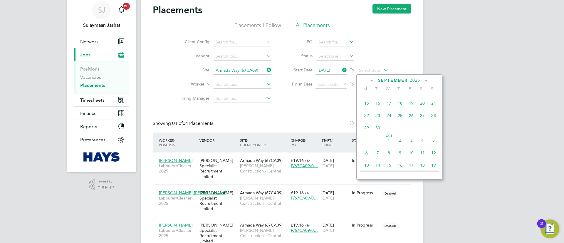
click at [316, 109] on div "Placements New Placement Placements I Follow All Placements Client Config Vendo…" at bounding box center [282, 143] width 259 height 278
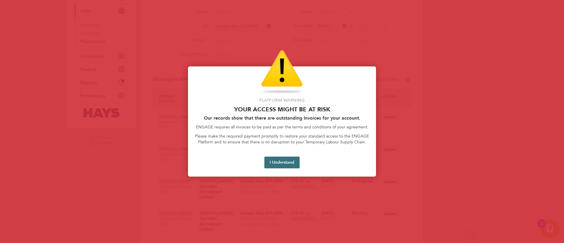
click at [271, 165] on button "I Understand" at bounding box center [282, 163] width 35 height 12
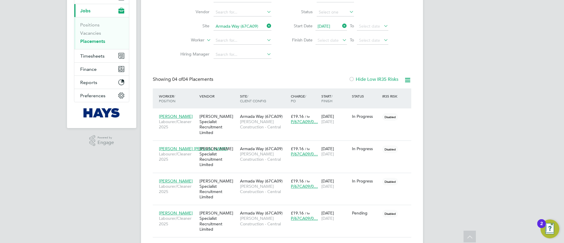
click at [254, 81] on div "Showing 04 of 04 Placements Hide Low IR35 Risks" at bounding box center [282, 82] width 259 height 12
click at [300, 85] on div "Showing 04 of 04 Placements Hide Low IR35 Risks" at bounding box center [282, 82] width 259 height 12
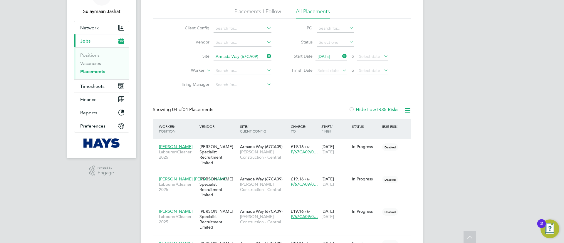
scroll to position [22, 0]
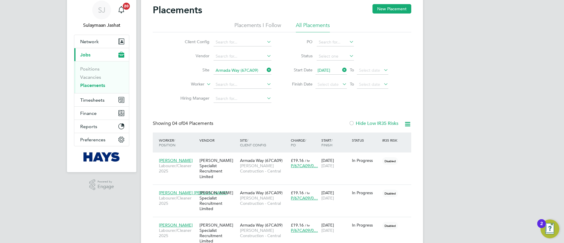
click at [283, 126] on div "Showing 04 of 04 Placements Hide Low IR35 Risks" at bounding box center [282, 127] width 259 height 12
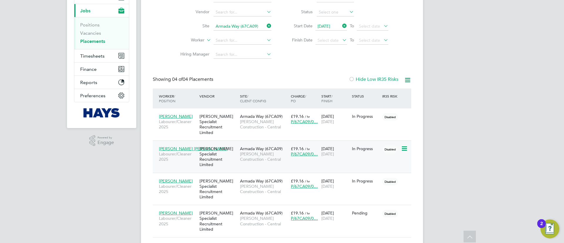
click at [212, 153] on div "[PERSON_NAME] Specialist Recruitment Limited" at bounding box center [218, 156] width 41 height 27
click at [407, 145] on icon at bounding box center [404, 148] width 6 height 7
click at [404, 79] on icon at bounding box center [407, 79] width 7 height 7
click at [389, 95] on li "Download Placements Report" at bounding box center [379, 94] width 63 height 8
click at [328, 77] on div "Showing 04 of 04 Placements Hide Low IR35 Risks" at bounding box center [282, 82] width 259 height 12
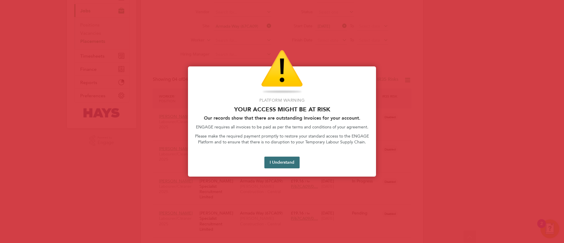
click at [291, 162] on button "I Understand" at bounding box center [282, 163] width 35 height 12
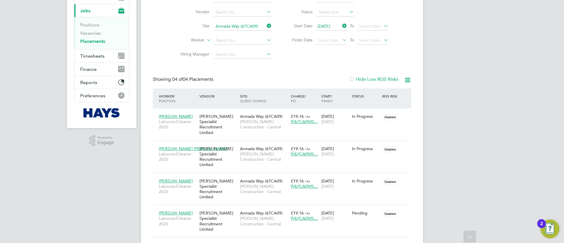
click at [238, 78] on div "Showing 04 of 04 Placements Hide Low IR35 Risks" at bounding box center [282, 82] width 259 height 12
click at [293, 82] on div "Showing 04 of 04 Placements Hide Low IR35 Risks" at bounding box center [282, 82] width 259 height 12
click at [183, 81] on span "04 of 04 Placements" at bounding box center [192, 79] width 41 height 6
drag, startPoint x: 222, startPoint y: 77, endPoint x: 179, endPoint y: 76, distance: 42.9
click at [180, 76] on div "Showing 04 of 04 Placements Hide Low IR35 Risks" at bounding box center [282, 82] width 259 height 12
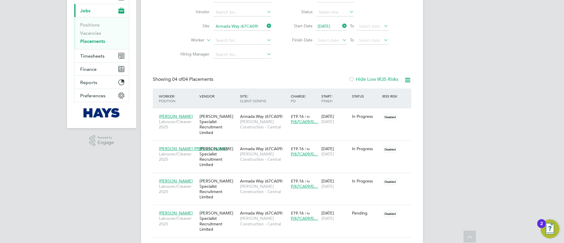
drag, startPoint x: 167, startPoint y: 76, endPoint x: 186, endPoint y: 84, distance: 20.9
click at [167, 77] on div "Showing 04 of 04 Placements" at bounding box center [184, 79] width 62 height 6
drag, startPoint x: 186, startPoint y: 84, endPoint x: 202, endPoint y: 90, distance: 16.9
click at [192, 88] on div "Showing 04 of 04 Placements Hide Low IR35 Risks" at bounding box center [282, 82] width 259 height 12
click at [204, 82] on div "Showing 04 of 04 Placements" at bounding box center [184, 79] width 62 height 6
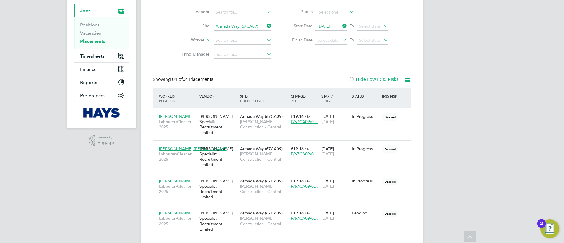
click at [204, 81] on span "04 of 04 Placements" at bounding box center [192, 79] width 41 height 6
drag, startPoint x: 248, startPoint y: 71, endPoint x: 241, endPoint y: 69, distance: 6.7
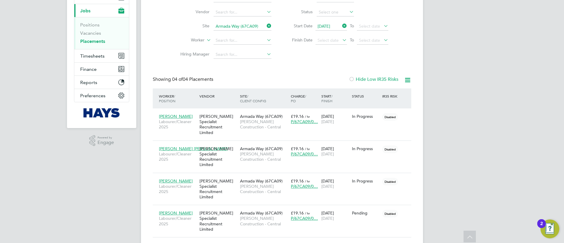
click at [249, 69] on div "Placements New Placement Placements I Follow All Placements Client Config Vendo…" at bounding box center [282, 99] width 259 height 278
click at [363, 205] on div "Matt Wickham Labourer/Cleaner 2025 Hays Specialist Recruitment Limited Armada W…" at bounding box center [282, 221] width 259 height 32
click at [258, 211] on span "Armada Way (67CA09)" at bounding box center [261, 213] width 43 height 5
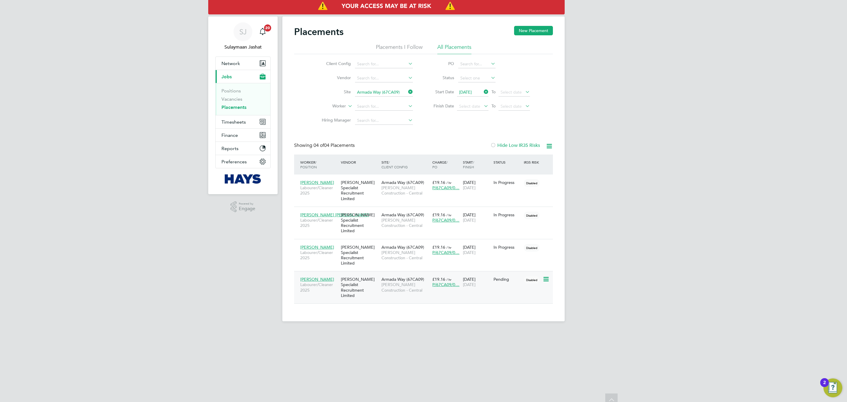
scroll to position [3, 3]
click at [365, 95] on input "Armada Way (67CA09)" at bounding box center [384, 92] width 58 height 8
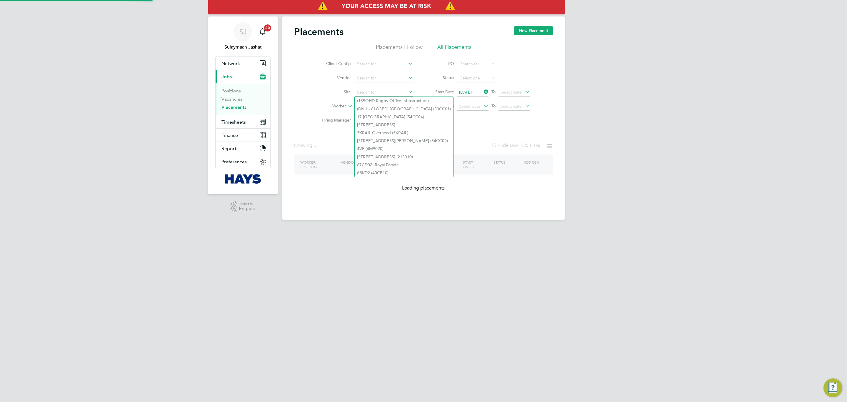
click at [333, 114] on li "Hiring Manager" at bounding box center [365, 120] width 111 height 14
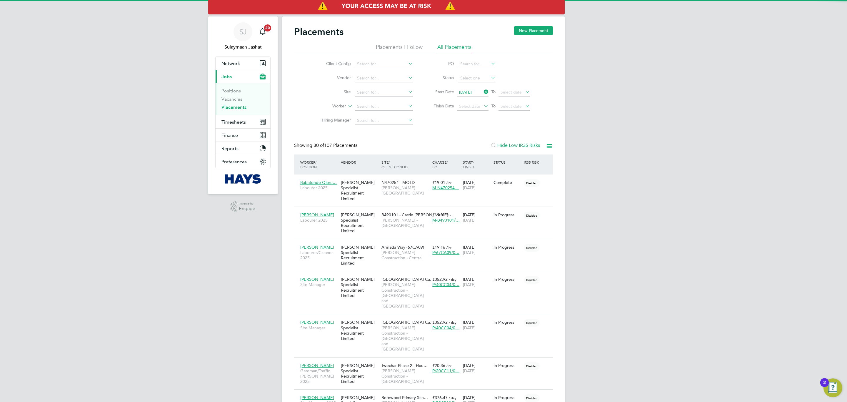
scroll to position [17, 51]
click at [378, 104] on input at bounding box center [384, 106] width 58 height 8
click at [379, 114] on li "Justin Hard wick" at bounding box center [384, 115] width 59 height 8
type input "Justin Hardwick"
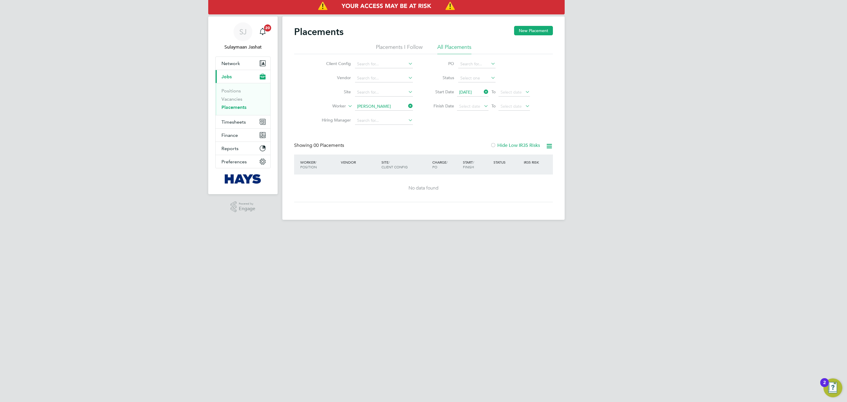
click at [478, 95] on span "01 Aug 2025" at bounding box center [472, 92] width 31 height 8
click at [482, 93] on icon at bounding box center [482, 92] width 0 height 8
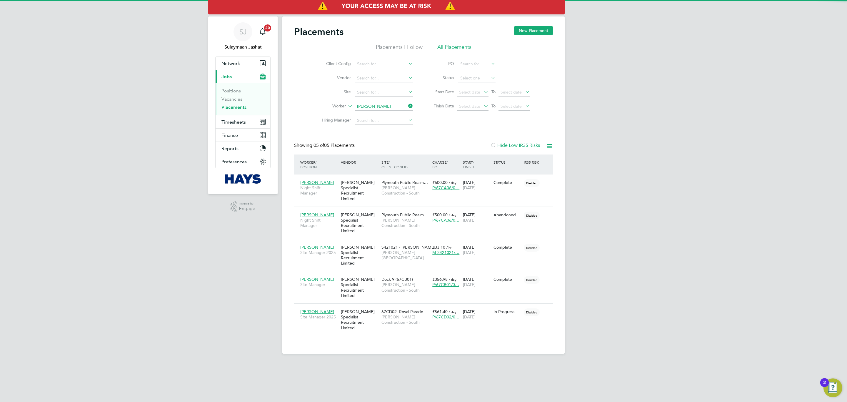
click at [446, 126] on div "Client Config Vendor Site Worker Justin Hardwick Hiring Manager PO Status Start…" at bounding box center [423, 91] width 259 height 74
click at [339, 243] on div "Justin Hardwick Site Manager 2025" at bounding box center [319, 314] width 41 height 16
click at [465, 243] on html "SJ Sulaymaan Jashat Notifications 20 Applications: Network Team Members Busines…" at bounding box center [423, 181] width 847 height 363
click at [406, 243] on span "[PERSON_NAME] Construction - South" at bounding box center [405, 319] width 48 height 11
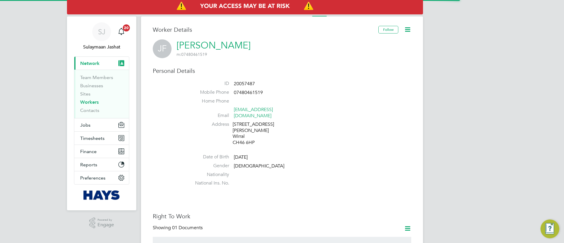
click at [248, 81] on span "20057487" at bounding box center [244, 84] width 21 height 6
copy span "20057487"
click at [408, 99] on li "Home Phone" at bounding box center [299, 102] width 223 height 9
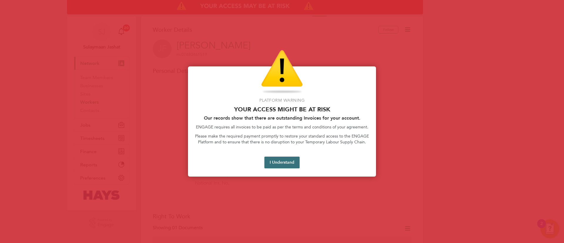
click at [285, 162] on button "I Understand" at bounding box center [282, 163] width 35 height 12
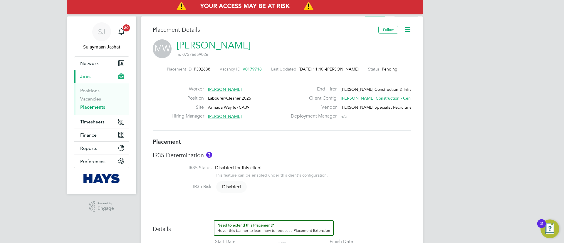
click at [407, 15] on li "Activity Logs" at bounding box center [407, 11] width 24 height 12
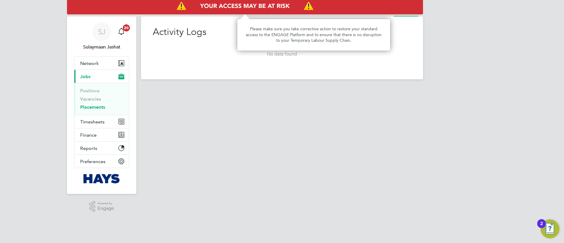
click at [386, 14] on img "Access At Risk" at bounding box center [245, 6] width 356 height 16
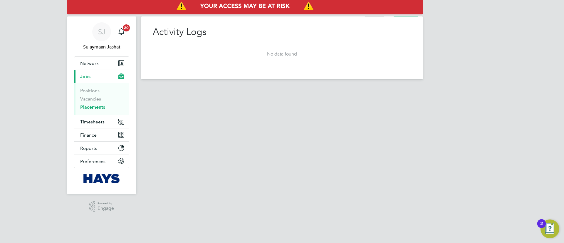
click at [379, 15] on li "Placement" at bounding box center [374, 11] width 19 height 12
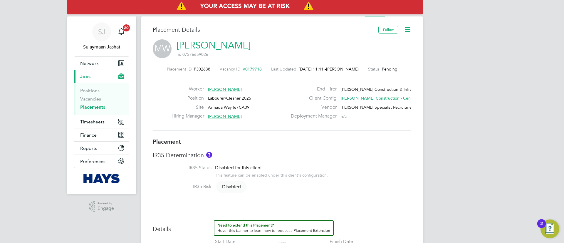
click at [213, 46] on link "[PERSON_NAME]" at bounding box center [214, 45] width 74 height 11
click at [315, 169] on div "Disabled for this client. This feature can be enabled under this client's confi…" at bounding box center [271, 171] width 113 height 13
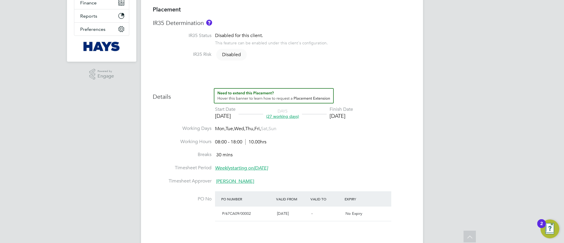
click at [396, 153] on li "Breaks 30 mins" at bounding box center [282, 158] width 259 height 13
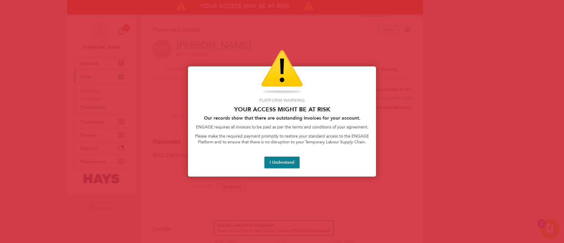
drag, startPoint x: 297, startPoint y: 161, endPoint x: 291, endPoint y: 104, distance: 57.4
click at [297, 160] on button "I Understand" at bounding box center [282, 163] width 35 height 12
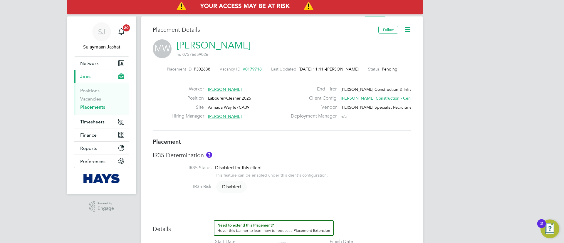
click at [255, 68] on span "V0179718" at bounding box center [252, 68] width 19 height 5
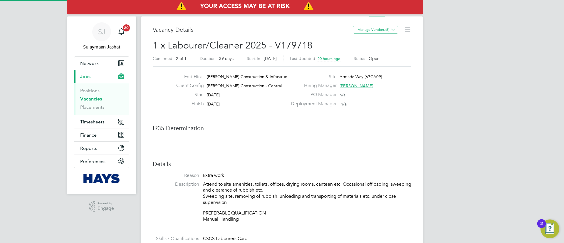
scroll to position [17, 41]
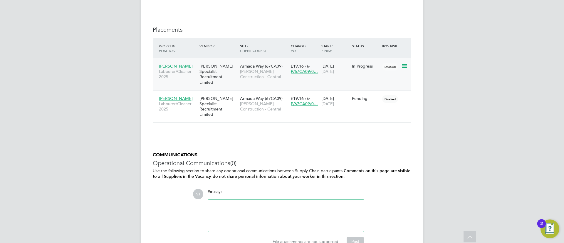
click at [332, 69] on span "10 Oct 2025" at bounding box center [328, 71] width 13 height 5
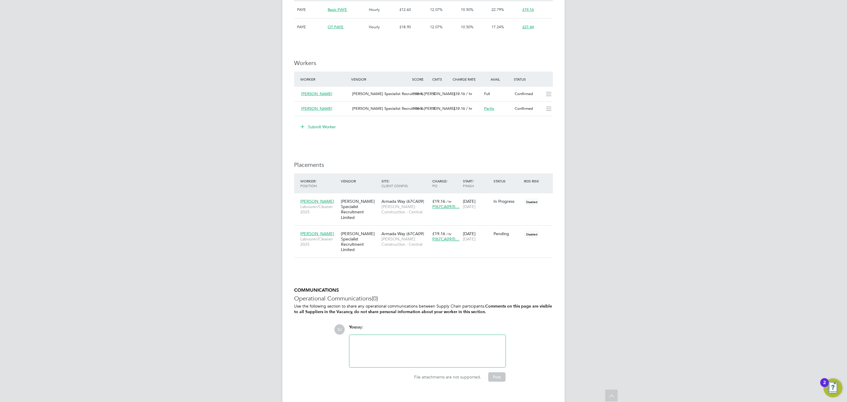
scroll to position [3, 3]
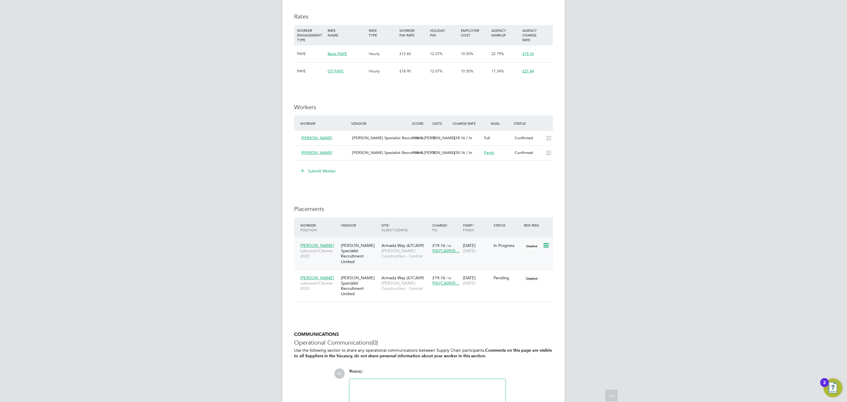
click at [406, 243] on span "[PERSON_NAME] Construction - Central" at bounding box center [405, 253] width 48 height 11
click at [396, 243] on div "Armada Way (67CA09) Morgan Sindall Construction - Central" at bounding box center [405, 283] width 51 height 22
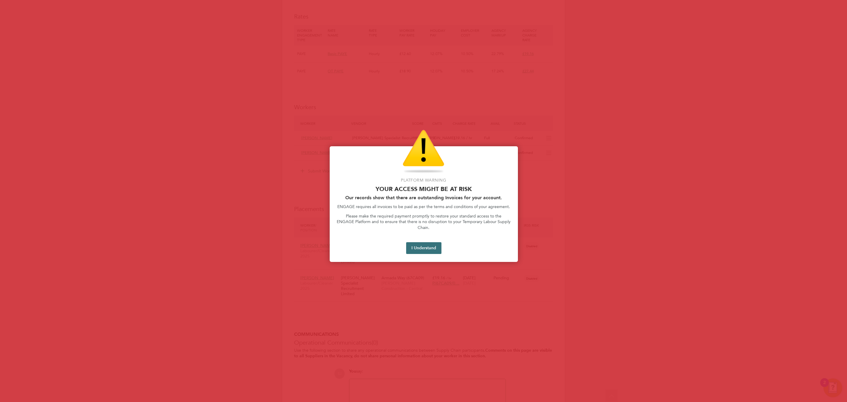
click at [427, 242] on button "I Understand" at bounding box center [423, 248] width 35 height 12
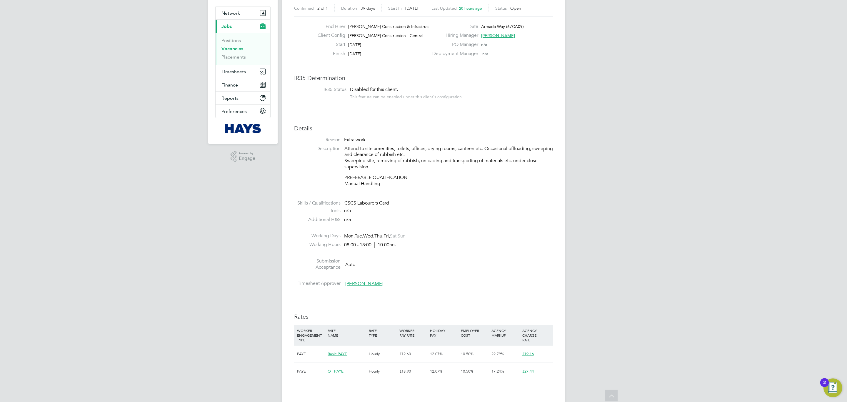
scroll to position [0, 0]
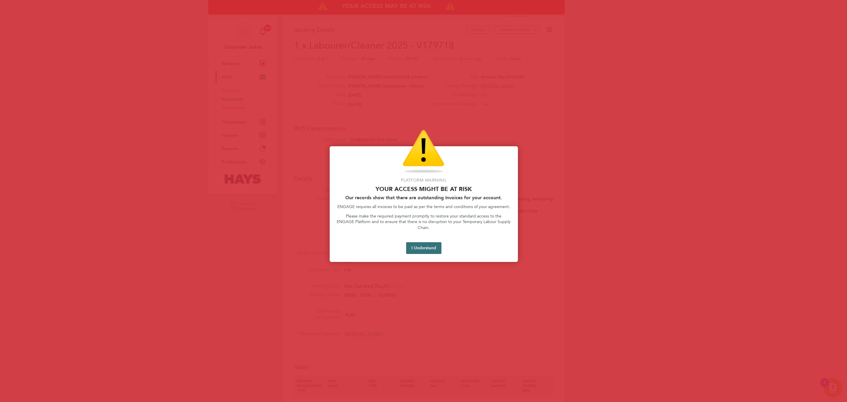
click at [425, 242] on button "I Understand" at bounding box center [423, 248] width 35 height 12
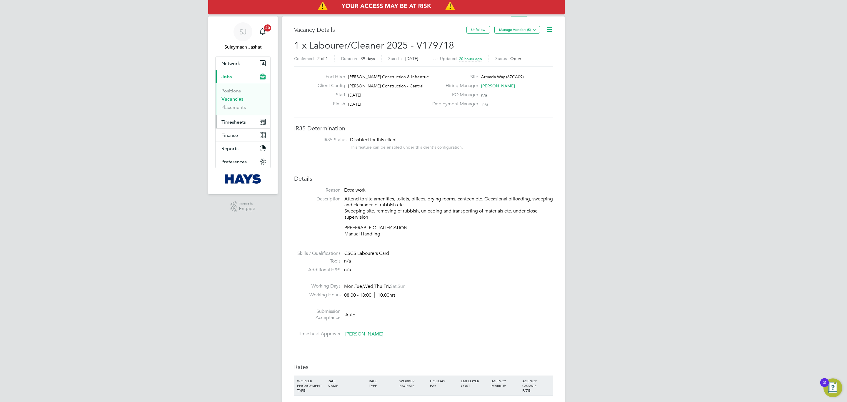
click at [234, 124] on span "Timesheets" at bounding box center [233, 122] width 24 height 6
click at [235, 105] on link "Timesheets" at bounding box center [233, 104] width 24 height 6
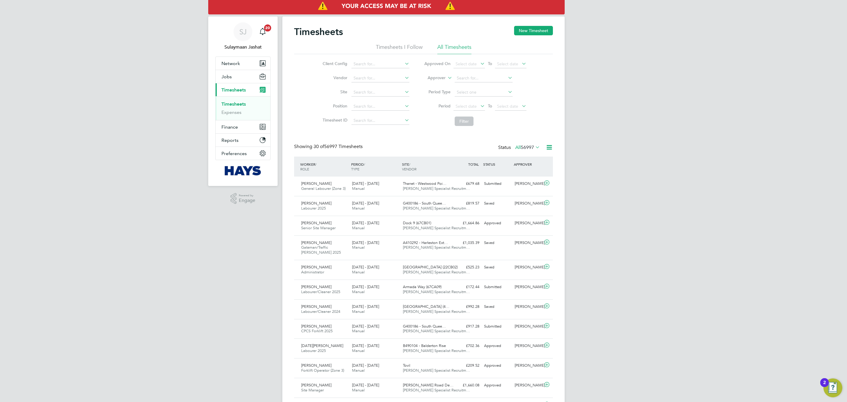
click at [439, 82] on li "Approver" at bounding box center [475, 78] width 117 height 14
click at [446, 79] on icon at bounding box center [446, 76] width 0 height 5
click at [428, 82] on li "Worker" at bounding box center [430, 85] width 29 height 8
click at [481, 78] on input at bounding box center [484, 78] width 58 height 8
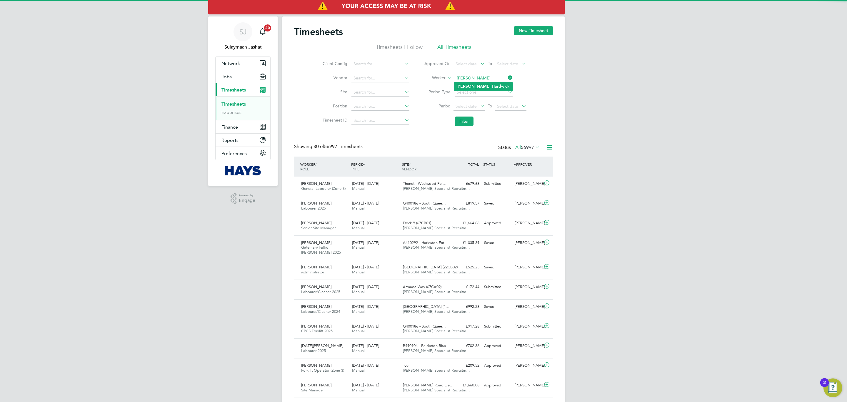
click at [478, 83] on li "Justin Hard wick" at bounding box center [483, 86] width 59 height 8
type input "Justin Hardwick"
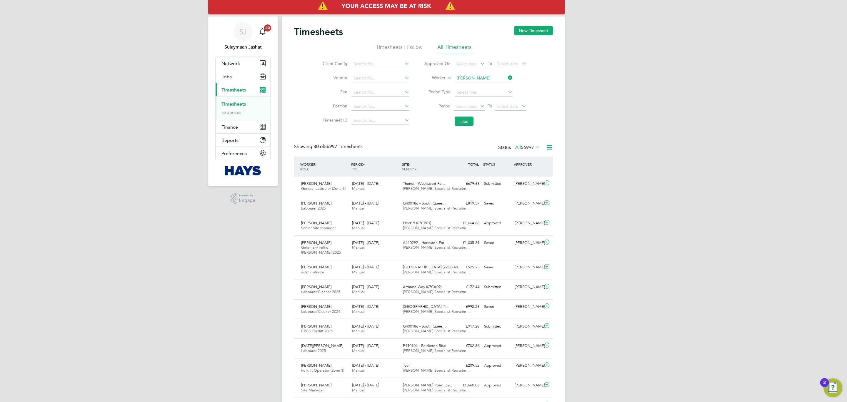
click at [468, 115] on ul "Approved On Select date To Select date Worker Justin Hardwick Period Type Perio…" at bounding box center [475, 93] width 117 height 72
click at [465, 118] on button "Filter" at bounding box center [464, 120] width 19 height 9
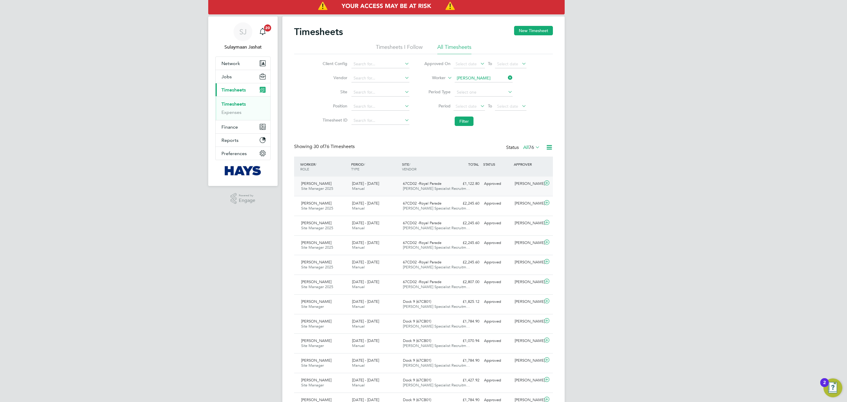
click at [383, 187] on div "9 - 15 Aug 2025 Manual" at bounding box center [375, 186] width 51 height 15
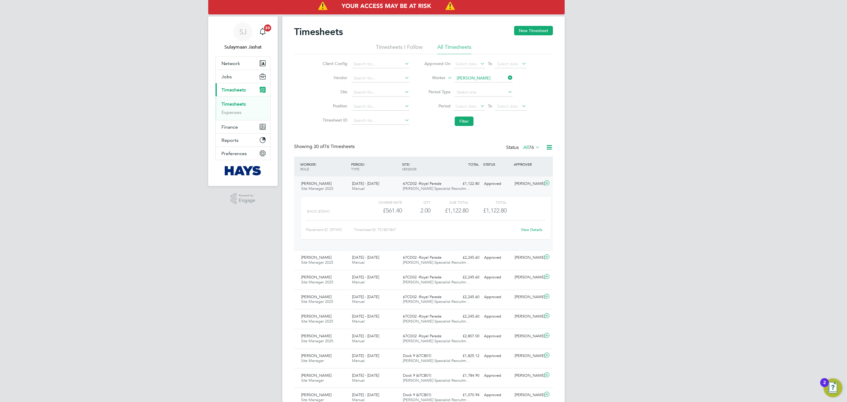
click at [447, 189] on span "Hays Specialist Recruitm…" at bounding box center [436, 188] width 67 height 5
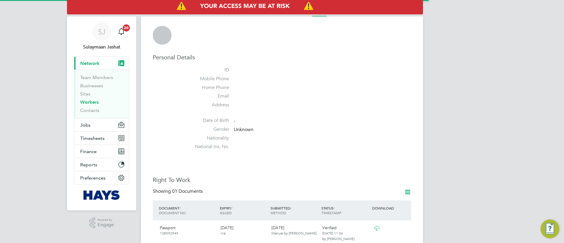
click at [410, 12] on img "Access At Risk" at bounding box center [245, 6] width 356 height 16
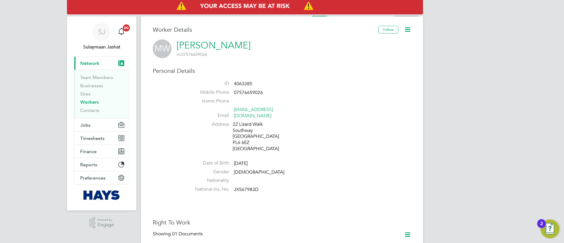
click at [405, 15] on li "Activity Logs" at bounding box center [407, 11] width 24 height 12
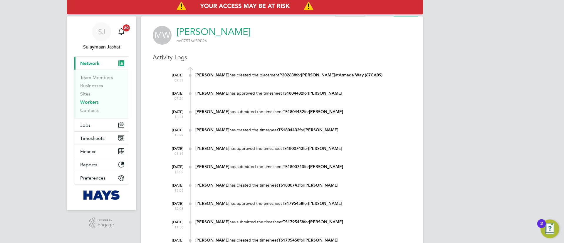
click at [344, 14] on li "Payment History" at bounding box center [350, 11] width 30 height 12
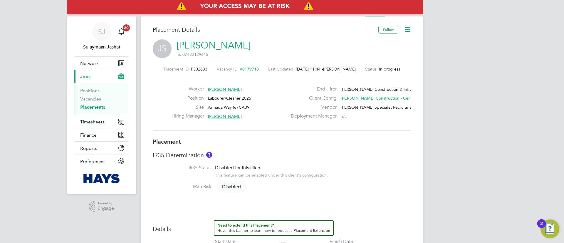
drag, startPoint x: 293, startPoint y: 138, endPoint x: 282, endPoint y: 132, distance: 12.9
click at [282, 132] on div "Placement ID P302633 Vacancy ID V0179718 Last Updated [DATE] 11:44 - [PERSON_NA…" at bounding box center [282, 98] width 259 height 79
click at [280, 123] on div "Worker [PERSON_NAME] Position Labourer/Cleaner 2025 Site Armada Way (67CA09) Hi…" at bounding box center [282, 105] width 259 height 52
click at [278, 138] on h3 "Placement" at bounding box center [282, 142] width 259 height 8
click at [283, 121] on div "Hiring Manager [PERSON_NAME]" at bounding box center [230, 117] width 116 height 9
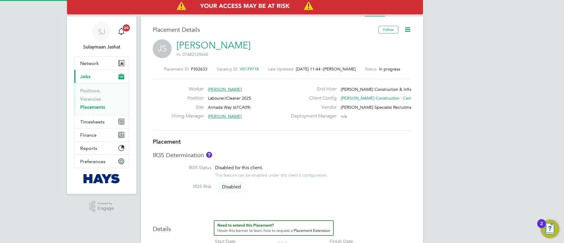
type input "[PERSON_NAME]"
type input "[DATE]"
type input "08:00"
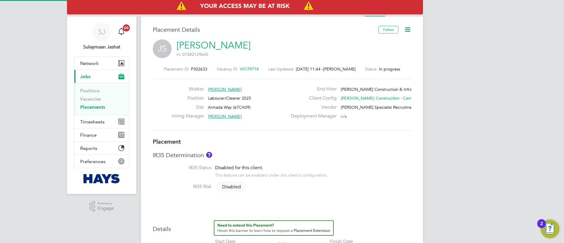
type input "18:00"
type input "30644326"
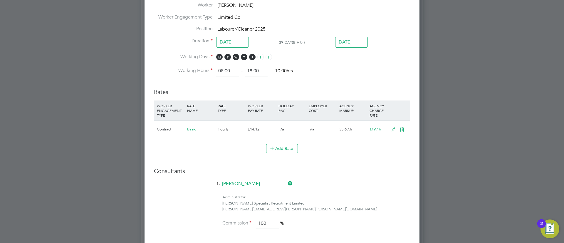
click at [361, 37] on input "[DATE]" at bounding box center [351, 42] width 33 height 11
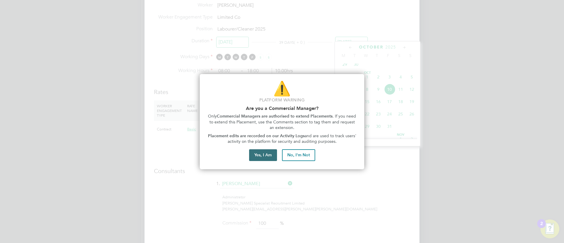
click at [264, 157] on button "Yes, I Am" at bounding box center [263, 155] width 28 height 12
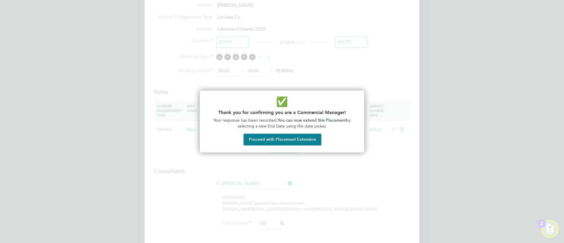
click at [298, 143] on button "Proceed with Placement Extension" at bounding box center [283, 140] width 78 height 12
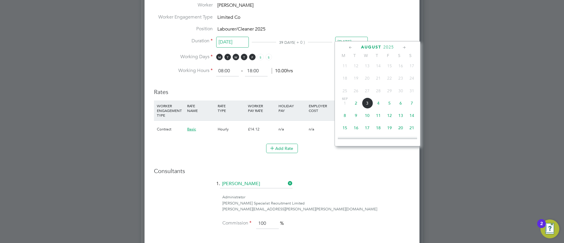
click at [389, 106] on span "5" at bounding box center [389, 103] width 11 height 11
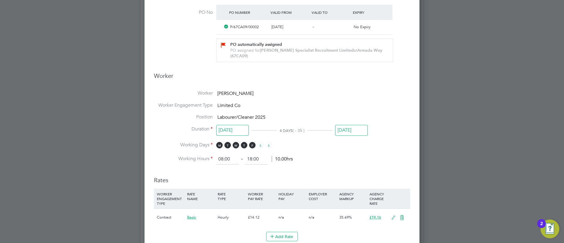
click at [356, 128] on input "[DATE]" at bounding box center [351, 130] width 33 height 11
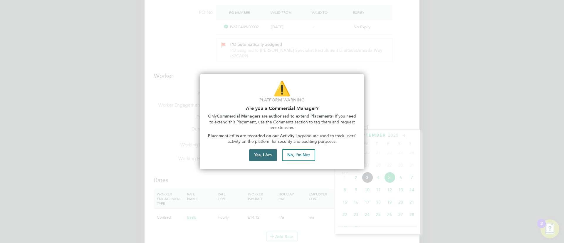
click at [271, 156] on button "Yes, I Am" at bounding box center [263, 155] width 28 height 12
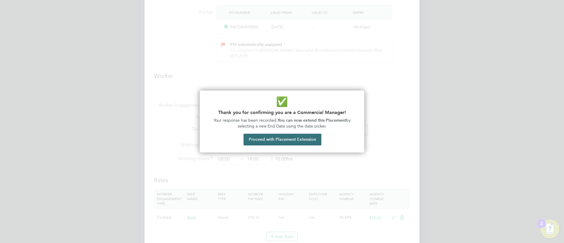
click at [288, 136] on button "Proceed with Placement Extension" at bounding box center [283, 140] width 78 height 12
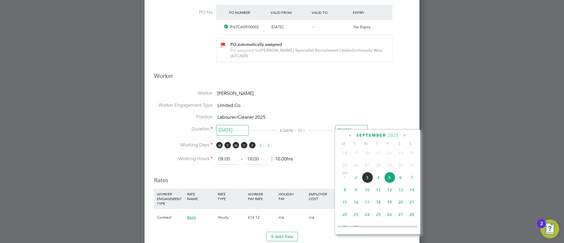
click at [379, 181] on span "4" at bounding box center [378, 177] width 11 height 11
type input "[DATE]"
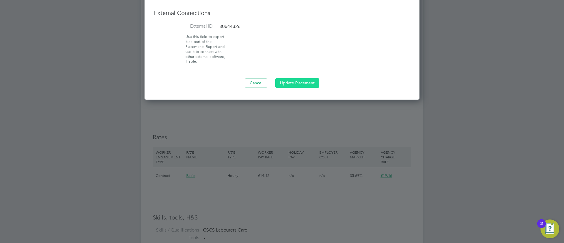
click at [308, 78] on button "Update Placement" at bounding box center [297, 82] width 44 height 9
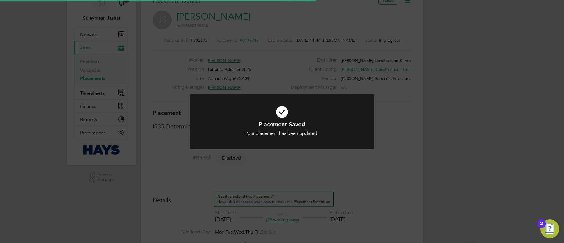
click at [331, 99] on div at bounding box center [282, 121] width 185 height 55
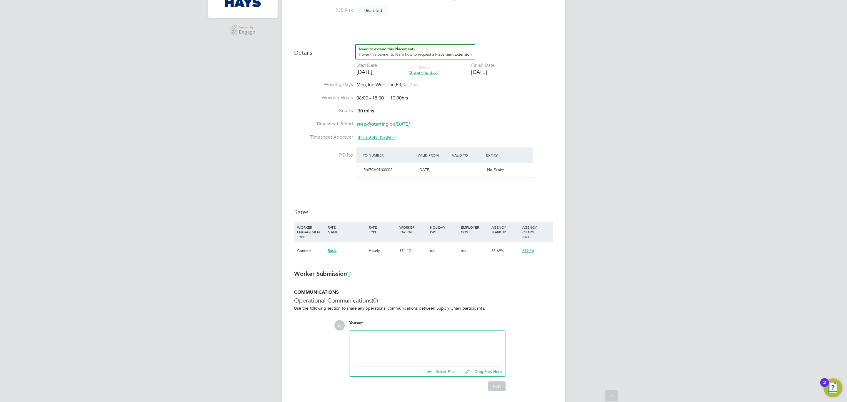
click at [422, 255] on div "£14.12" at bounding box center [413, 250] width 31 height 17
click at [418, 282] on ng-form "Placement IR35 Determination IR35 Status Disabled for this client. This feature…" at bounding box center [423, 175] width 259 height 429
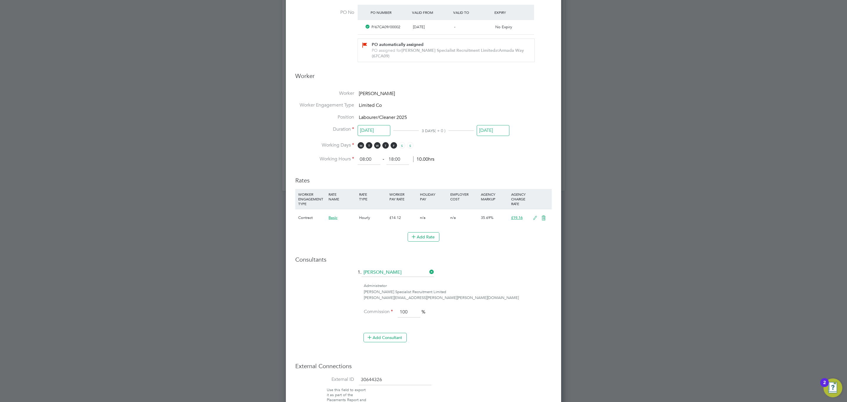
click at [534, 216] on icon at bounding box center [534, 218] width 7 height 5
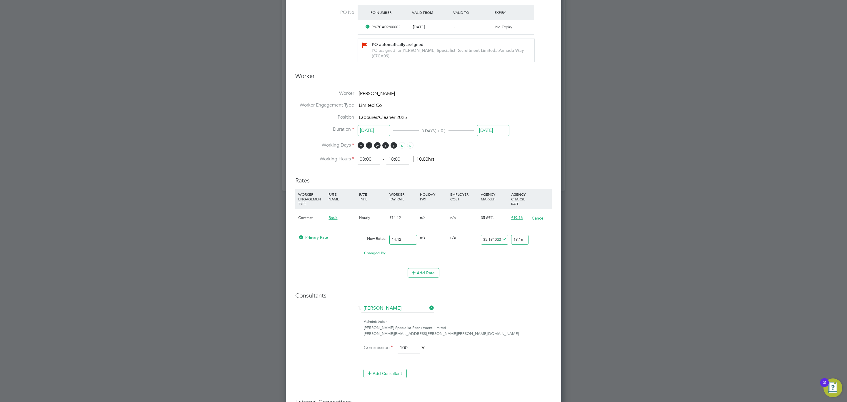
click at [409, 235] on input "14.12" at bounding box center [402, 240] width 27 height 10
click at [408, 235] on input "14.12" at bounding box center [402, 240] width 27 height 10
type input "1"
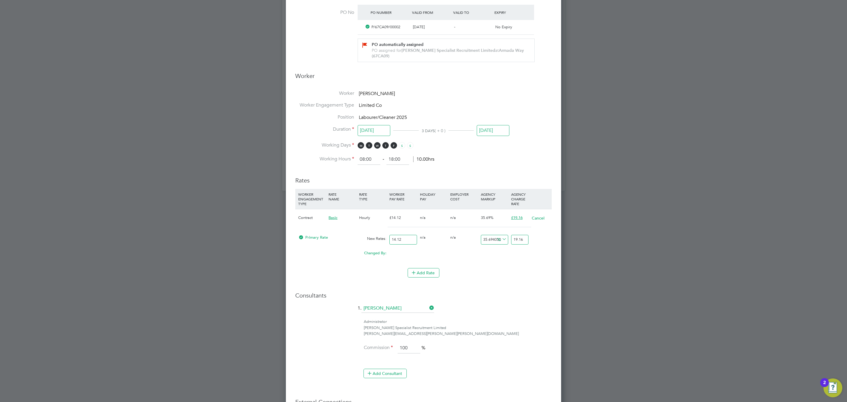
type input "1.356940509915014"
type input "16"
type input "21.711048158640224"
type input "16.6"
type input "22.525212464589234"
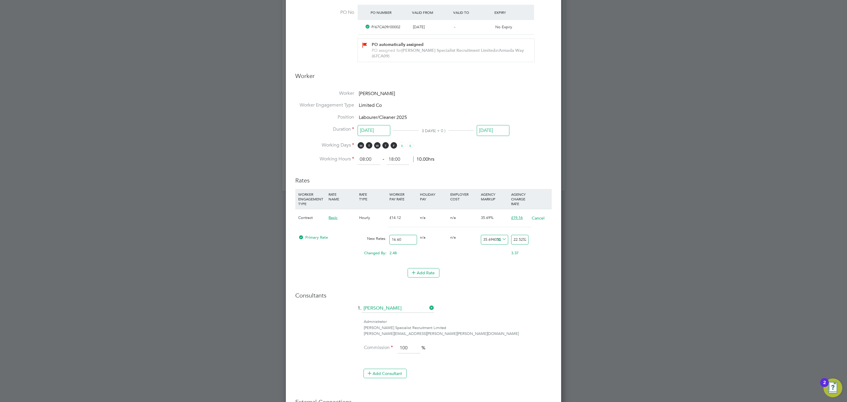
type input "16.60"
click at [518, 235] on input "22.525212464589234" at bounding box center [519, 240] width 17 height 10
drag, startPoint x: 518, startPoint y: 231, endPoint x: 512, endPoint y: 231, distance: 6.5
click at [516, 235] on input "22.525212464589234" at bounding box center [519, 240] width 17 height 10
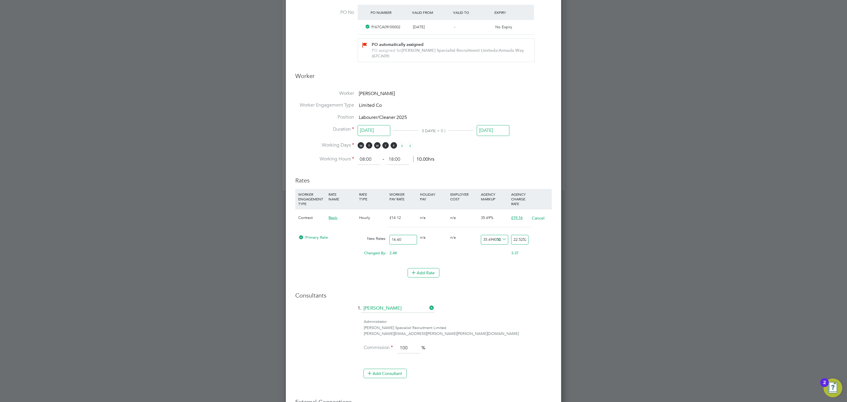
type input "-93.97590361445783"
type input "1"
type input "14.457831325301205"
type input "19"
type input "15.060240963855422"
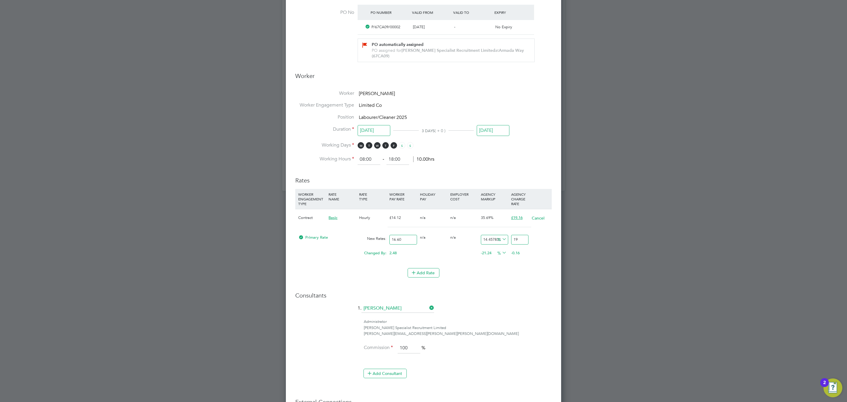
type input "19.1"
type input "15.481927710843374"
type input "19.17"
type input "15.060240963855422"
type input "19.1"
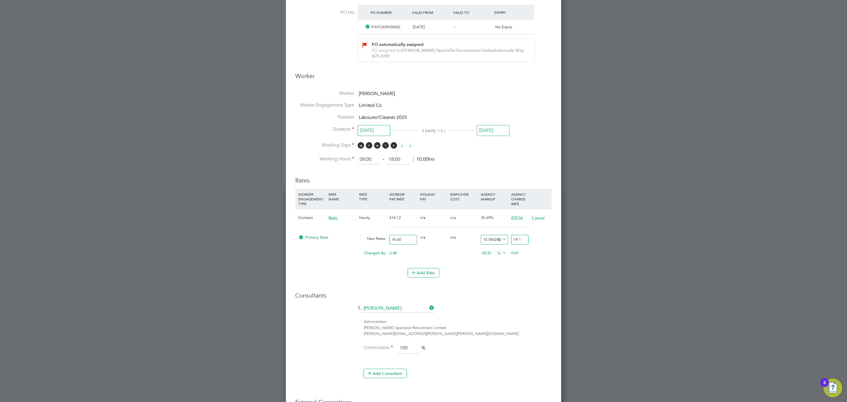
type input "15.421686746987952"
type input "19.16"
click at [429, 295] on div "Consultants 1. Katie McPherson Administrator Hays Specialist Recruitment Limite…" at bounding box center [423, 337] width 256 height 92
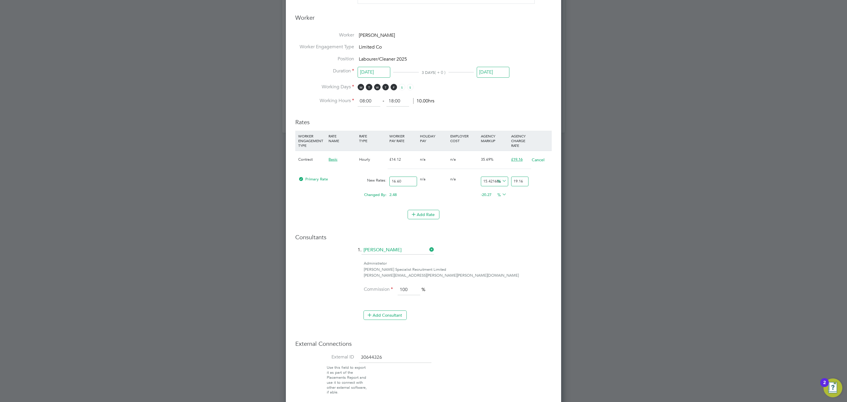
scroll to position [479, 0]
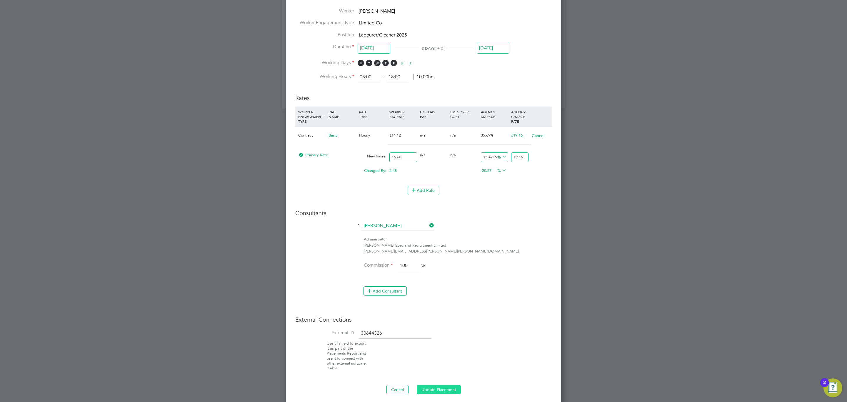
click at [437, 386] on button "Update Placement" at bounding box center [439, 389] width 44 height 9
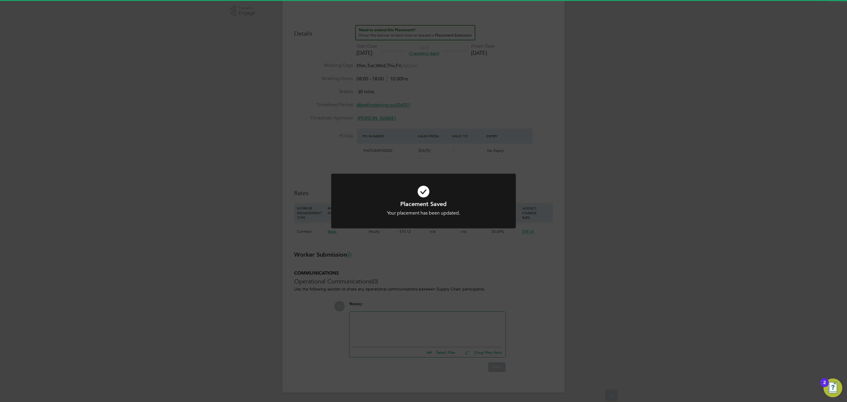
scroll to position [176, 0]
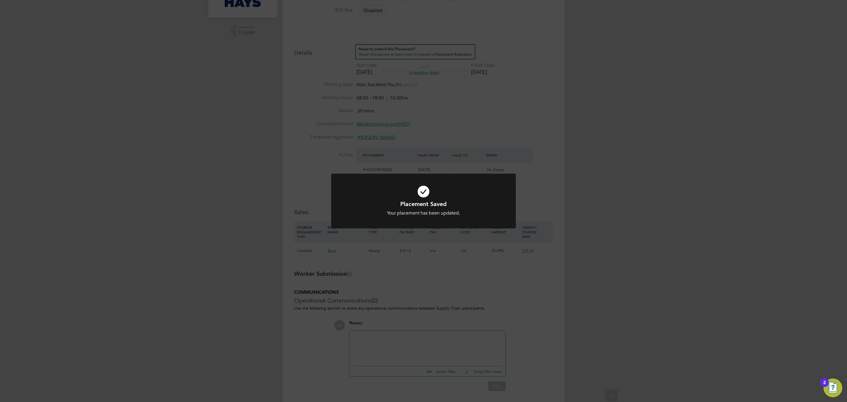
click at [476, 319] on div "Placement Saved Your placement has been updated. Cancel Okay" at bounding box center [423, 201] width 847 height 402
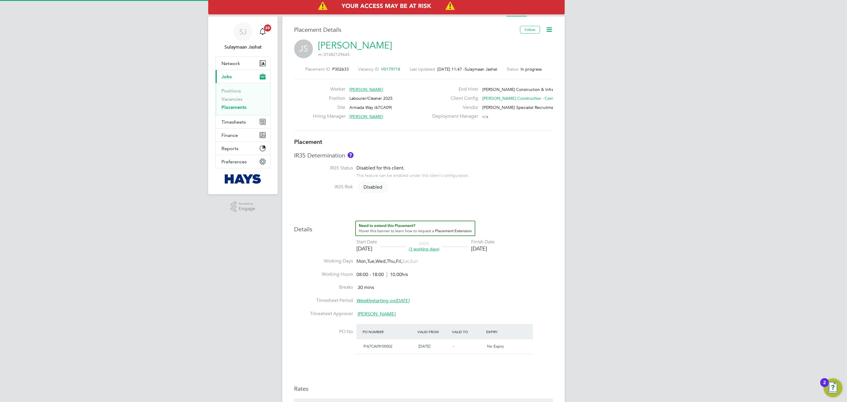
scroll to position [18, 41]
click at [454, 283] on li "Working Hours 08:00 - 18:00 10.00hrs" at bounding box center [423, 277] width 259 height 13
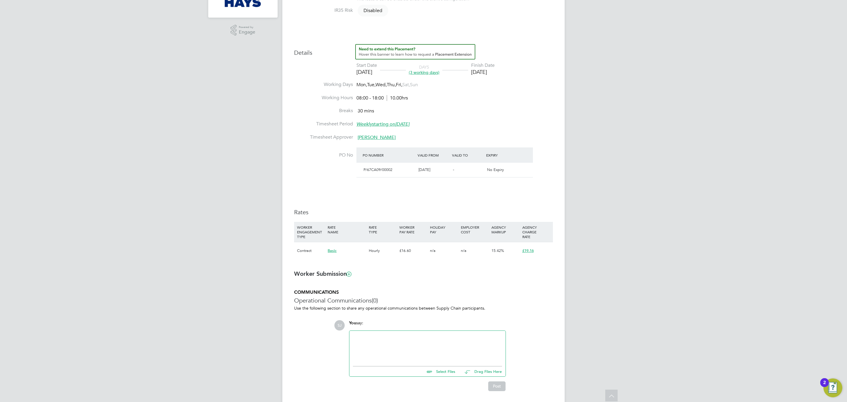
scroll to position [198, 0]
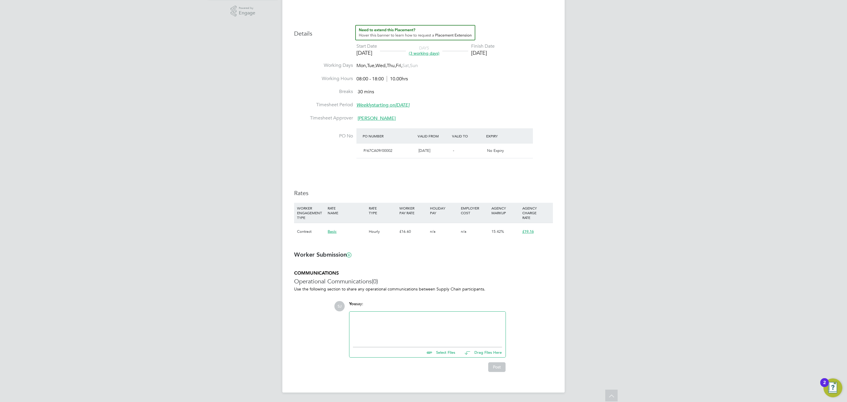
click at [430, 206] on div "HOLIDAY PAY" at bounding box center [443, 210] width 31 height 15
click at [426, 183] on div "Details Start Date 02 Sep 2025 DAYS (3 working days) Finish Date 04 Sep 2025 Wo…" at bounding box center [423, 135] width 259 height 221
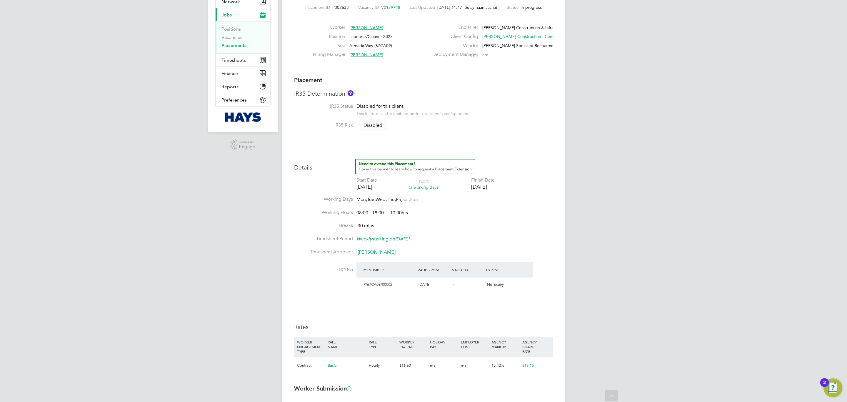
scroll to position [0, 0]
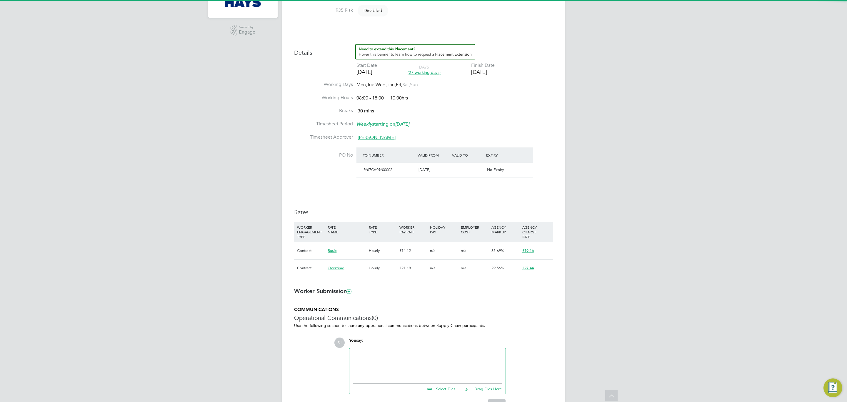
click at [427, 298] on ng-form "Placement IR35 Determination IR35 Status Disabled for this client. This feature…" at bounding box center [423, 184] width 259 height 446
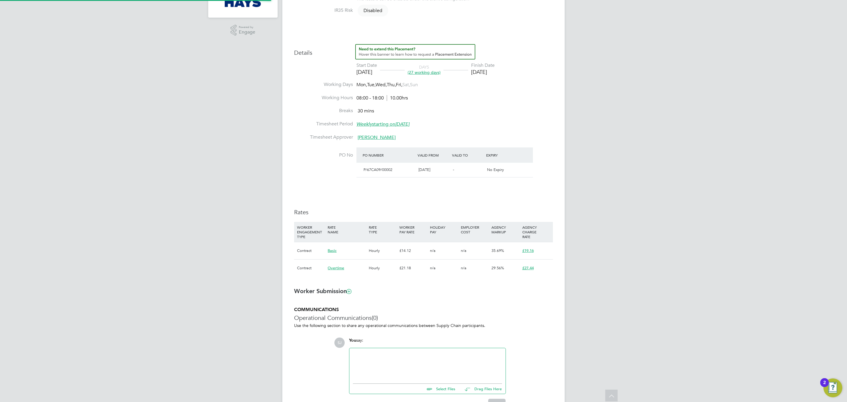
type input "[PERSON_NAME]"
type input "[DATE]"
type input "08:00"
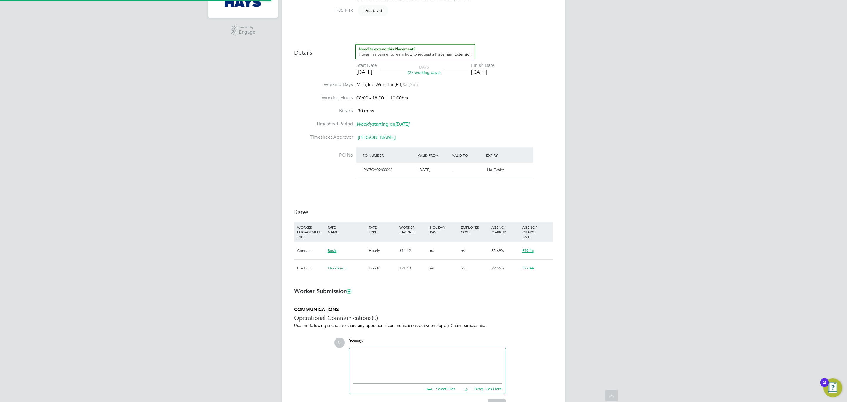
type input "18:00"
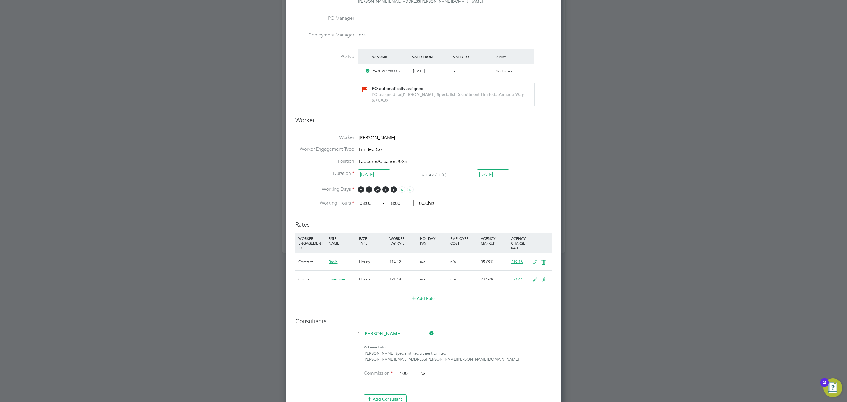
click at [536, 260] on icon at bounding box center [534, 262] width 7 height 5
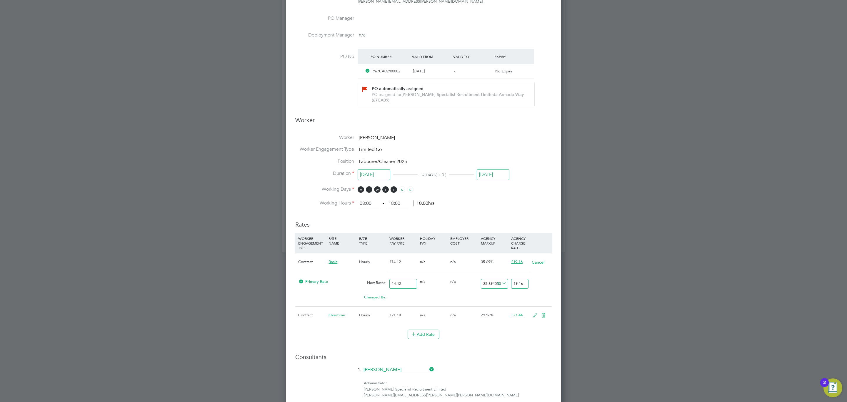
click at [402, 280] on input "14.12" at bounding box center [402, 284] width 27 height 10
type input "1"
type input "1.356940509915014"
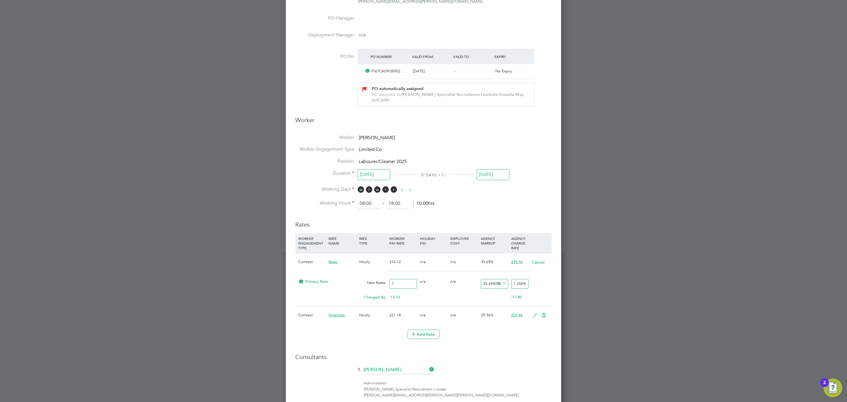
type input "16"
type input "21.711048158640224"
type input "16.6"
type input "22.525212464589234"
type input "16.60"
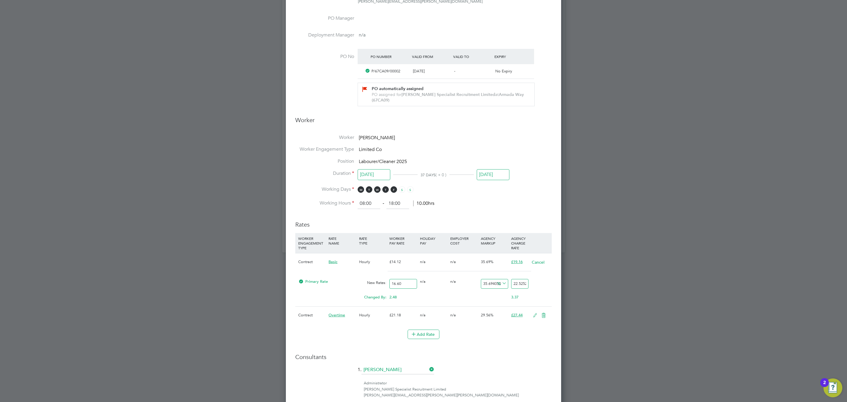
click at [526, 279] on input "22.525212464589234" at bounding box center [519, 284] width 17 height 10
click at [525, 279] on input "22.525212464589234" at bounding box center [519, 284] width 17 height 10
type input "-93.97590361445783"
type input "1"
type input "14.457831325301205"
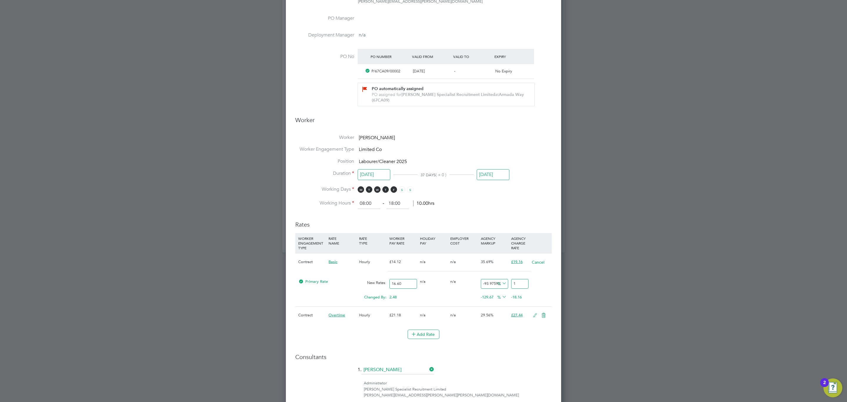
type input "19"
type input "15.060240963855422"
type input "19.1"
type input "15.421686746987952"
type input "19.16"
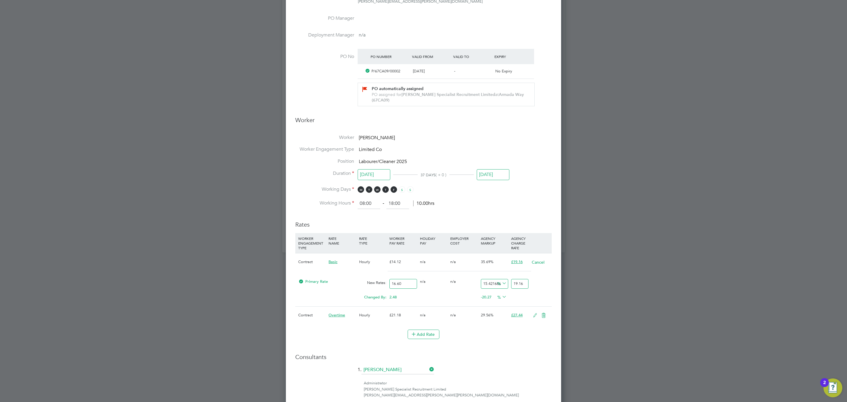
click at [429, 298] on div "Changed By: 2.48 0.00 0.00 -20.27 -2.48 % 0.00" at bounding box center [423, 298] width 256 height 15
click at [534, 313] on icon at bounding box center [534, 315] width 7 height 5
click at [402, 332] on input "21.18" at bounding box center [402, 337] width 27 height 10
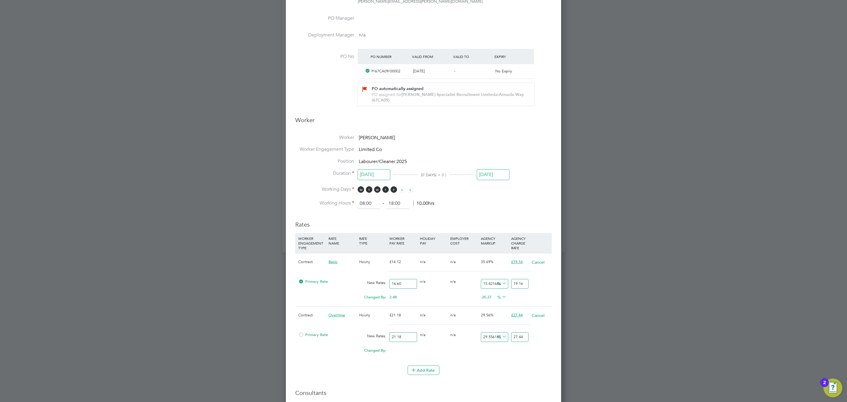
click at [402, 332] on input "21.18" at bounding box center [402, 337] width 27 height 10
type input "2"
type input "2.591123701605288"
type input "24"
type input "31.093484419263454"
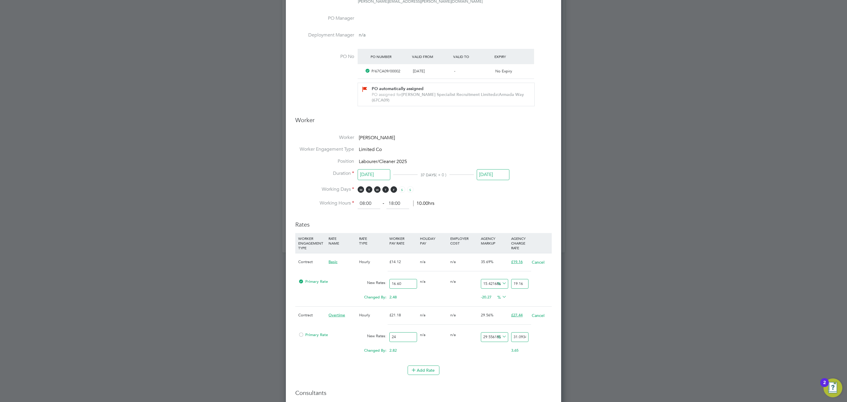
click at [403, 332] on input "24" at bounding box center [402, 337] width 27 height 10
paste input ".84"
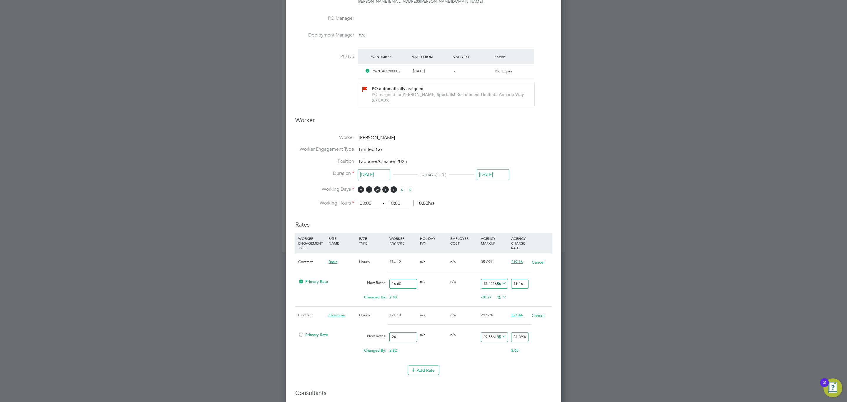
type input "24.84"
type input "32.181756373937674"
type input "24.84"
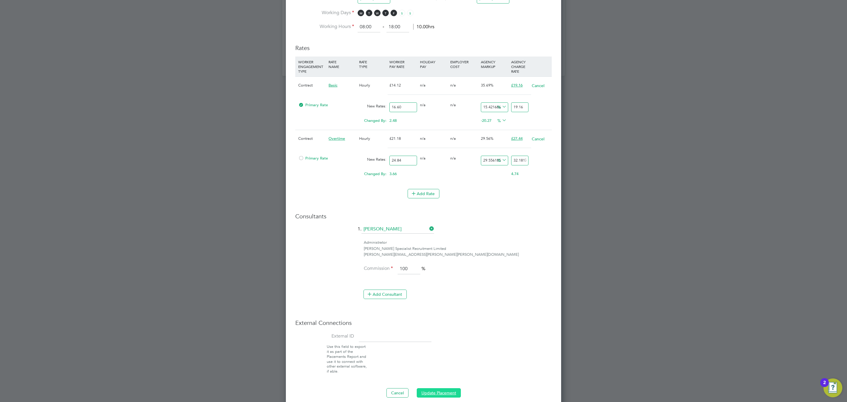
click at [440, 391] on button "Update Placement" at bounding box center [439, 392] width 44 height 9
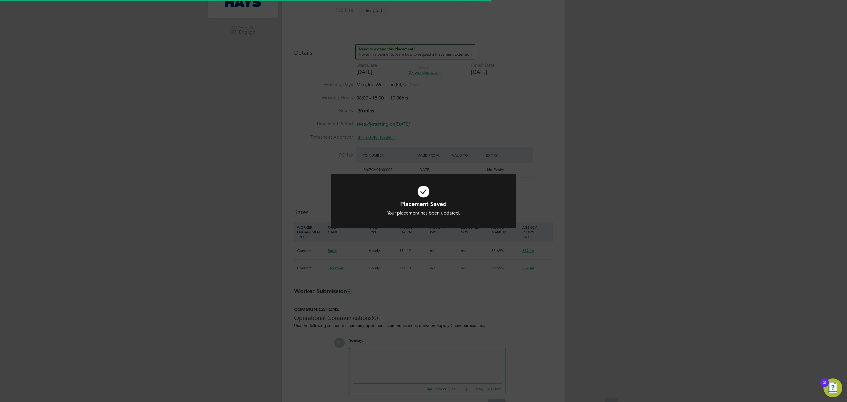
click at [419, 345] on div "Placement Saved Your placement has been updated. Cancel Okay" at bounding box center [423, 201] width 847 height 402
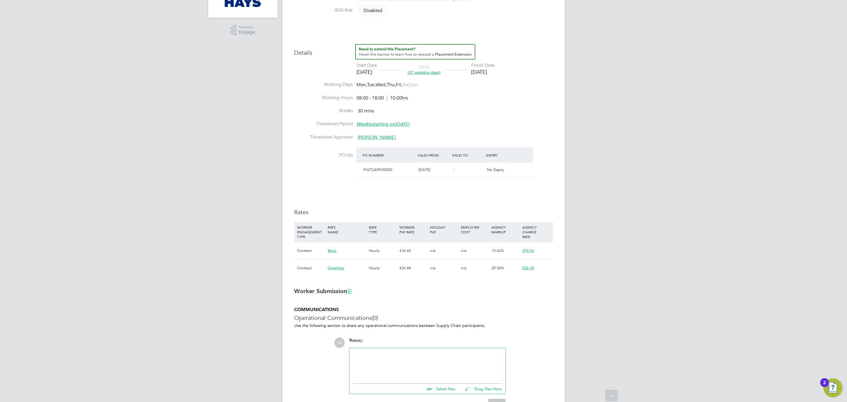
click at [464, 270] on span "n/a" at bounding box center [464, 267] width 6 height 5
click at [480, 302] on ng-form "Placement IR35 Determination IR35 Status Disabled for this client. This feature…" at bounding box center [423, 184] width 259 height 446
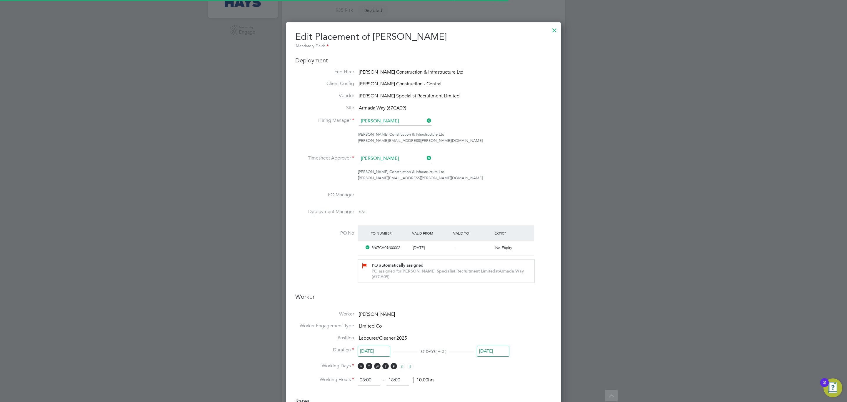
scroll to position [3, 3]
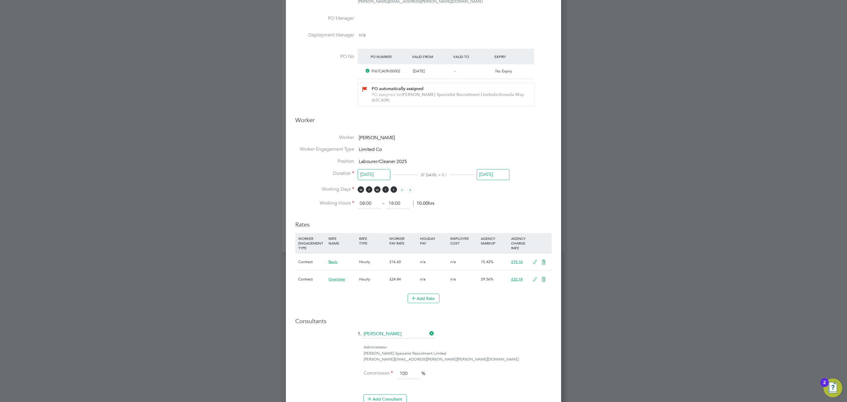
click at [531, 277] on icon at bounding box center [534, 279] width 7 height 5
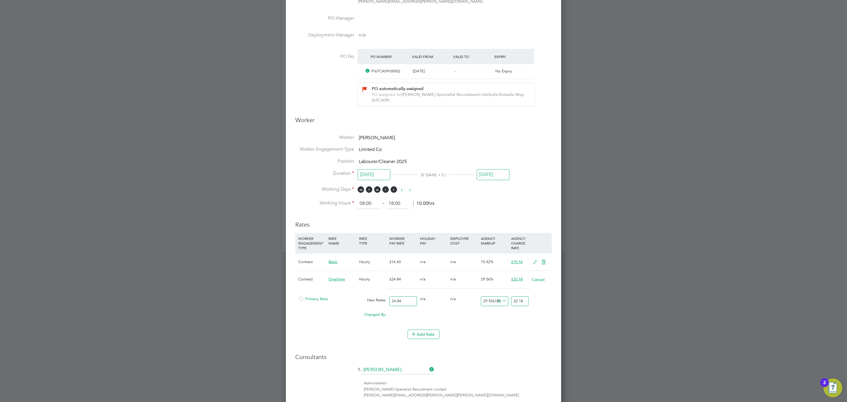
click at [522, 296] on input "32.18" at bounding box center [519, 301] width 17 height 10
type input "-91.94847020933977"
type input "2"
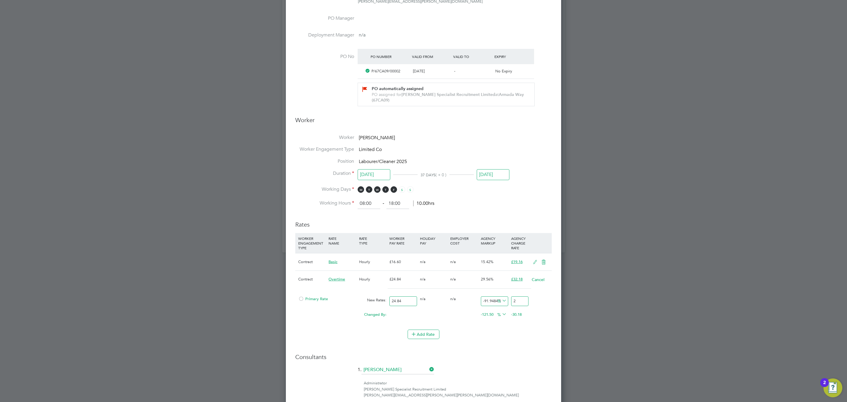
type input "8.695652173913043"
type input "27"
type input "10.305958132045088"
type input "27.4"
type input "10.466988727858293"
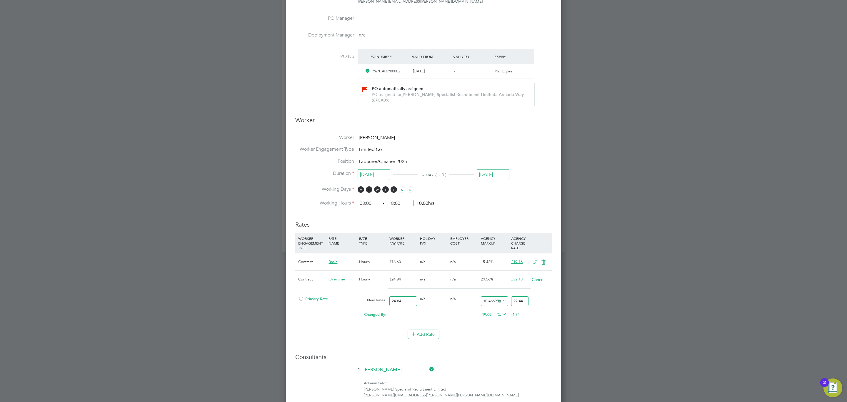
type input "27.44"
click at [507, 365] on li "1. Katie McPherson" at bounding box center [423, 372] width 256 height 15
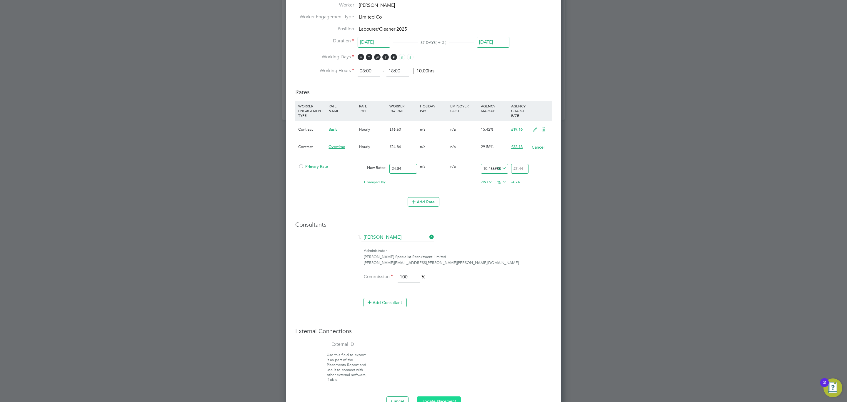
click at [429, 397] on button "Update Placement" at bounding box center [439, 400] width 44 height 9
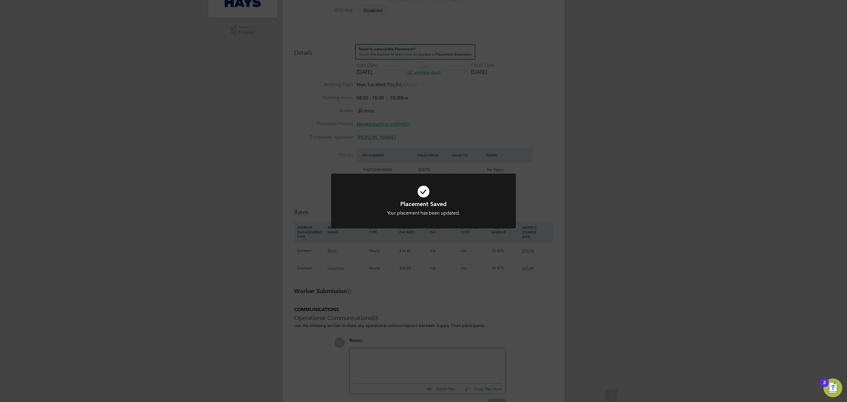
click at [496, 265] on div "Placement Saved Your placement has been updated. Cancel Okay" at bounding box center [423, 201] width 847 height 402
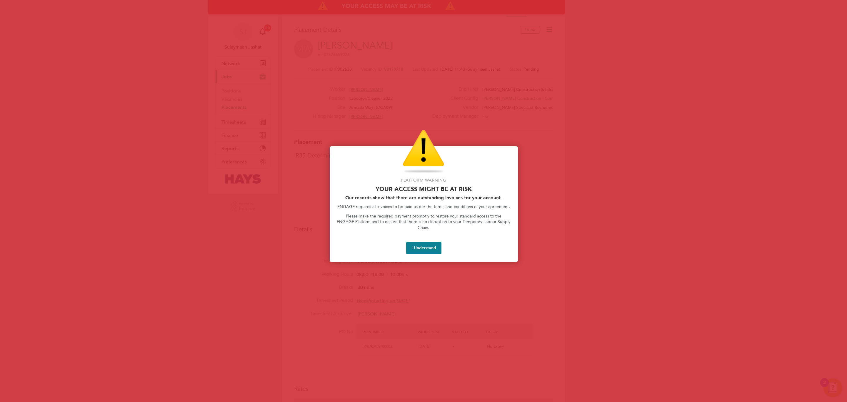
click at [428, 242] on button "I Understand" at bounding box center [423, 248] width 35 height 12
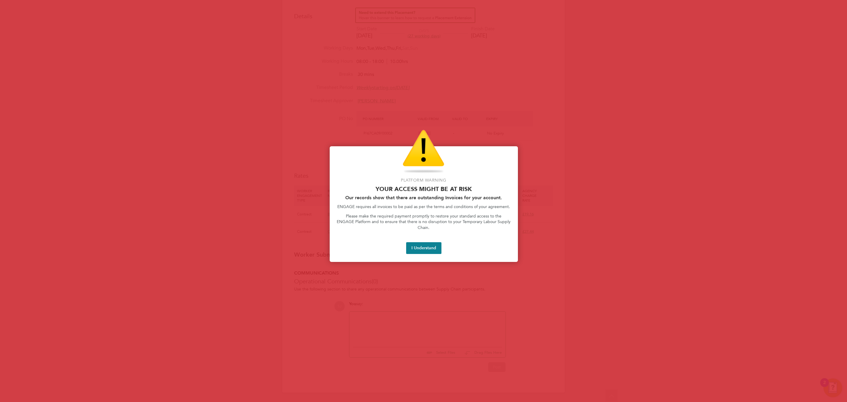
click at [428, 248] on div "Platform Warning Your access might be at risk Our records show that there are o…" at bounding box center [424, 204] width 188 height 116
click at [428, 244] on button "I Understand" at bounding box center [423, 248] width 35 height 12
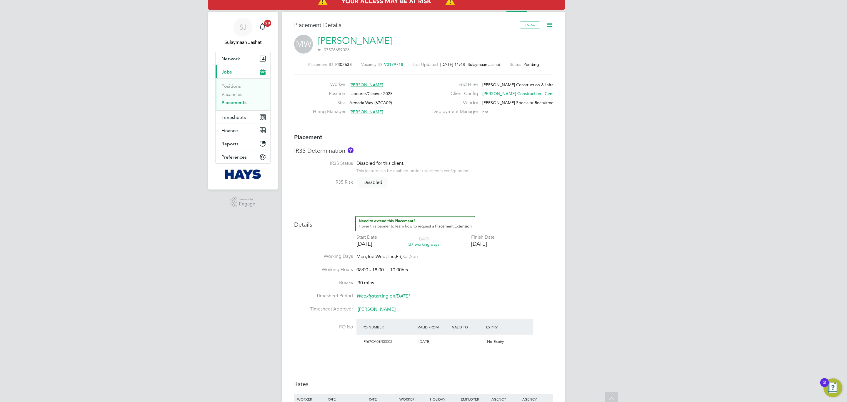
scroll to position [0, 0]
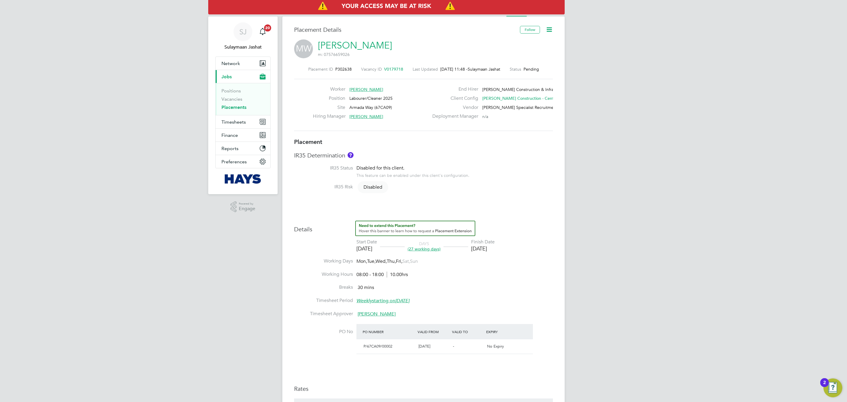
click at [506, 198] on div "Placement IR35 Determination IR35 Status Disabled for this client. This feature…" at bounding box center [423, 298] width 259 height 321
click at [455, 144] on h3 "Placement" at bounding box center [423, 142] width 259 height 8
click at [430, 138] on div "Placement ID P302638 Vacancy ID V0179718 Last Updated 03 Sep 2025, 11:48 - Sula…" at bounding box center [423, 98] width 259 height 79
click at [544, 15] on li "Activity Logs" at bounding box center [548, 11] width 24 height 12
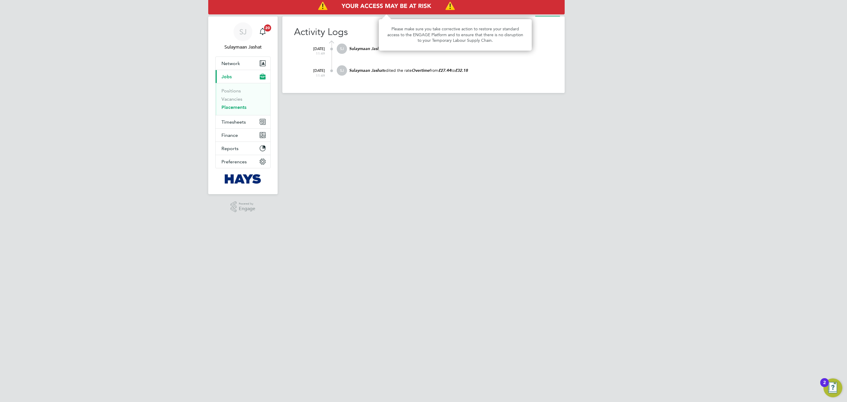
click at [521, 13] on img "Access At Risk" at bounding box center [386, 6] width 356 height 16
click at [523, 20] on div "Activity Logs 03 Sep 2025 11:49 SJ Sulaymaan Jashat edited the rate Overtime fr…" at bounding box center [423, 54] width 282 height 76
click at [523, 18] on div "Activity Logs 03 Sep 2025 11:49 SJ Sulaymaan Jashat edited the rate Overtime fr…" at bounding box center [423, 54] width 282 height 76
click at [523, 17] on div "Activity Logs 03 Sep 2025 11:49 SJ Sulaymaan Jashat edited the rate Overtime fr…" at bounding box center [423, 54] width 282 height 76
click at [527, 10] on img "Access At Risk" at bounding box center [386, 6] width 356 height 16
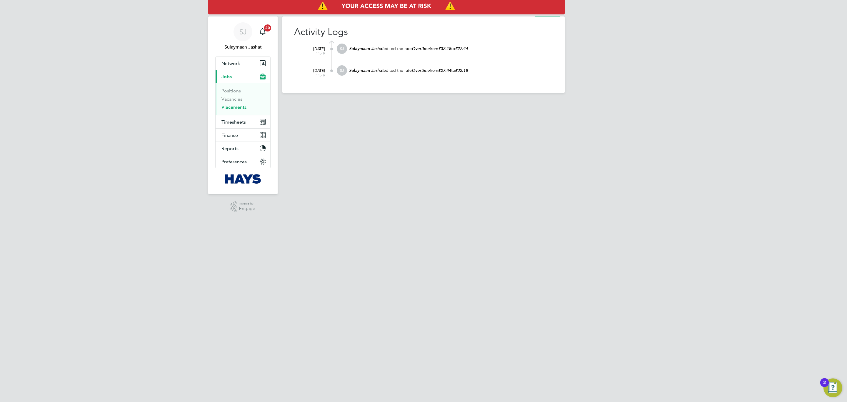
click at [533, 102] on html "SJ Sulaymaan Jashat Notifications 20 Applications: Network Team Members Busines…" at bounding box center [423, 51] width 847 height 102
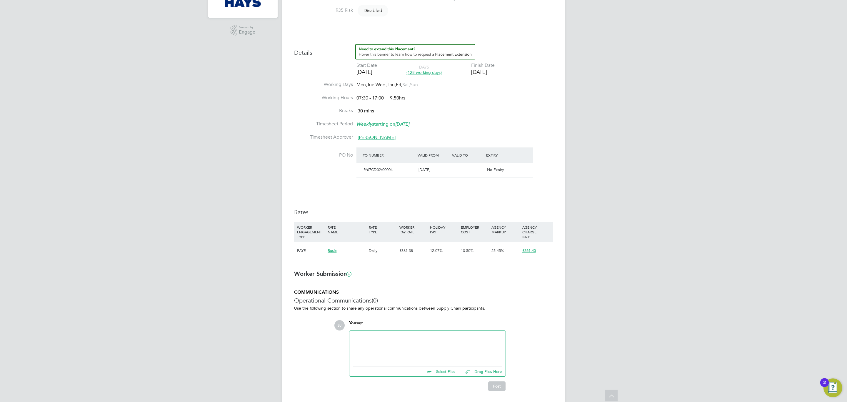
scroll to position [111, 0]
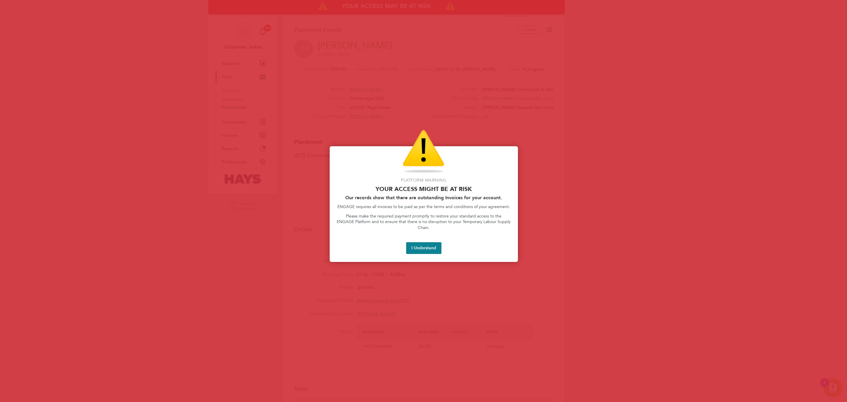
click at [434, 229] on div "Please make the required payment promptly to restore your standard access to th…" at bounding box center [424, 224] width 174 height 23
click at [423, 242] on button "I Understand" at bounding box center [423, 248] width 35 height 12
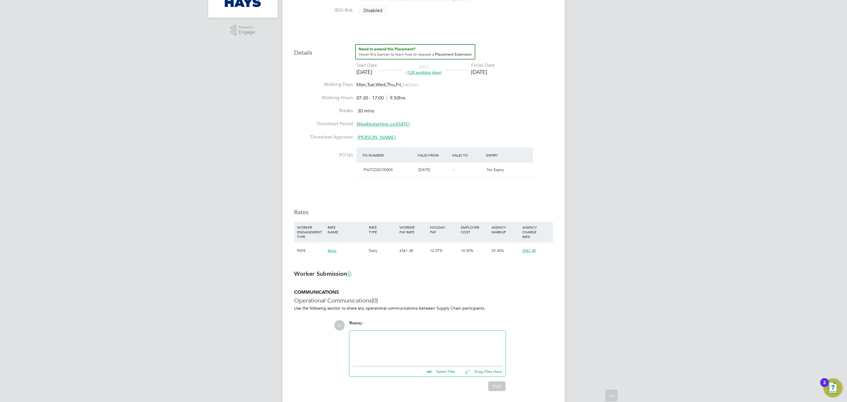
click at [369, 252] on div "Daily" at bounding box center [382, 250] width 31 height 17
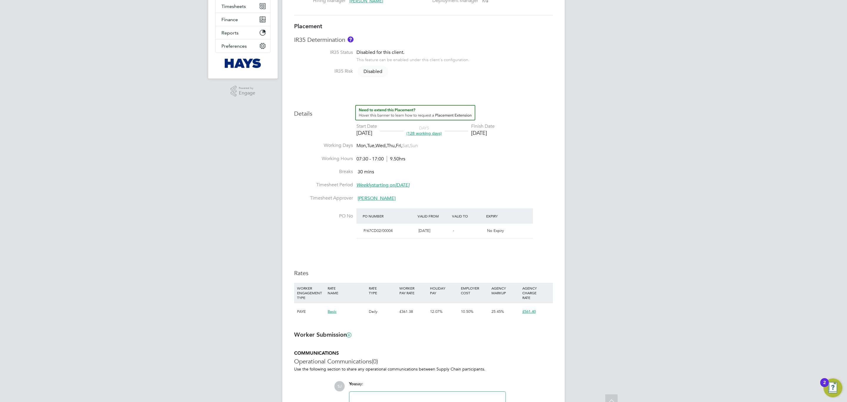
scroll to position [198, 0]
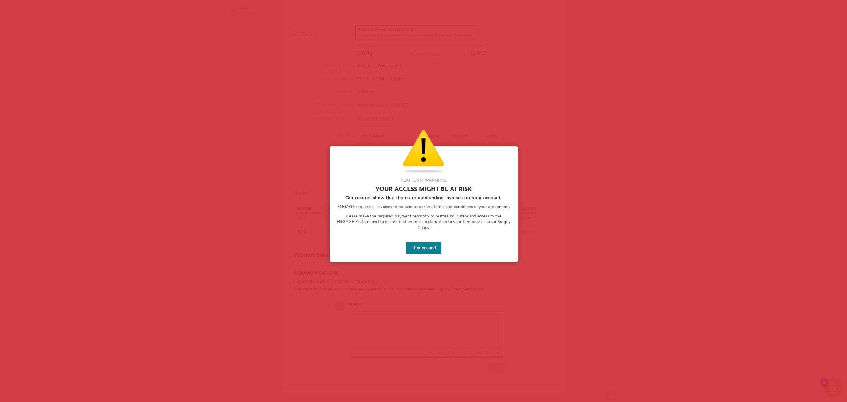
click at [423, 242] on button "I Understand" at bounding box center [423, 248] width 35 height 12
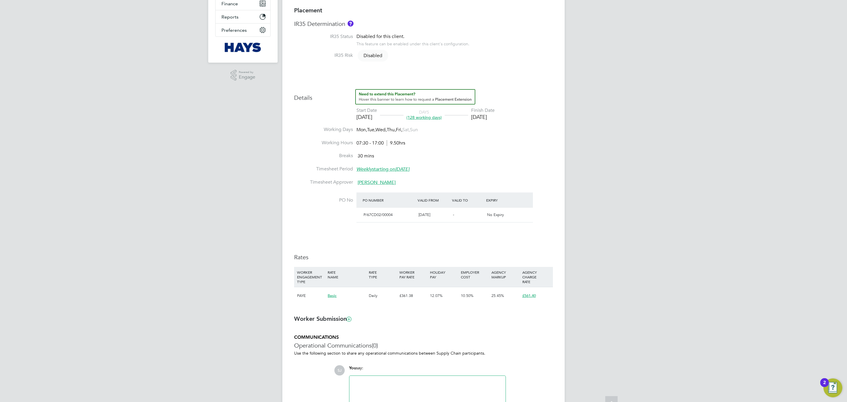
scroll to position [176, 0]
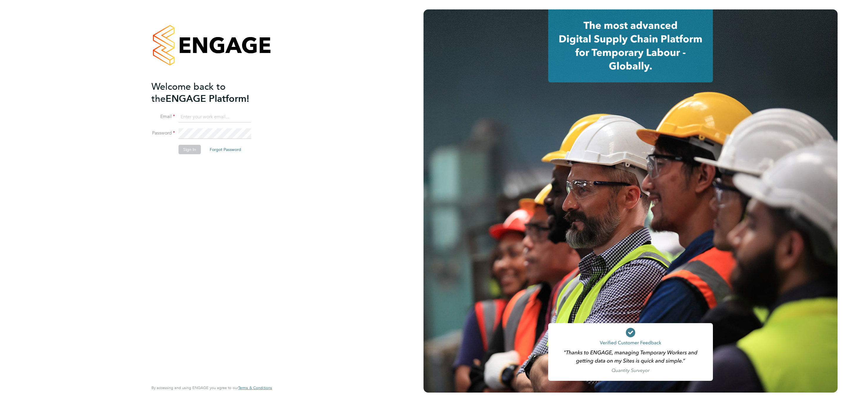
click at [204, 113] on input at bounding box center [214, 117] width 73 height 11
type input "[EMAIL_ADDRESS][PERSON_NAME][DOMAIN_NAME]"
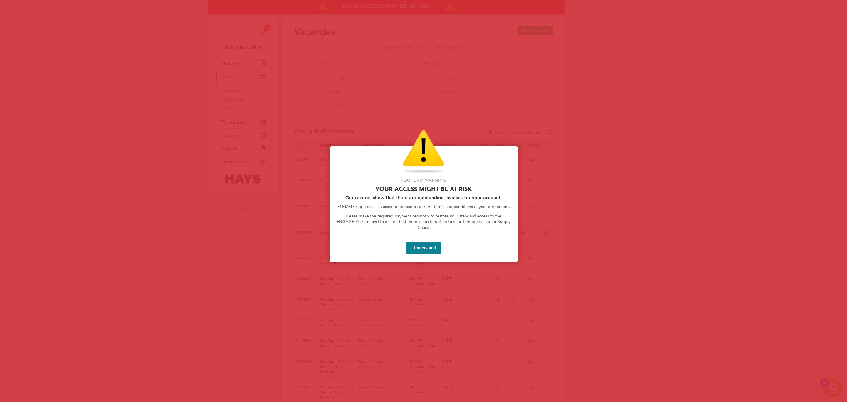
click at [425, 242] on button "I Understand" at bounding box center [423, 248] width 35 height 12
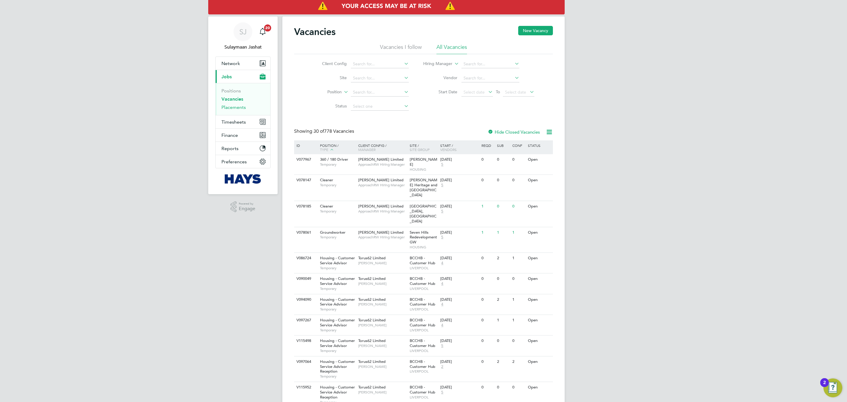
click at [240, 109] on link "Placements" at bounding box center [233, 107] width 24 height 6
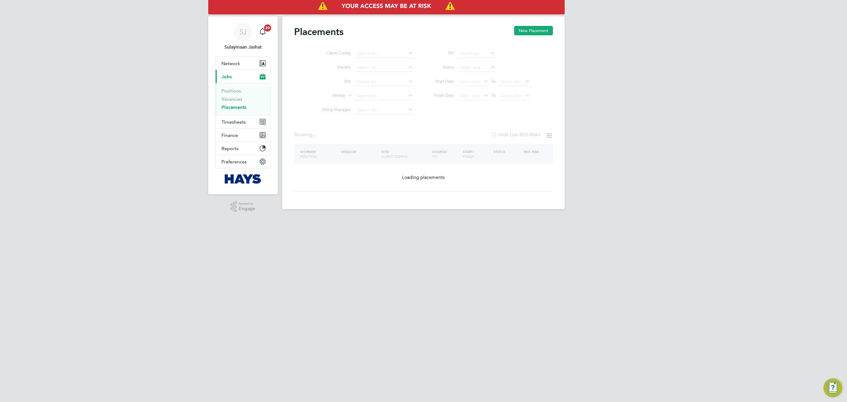
click at [367, 181] on div "Worker / Position Vendor Site / Client Config Charge / PO Start / Finish Status…" at bounding box center [423, 168] width 259 height 48
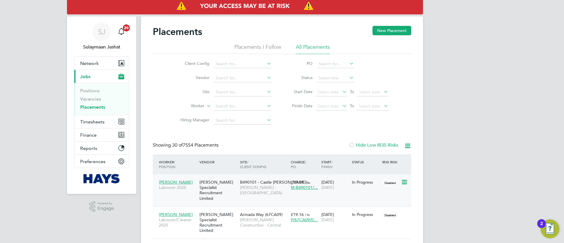
click at [212, 181] on div "[PERSON_NAME] Specialist Recruitment Limited" at bounding box center [218, 190] width 41 height 27
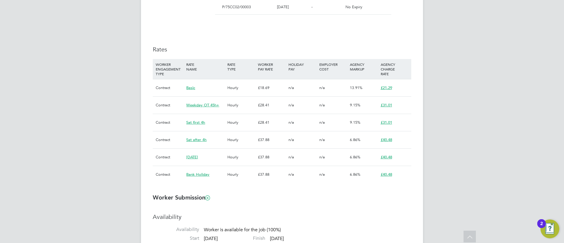
scroll to position [353, 0]
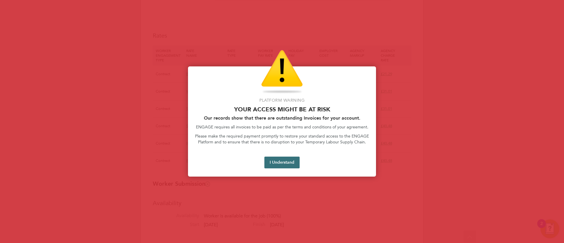
click at [283, 161] on button "I Understand" at bounding box center [282, 163] width 35 height 12
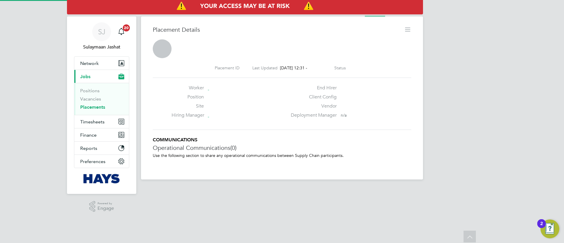
scroll to position [3, 3]
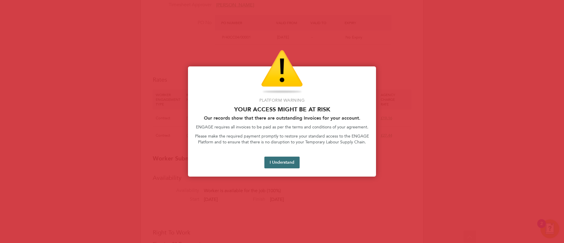
click at [277, 167] on button "I Understand" at bounding box center [282, 163] width 35 height 12
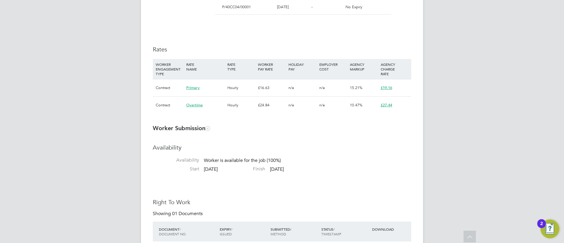
scroll to position [353, 0]
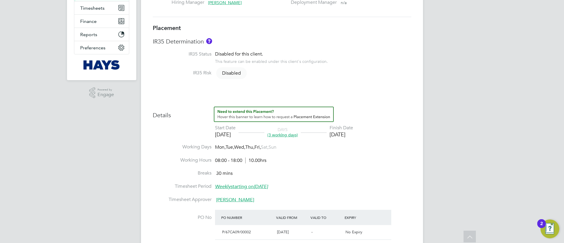
scroll to position [265, 0]
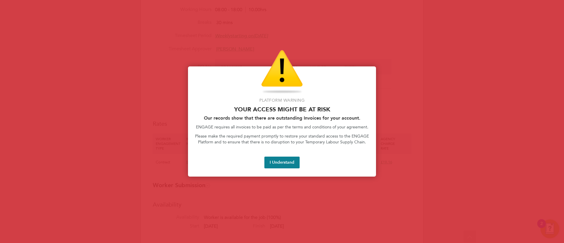
drag, startPoint x: 292, startPoint y: 161, endPoint x: 346, endPoint y: 127, distance: 63.6
click at [292, 161] on button "I Understand" at bounding box center [282, 163] width 35 height 12
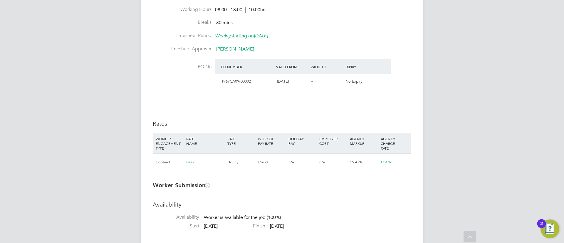
click at [266, 123] on h3 "Rates" at bounding box center [282, 124] width 259 height 8
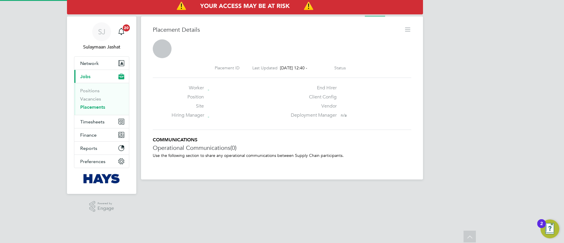
scroll to position [3, 3]
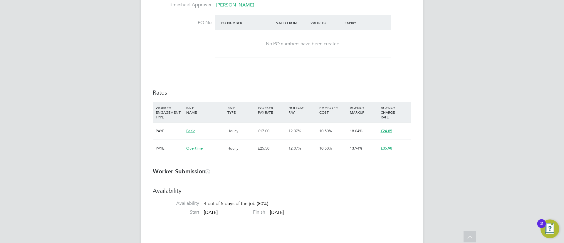
click at [336, 93] on h3 "Rates" at bounding box center [282, 93] width 259 height 8
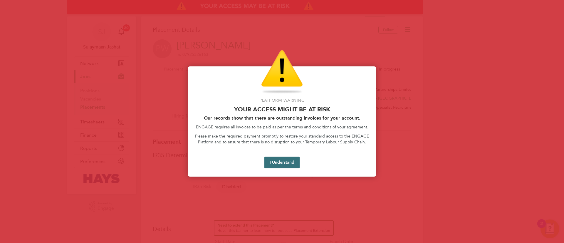
click at [294, 165] on button "I Understand" at bounding box center [282, 163] width 35 height 12
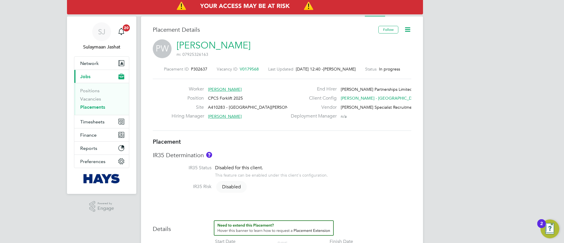
click at [98, 105] on link "Placements" at bounding box center [92, 107] width 25 height 6
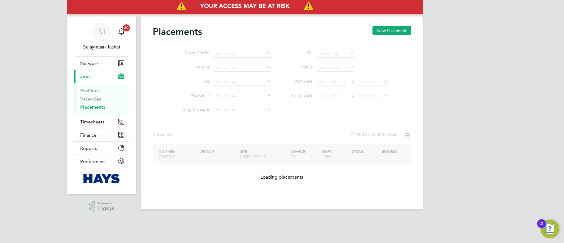
click at [240, 97] on ul "Client Config Vendor Site Worker Hiring Manager" at bounding box center [223, 81] width 111 height 71
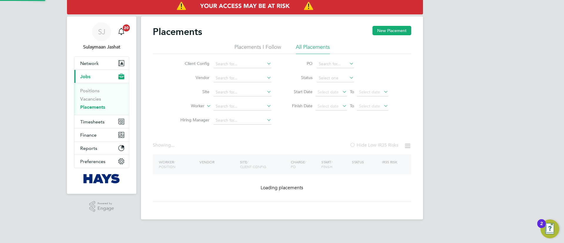
click at [237, 97] on li "Site" at bounding box center [223, 92] width 111 height 14
click at [230, 106] on input at bounding box center [243, 106] width 58 height 8
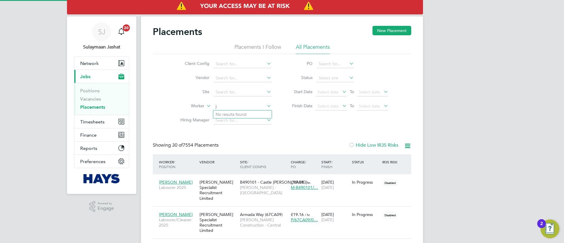
scroll to position [22, 51]
type input "joshua mar"
click at [233, 110] on ul "Joshua Mar ciniak" at bounding box center [242, 114] width 59 height 9
click at [242, 106] on input at bounding box center [243, 106] width 58 height 8
click at [251, 113] on b "Marc" at bounding box center [268, 114] width 34 height 5
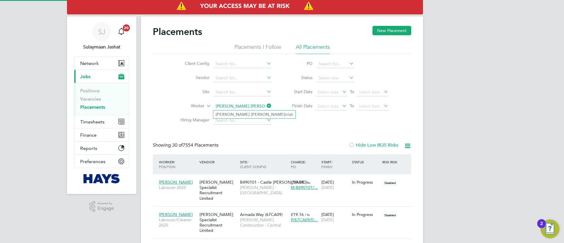
type input "Joshua Marciniak"
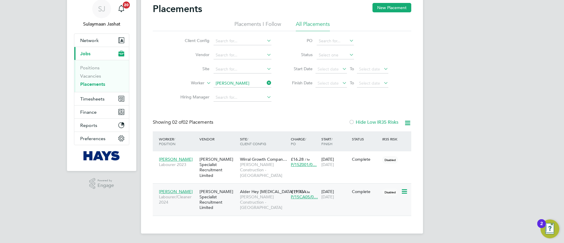
click at [250, 198] on span "Morgan Sindall Construction - North West" at bounding box center [264, 202] width 48 height 16
click at [89, 100] on span "Timesheets" at bounding box center [92, 99] width 24 height 6
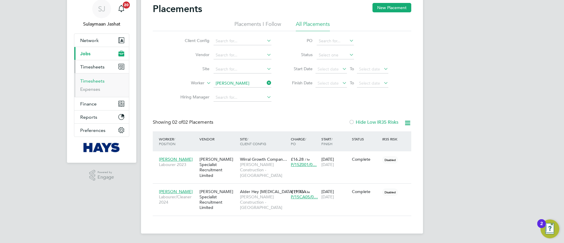
click at [96, 83] on link "Timesheets" at bounding box center [92, 81] width 24 height 6
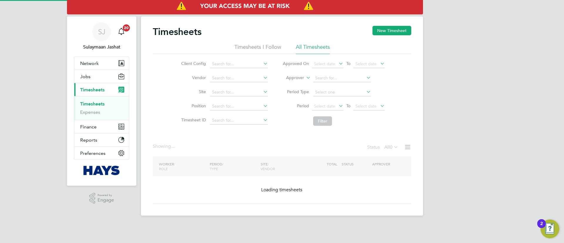
click at [298, 79] on label "Approver" at bounding box center [291, 78] width 26 height 6
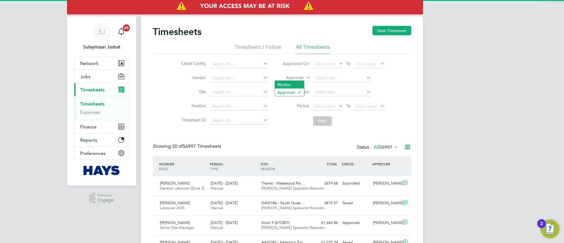
scroll to position [15, 51]
drag, startPoint x: 297, startPoint y: 80, endPoint x: 292, endPoint y: 82, distance: 5.4
click at [292, 83] on li "Approver" at bounding box center [333, 78] width 117 height 14
click at [299, 79] on label "Approver" at bounding box center [291, 78] width 26 height 6
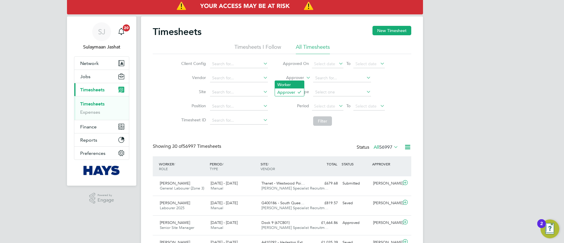
click at [293, 83] on li "Worker" at bounding box center [289, 85] width 29 height 8
click at [314, 81] on li "Worker" at bounding box center [333, 78] width 117 height 14
click at [353, 84] on li "Worker" at bounding box center [333, 78] width 117 height 14
click at [343, 81] on input at bounding box center [342, 78] width 58 height 8
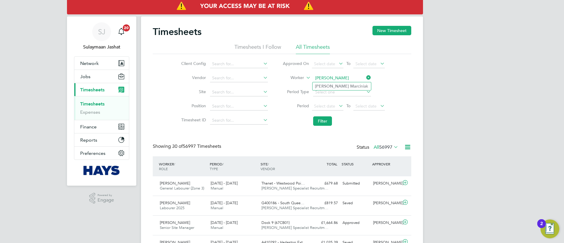
click at [340, 88] on li "Joshua Mar ciniak" at bounding box center [342, 86] width 59 height 8
type input "Joshua Marciniak"
click at [323, 124] on button "Filter" at bounding box center [322, 120] width 19 height 9
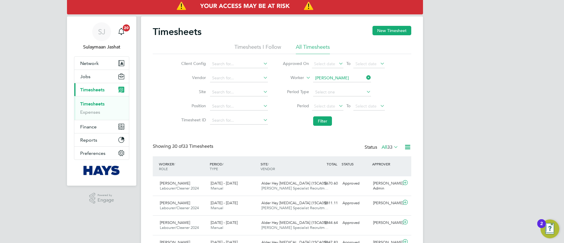
click at [393, 148] on icon at bounding box center [393, 147] width 0 height 8
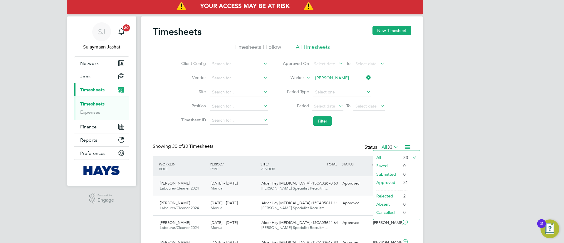
click at [385, 180] on li "Approved" at bounding box center [387, 182] width 27 height 8
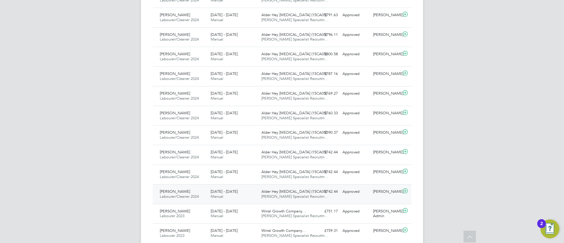
click at [267, 199] on div "Alder Hey NICU (15CA05) Hays Specialist Recruitm…" at bounding box center [284, 194] width 51 height 15
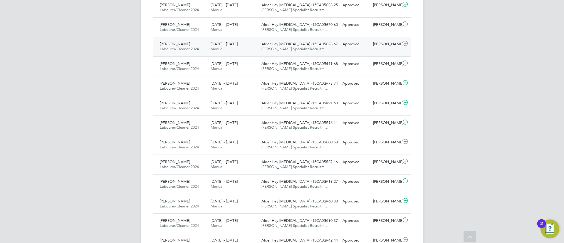
click at [232, 45] on span "5 - 11 Apr 2025" at bounding box center [224, 43] width 27 height 5
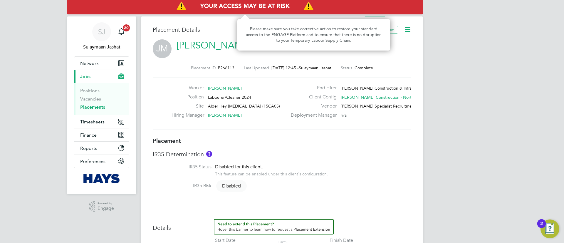
click at [408, 13] on img "Access At Risk" at bounding box center [245, 6] width 356 height 16
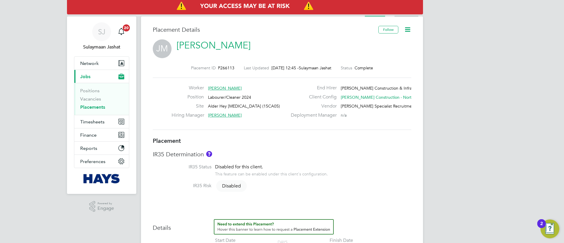
click at [408, 16] on li "Activity Logs" at bounding box center [407, 11] width 24 height 12
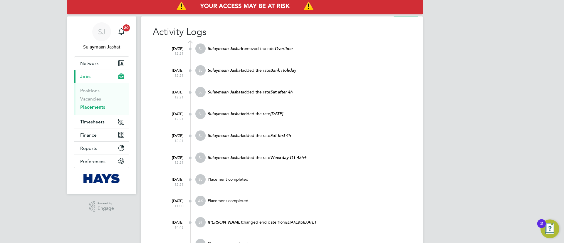
click at [389, 122] on div "Sulaymaan Jashat added the rate Sunday" at bounding box center [309, 117] width 204 height 16
click at [381, 17] on div "Activity Logs 26 Jun 2025 12:21 SJ Sulaymaan Jashat removed the rate Overtime 2…" at bounding box center [282, 217] width 282 height 402
click at [385, 15] on ul "Placement Activity Logs" at bounding box center [391, 11] width 63 height 12
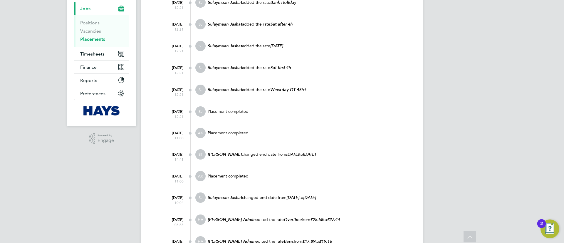
scroll to position [88, 0]
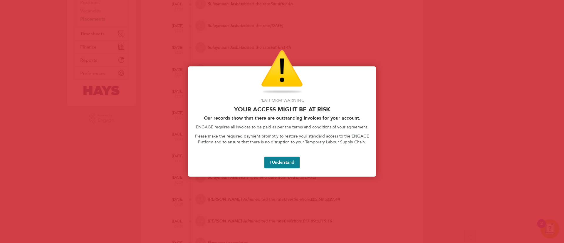
click at [290, 162] on button "I Understand" at bounding box center [282, 163] width 35 height 12
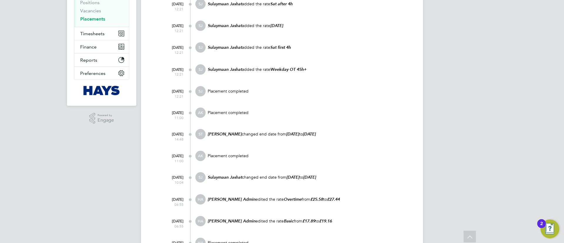
scroll to position [0, 0]
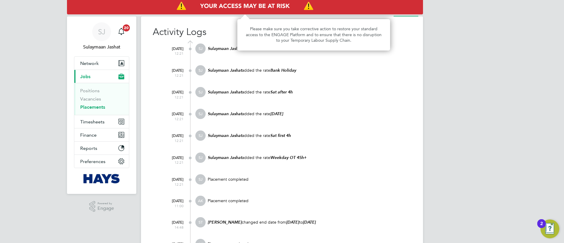
click at [385, 14] on img "Access At Risk" at bounding box center [245, 6] width 356 height 16
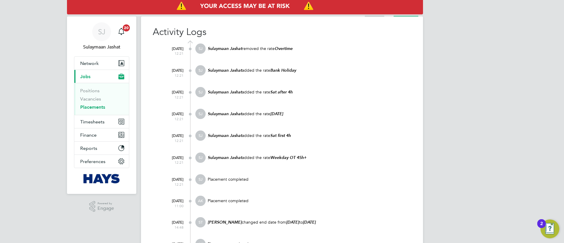
click at [382, 15] on li "Placement" at bounding box center [374, 11] width 19 height 12
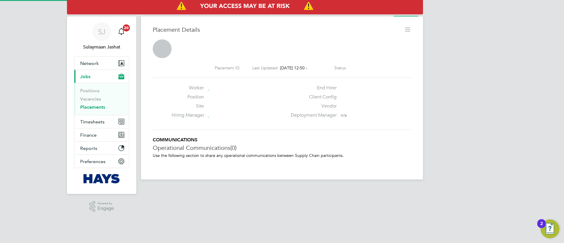
scroll to position [9, 116]
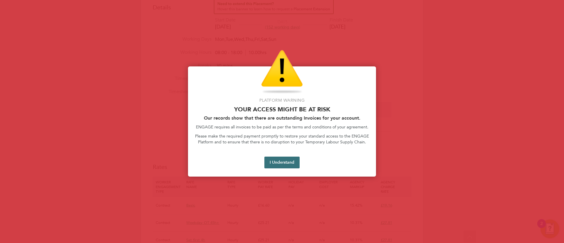
click at [286, 164] on button "I Understand" at bounding box center [282, 163] width 35 height 12
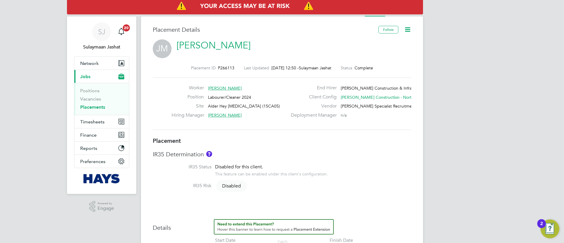
scroll to position [176, 0]
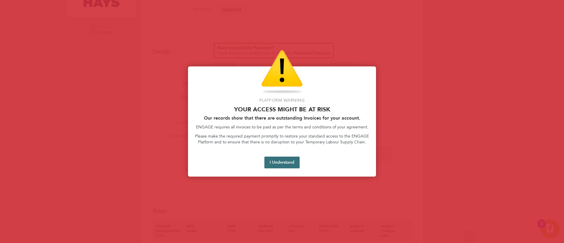
click at [284, 160] on button "I Understand" at bounding box center [282, 163] width 35 height 12
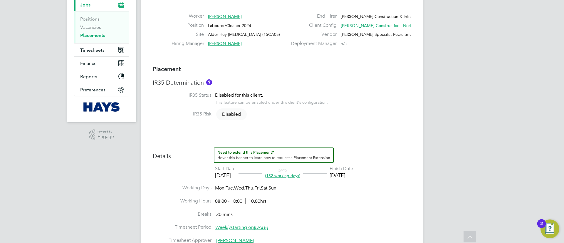
scroll to position [0, 0]
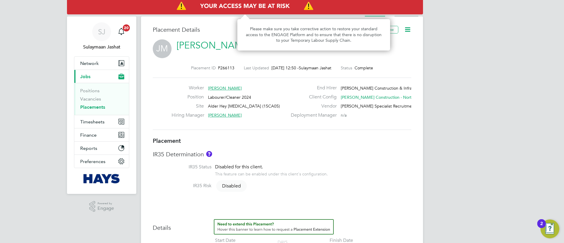
click at [406, 14] on li "Activity Logs" at bounding box center [407, 11] width 24 height 12
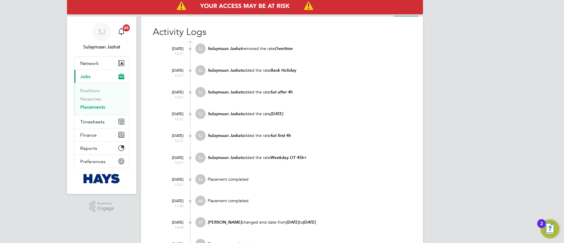
click at [384, 18] on div "Activity Logs 26 Jun 2025 12:21 SJ Sulaymaan Jashat removed the rate Overtime 2…" at bounding box center [282, 217] width 282 height 402
click at [384, 15] on li "Placement" at bounding box center [374, 11] width 19 height 12
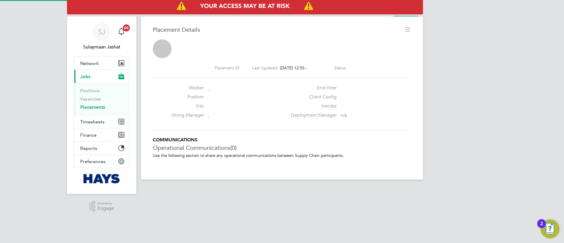
scroll to position [9, 116]
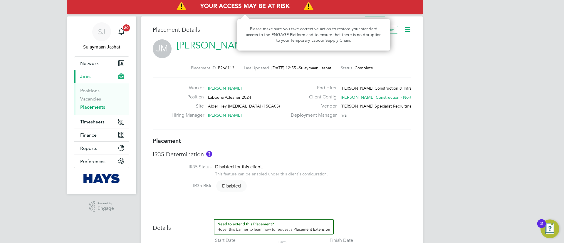
click at [400, 13] on img "Access At Risk" at bounding box center [245, 6] width 356 height 16
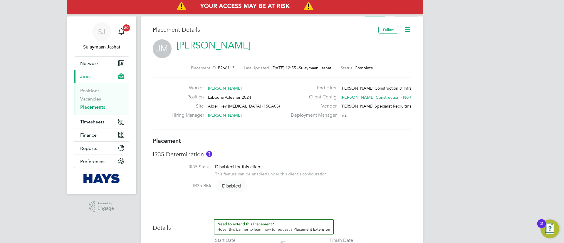
click at [402, 16] on li "Activity Logs" at bounding box center [407, 11] width 24 height 12
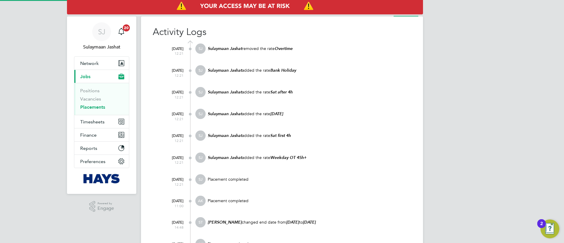
click at [350, 80] on div "Sulaymaan Jashat added the rate Bank Holiday" at bounding box center [309, 73] width 204 height 16
click at [437, 68] on div "SJ Sulaymaan Jashat Notifications 20 Applications: Network Team Members Busines…" at bounding box center [282, 214] width 564 height 428
click at [385, 15] on ul "Placement Activity Logs" at bounding box center [391, 11] width 63 height 12
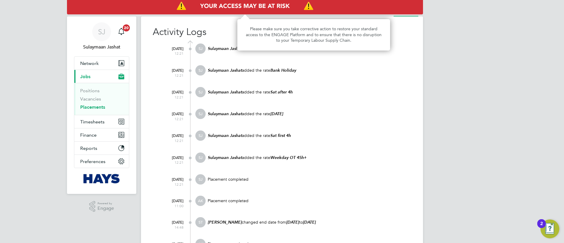
click at [385, 14] on img "Access At Risk" at bounding box center [245, 6] width 356 height 16
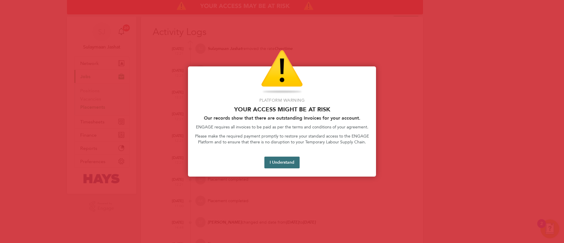
click at [287, 163] on button "I Understand" at bounding box center [282, 163] width 35 height 12
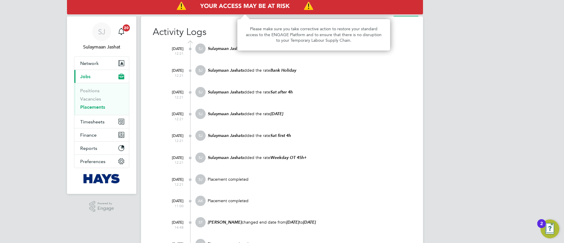
click at [384, 14] on img "Access At Risk" at bounding box center [245, 6] width 356 height 16
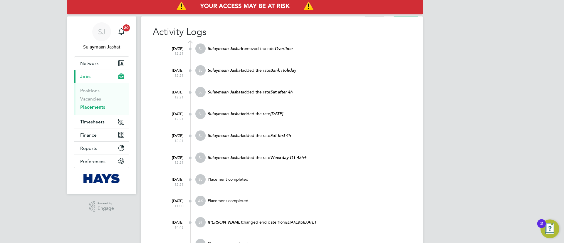
click at [384, 16] on li "Placement" at bounding box center [374, 11] width 19 height 12
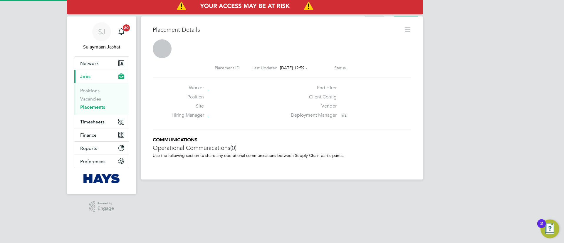
scroll to position [9, 116]
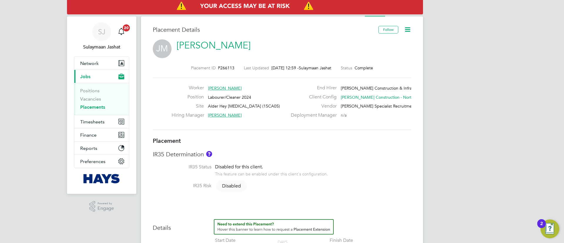
click at [405, 15] on li "Activity Logs" at bounding box center [407, 11] width 24 height 12
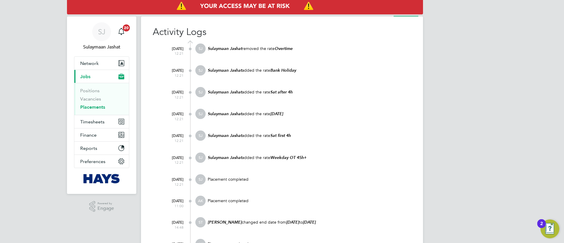
click at [98, 110] on link "Placements" at bounding box center [92, 107] width 25 height 6
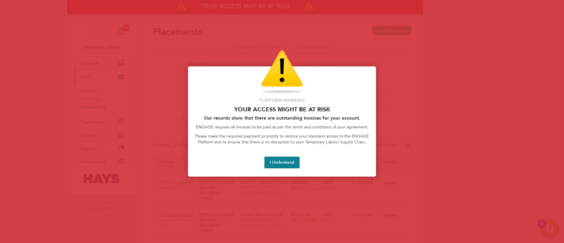
click at [497, 192] on div at bounding box center [282, 121] width 564 height 243
click at [285, 158] on button "I Understand" at bounding box center [282, 163] width 35 height 12
click at [280, 164] on button "I Understand" at bounding box center [282, 163] width 35 height 12
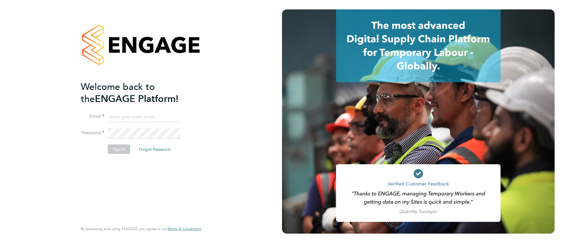
click at [139, 118] on input at bounding box center [144, 117] width 73 height 11
click at [123, 116] on input "[EMAIL_ADDRESS][PERSON_NAME][DOMAIN_NAME]" at bounding box center [144, 117] width 73 height 11
type input "[EMAIL_ADDRESS][PERSON_NAME][DOMAIN_NAME]"
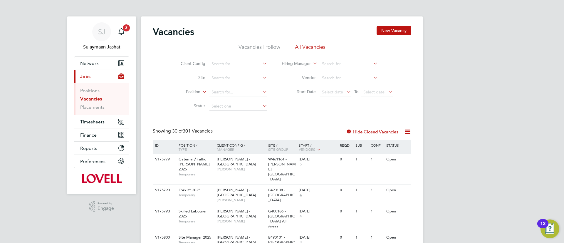
click at [105, 109] on li "Placements" at bounding box center [102, 107] width 44 height 6
click at [100, 109] on link "Placements" at bounding box center [92, 107] width 24 height 6
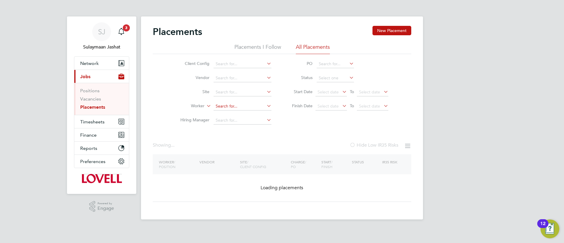
click at [227, 104] on input at bounding box center [243, 106] width 58 height 8
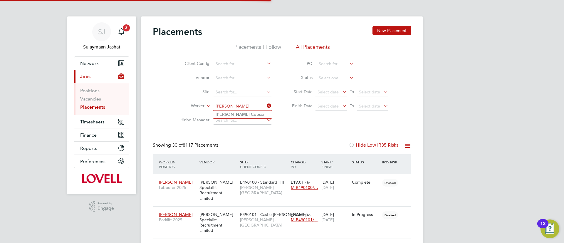
click at [244, 116] on li "[PERSON_NAME] Cops on" at bounding box center [242, 115] width 59 height 8
type input "[PERSON_NAME]"
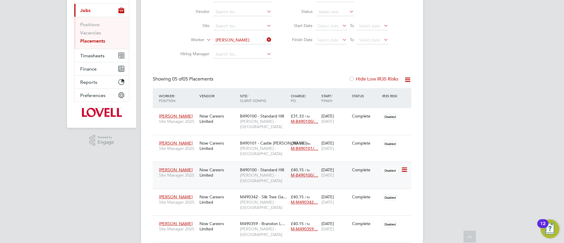
click at [249, 173] on span "[PERSON_NAME] - [GEOGRAPHIC_DATA]" at bounding box center [264, 178] width 48 height 11
click at [255, 173] on span "[PERSON_NAME] - [GEOGRAPHIC_DATA]" at bounding box center [264, 178] width 48 height 11
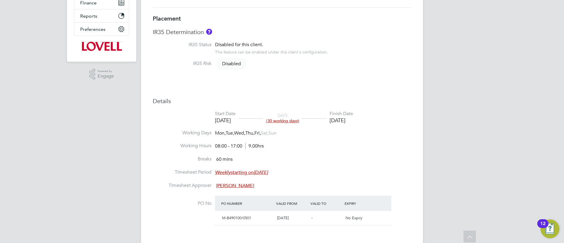
click at [290, 145] on li "Working Hours 08:00 - 17:00 9.00hrs" at bounding box center [282, 149] width 259 height 13
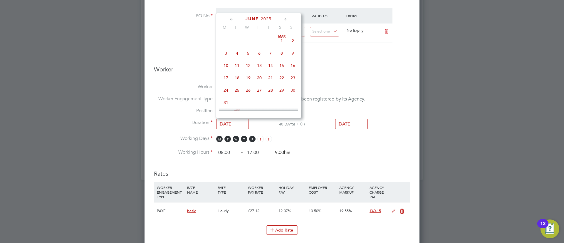
click at [237, 126] on input "[DATE]" at bounding box center [232, 124] width 33 height 11
click at [314, 126] on div "40 DAYS ( + 0 )" at bounding box center [292, 124] width 81 height 6
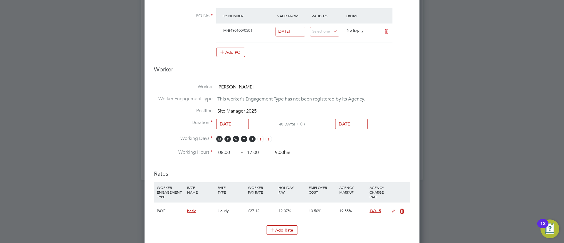
click at [370, 121] on li "Duration [DATE] 40 DAYS ( + 0 ) [DATE]" at bounding box center [282, 128] width 256 height 16
click at [358, 122] on input "[DATE]" at bounding box center [351, 124] width 33 height 11
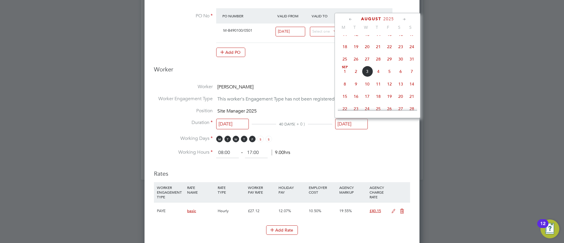
click at [390, 65] on span "29" at bounding box center [389, 59] width 11 height 11
type input "[DATE]"
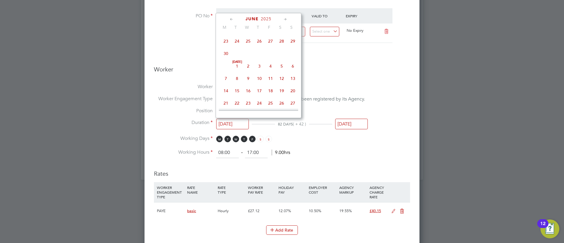
click at [245, 122] on input "[DATE]" at bounding box center [232, 124] width 33 height 11
drag, startPoint x: 330, startPoint y: 79, endPoint x: 335, endPoint y: 84, distance: 7.7
click at [330, 79] on ng-form "Deployment End Hirer [PERSON_NAME] Partnerships Limited Client Config [PERSON_N…" at bounding box center [282, 94] width 256 height 693
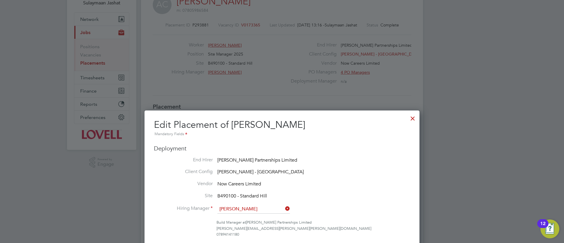
click at [413, 116] on div at bounding box center [413, 117] width 11 height 11
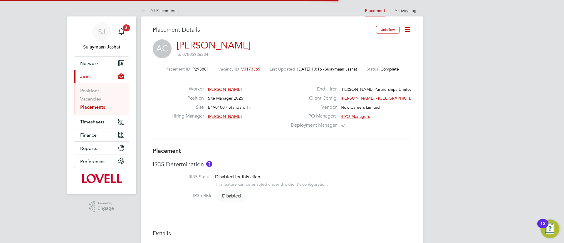
scroll to position [3, 3]
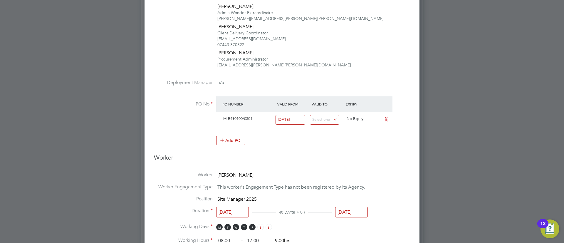
click at [353, 207] on input "[DATE]" at bounding box center [351, 212] width 33 height 11
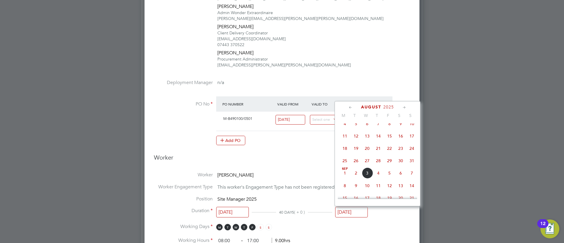
scroll to position [292, 0]
click at [392, 153] on span "29" at bounding box center [389, 147] width 11 height 11
type input "[DATE]"
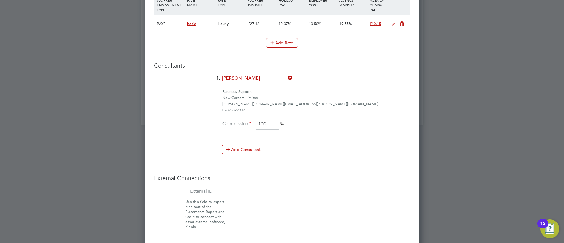
scroll to position [517, 0]
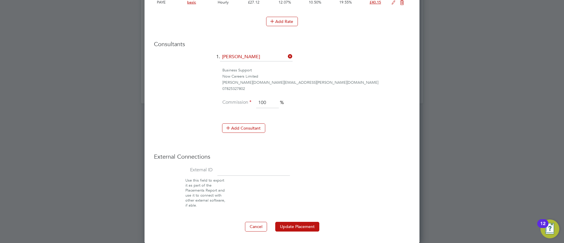
click at [297, 225] on button "Update Placement" at bounding box center [297, 226] width 44 height 9
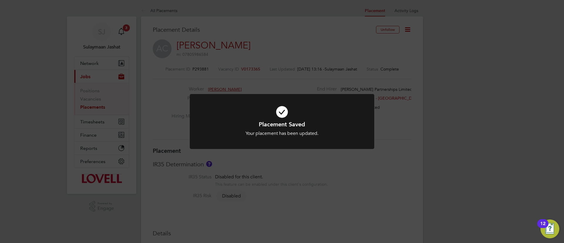
scroll to position [17, 41]
click at [360, 104] on div at bounding box center [282, 121] width 185 height 55
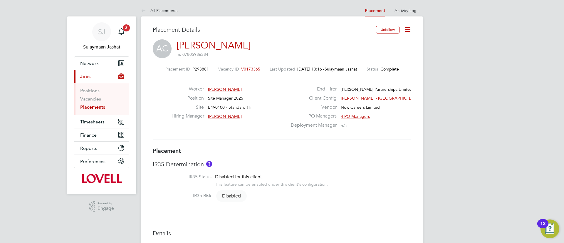
drag, startPoint x: 439, startPoint y: 86, endPoint x: 446, endPoint y: 76, distance: 12.2
